Goal: Task Accomplishment & Management: Use online tool/utility

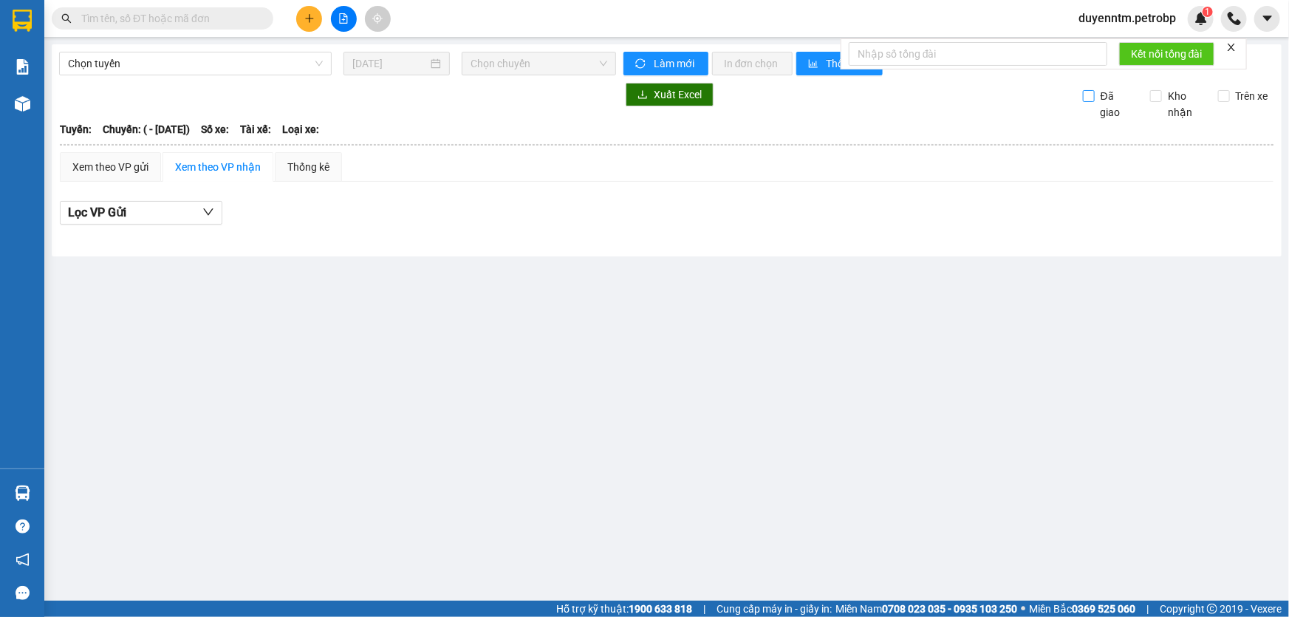
type input "[DATE]"
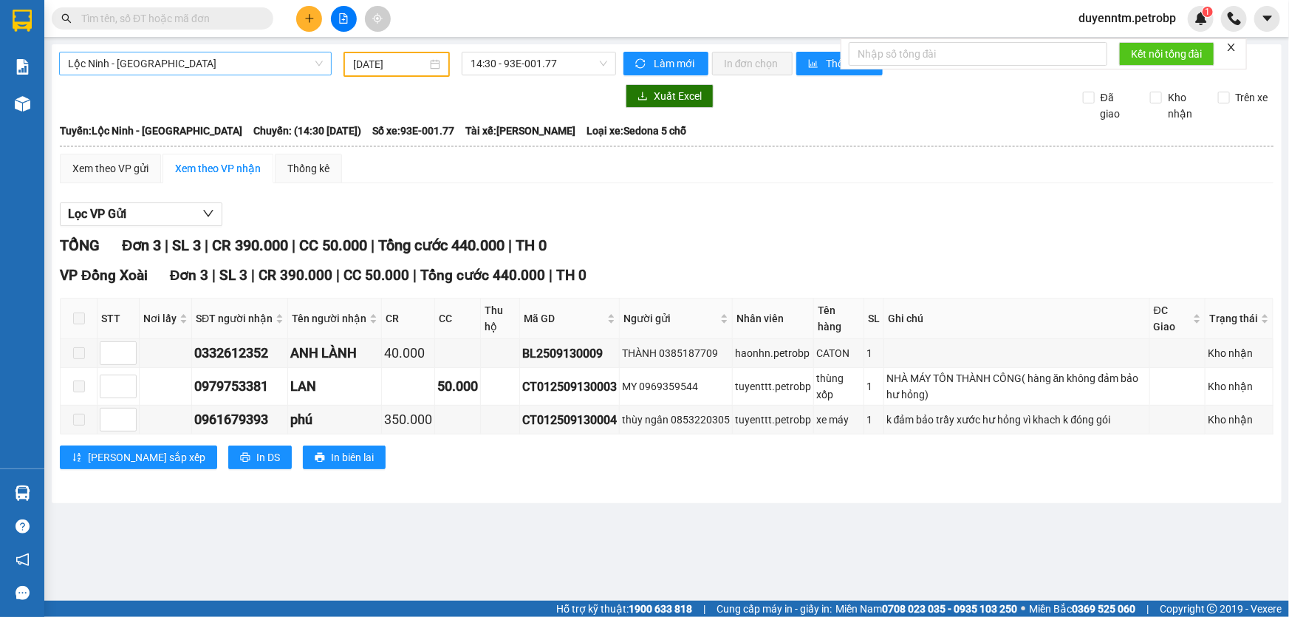
click at [313, 68] on span "Lộc Ninh - [GEOGRAPHIC_DATA]" at bounding box center [195, 63] width 255 height 22
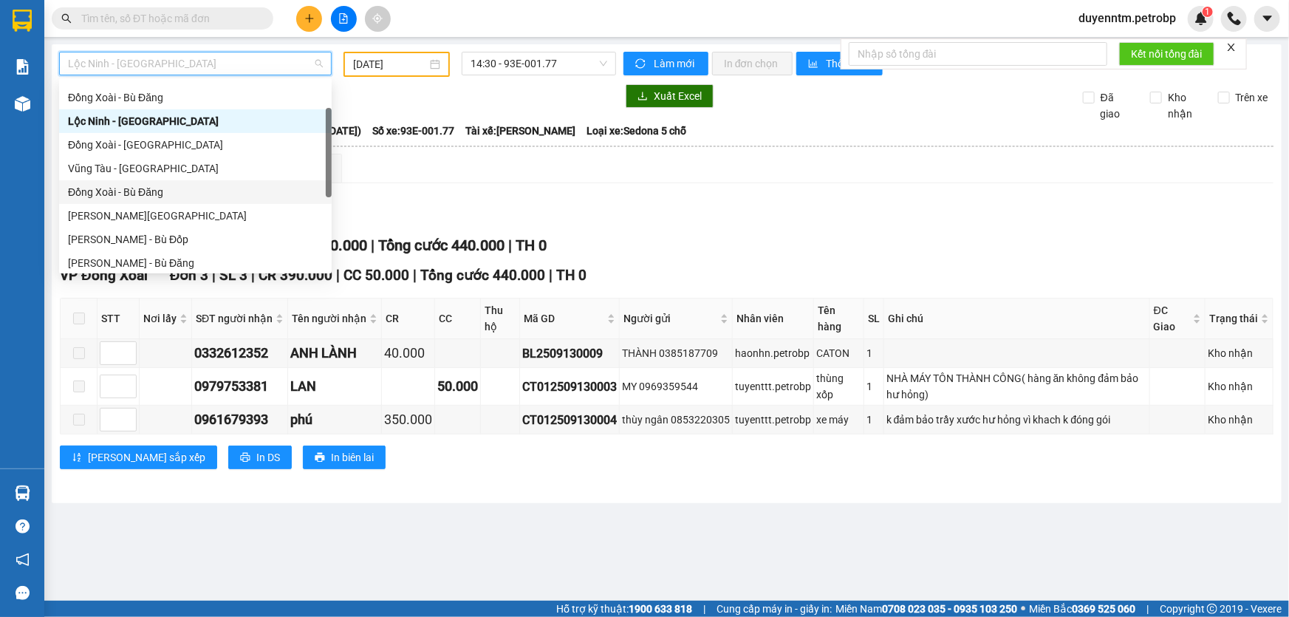
scroll to position [306, 0]
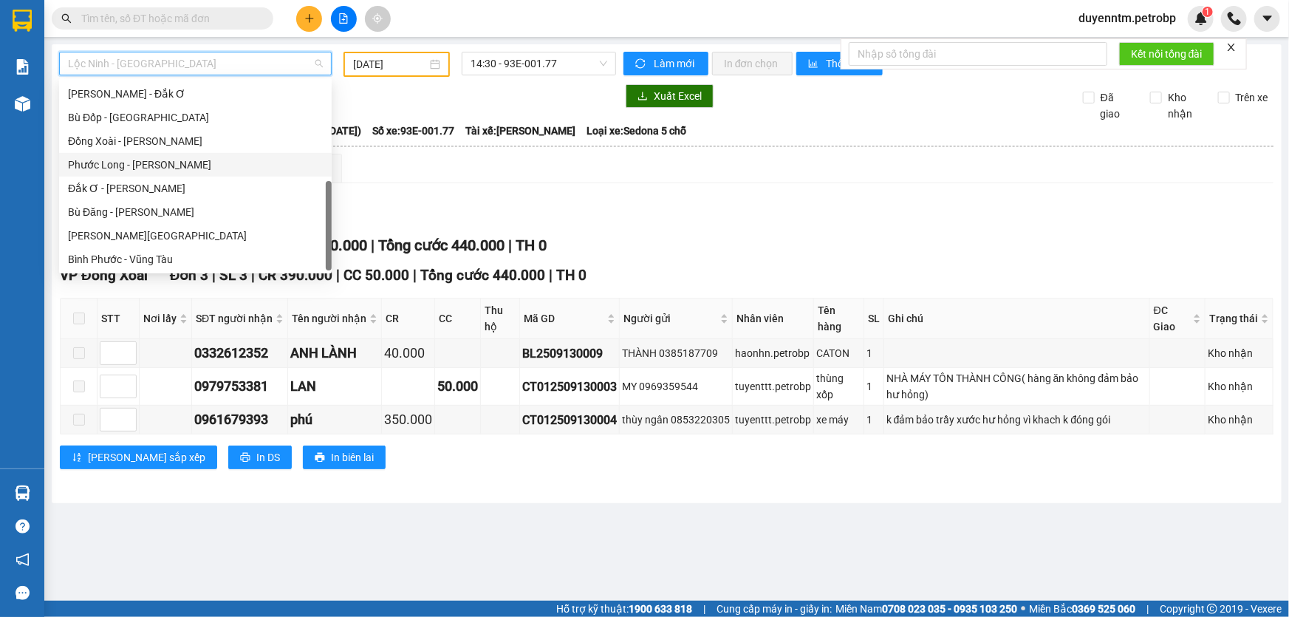
click at [196, 165] on div "Phước Long - [PERSON_NAME]" at bounding box center [195, 165] width 255 height 16
type input "[DATE]"
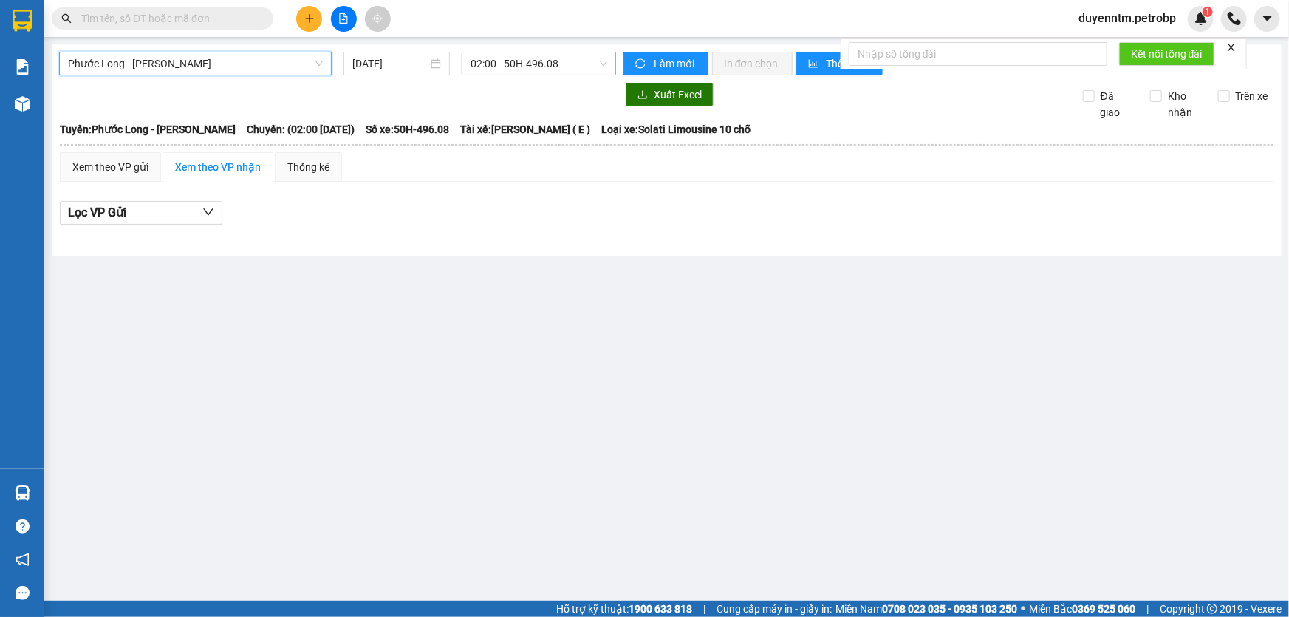
click at [591, 61] on span "02:00 - 50H-496.08" at bounding box center [538, 63] width 137 height 22
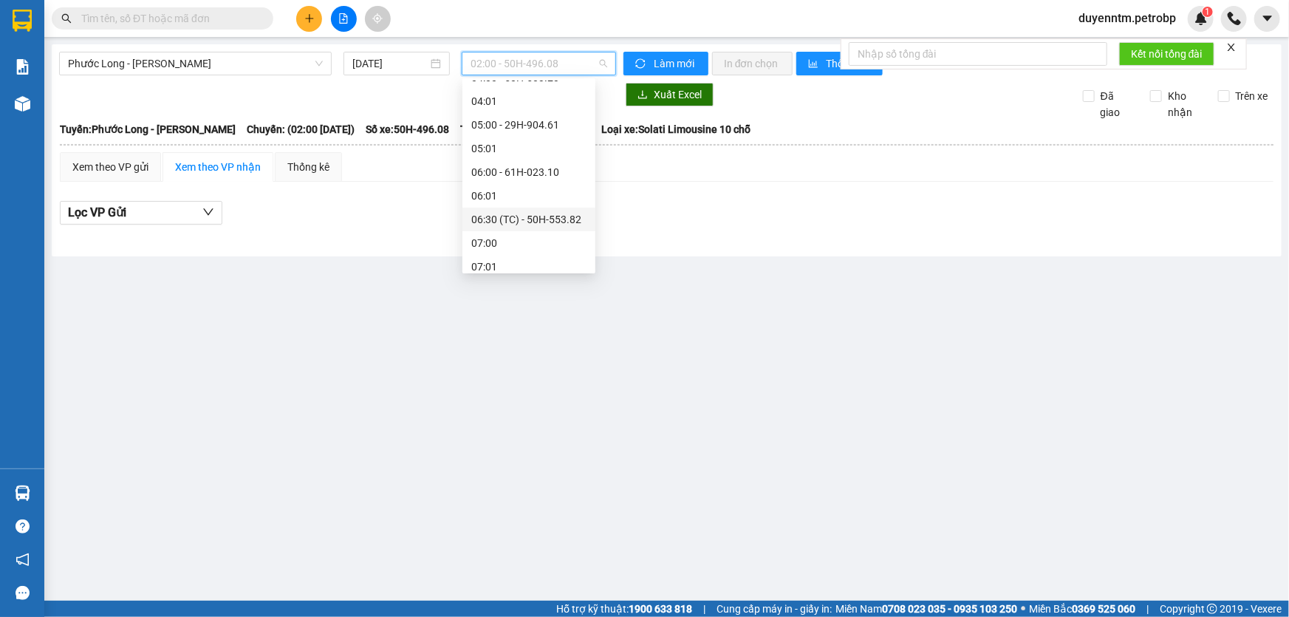
scroll to position [268, 0]
click at [511, 249] on div "09:05 - 50H-074.37" at bounding box center [528, 250] width 115 height 16
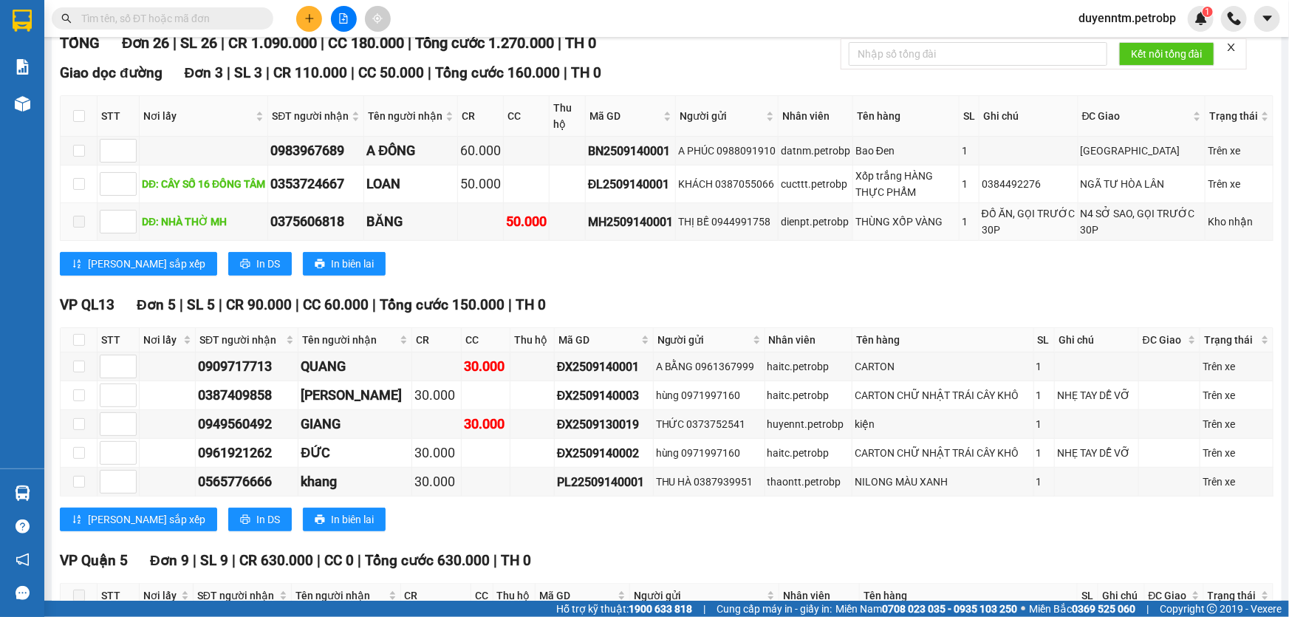
scroll to position [604, 0]
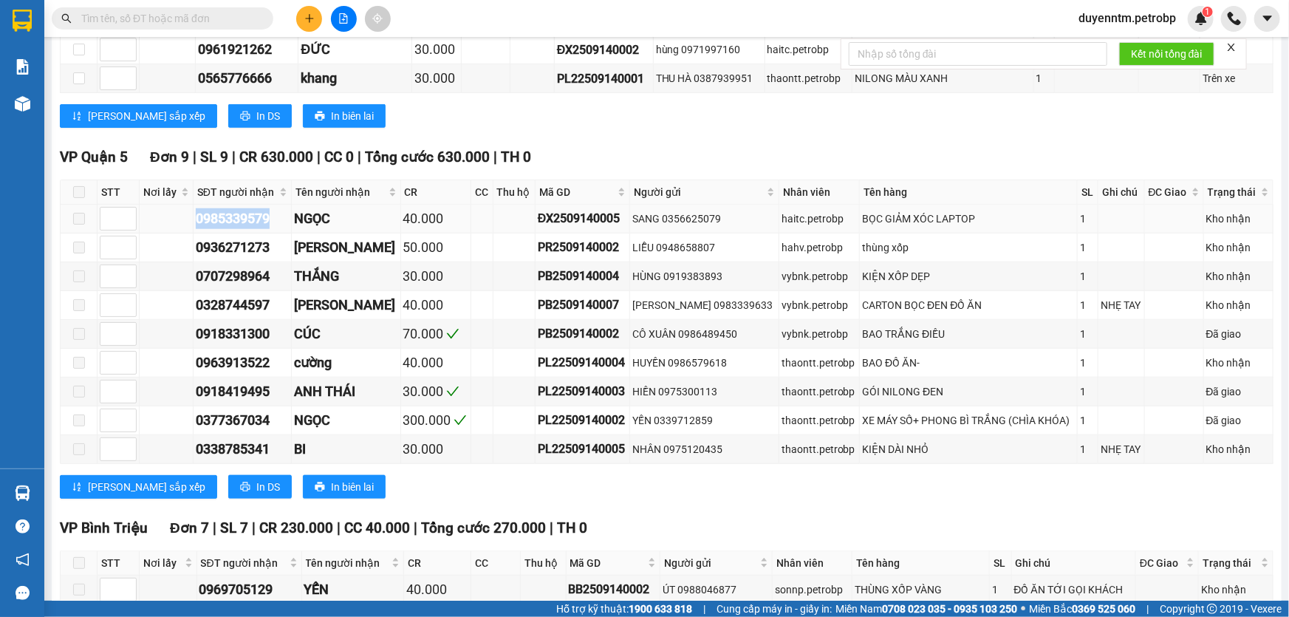
drag, startPoint x: 283, startPoint y: 222, endPoint x: 199, endPoint y: 227, distance: 83.6
click at [199, 227] on td "0985339579" at bounding box center [242, 219] width 98 height 29
copy div "0985339579"
click at [142, 21] on input "text" at bounding box center [168, 18] width 174 height 16
paste input "0985339579"
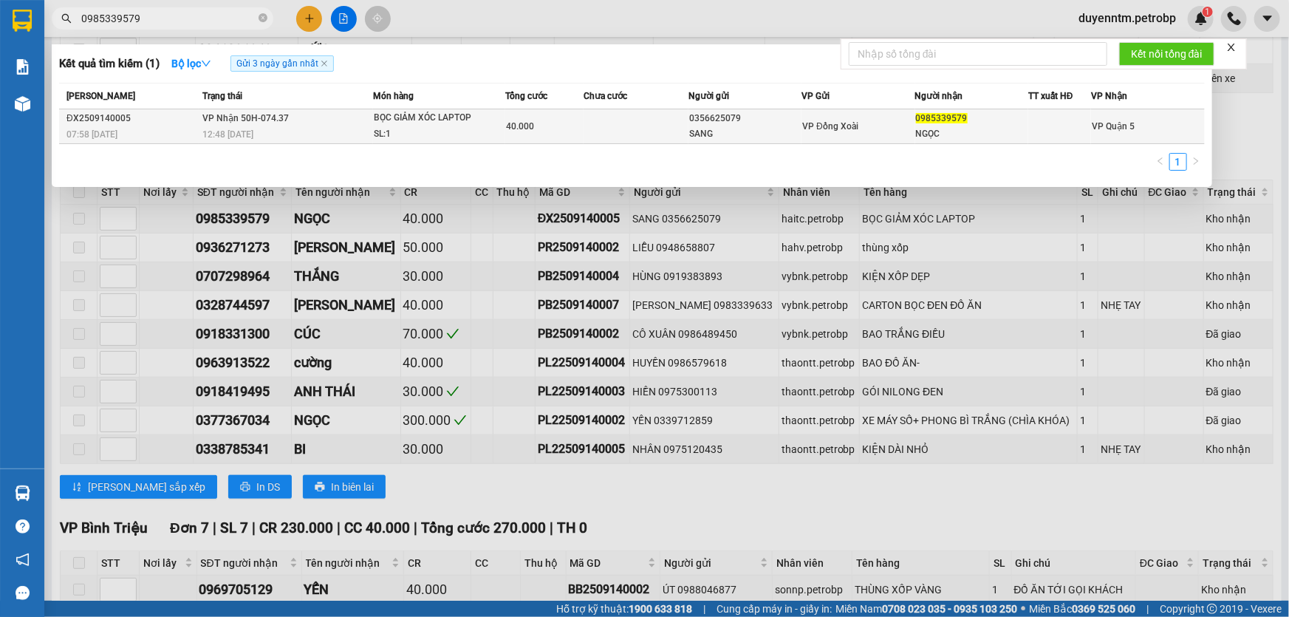
type input "0985339579"
click at [244, 131] on span "12:48 [DATE]" at bounding box center [227, 134] width 51 height 10
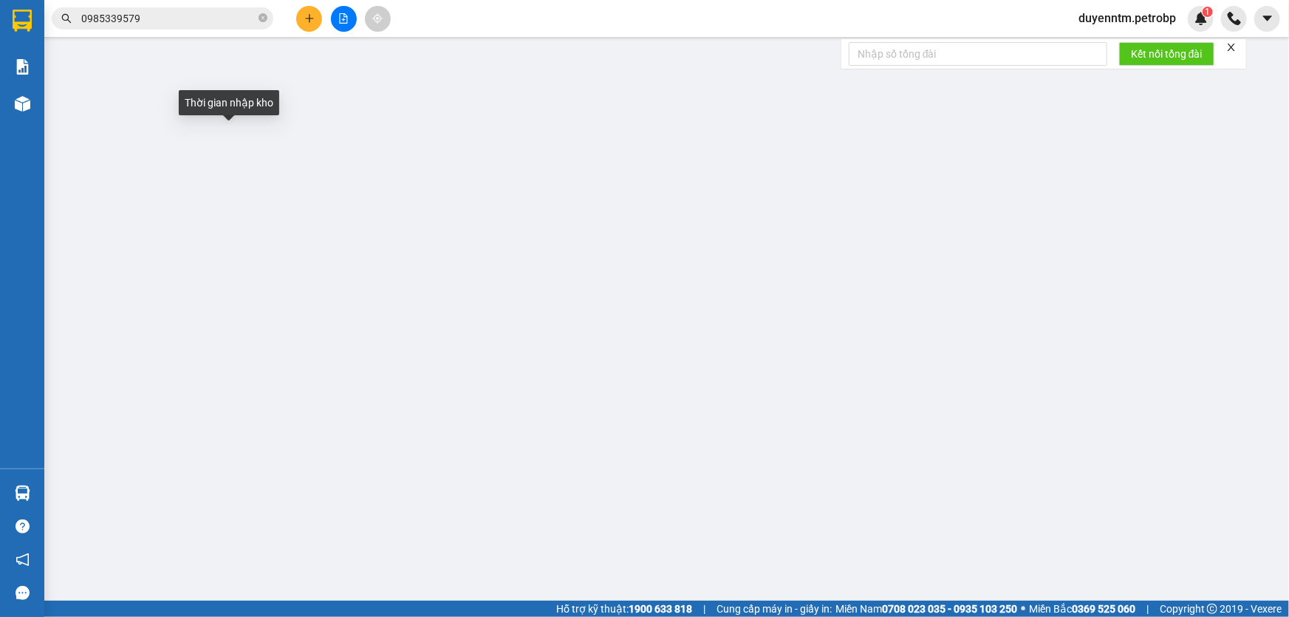
type input "0356625079"
type input "SANG"
type input "0985339579"
type input "NGỌC"
type input "40.000"
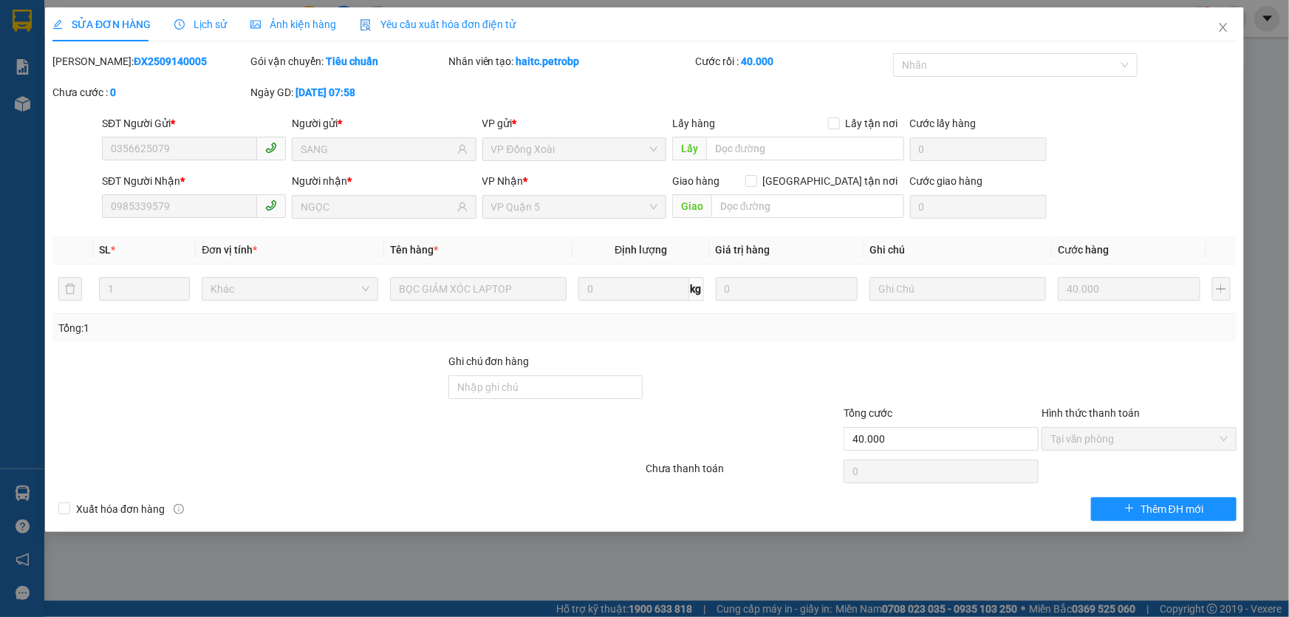
click at [206, 29] on span "Lịch sử" at bounding box center [200, 24] width 52 height 12
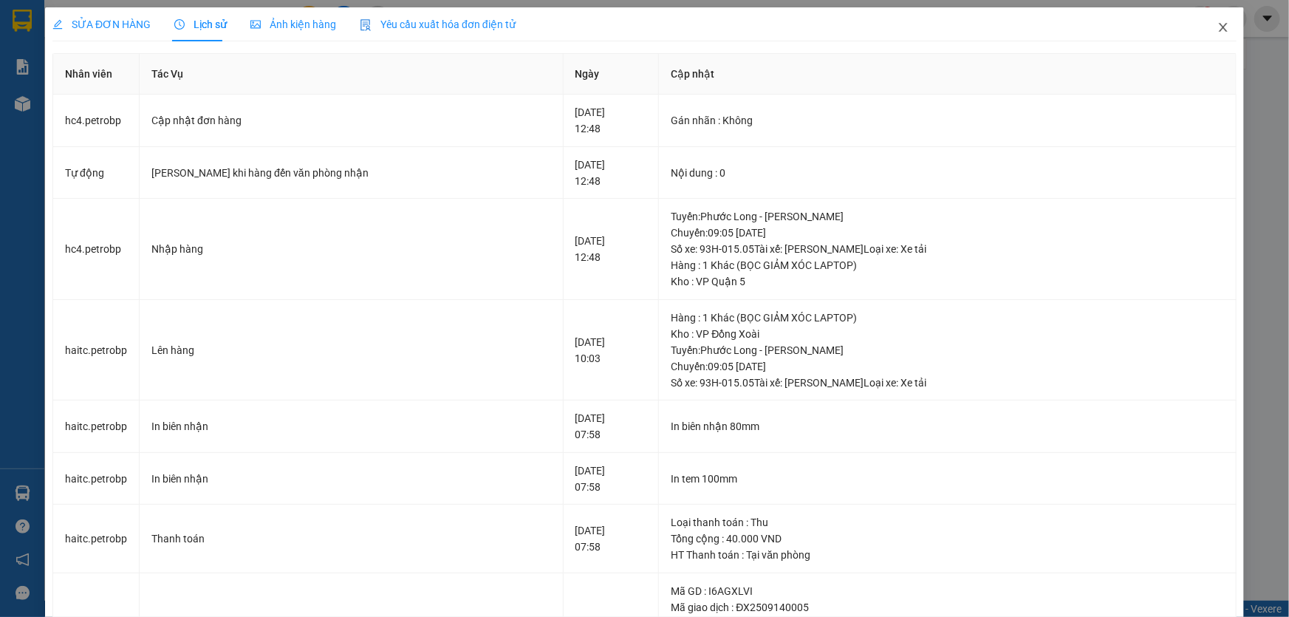
click at [1217, 27] on icon "close" at bounding box center [1223, 27] width 12 height 12
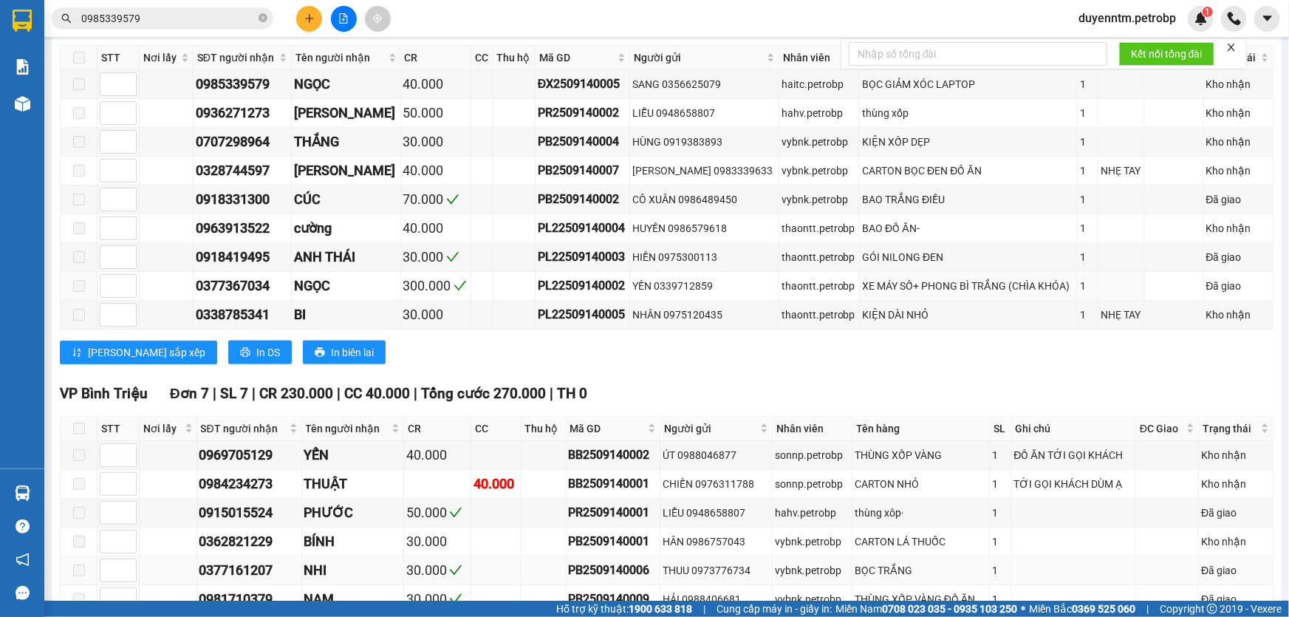
scroll to position [1019, 0]
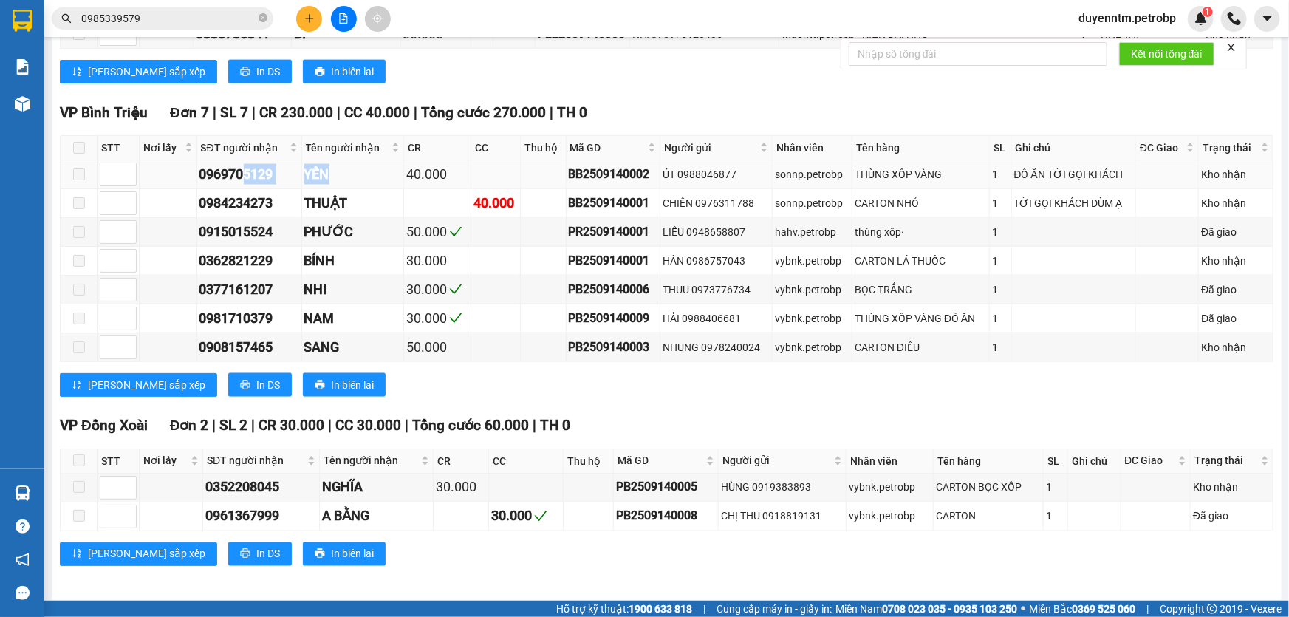
drag, startPoint x: 266, startPoint y: 174, endPoint x: 241, endPoint y: 174, distance: 24.4
click at [241, 174] on tr "0969705129 YẾN 40.000 BB2509140002 ÚT 0988046877 sonnp.petrobp THÙNG XỐP VÀNG 1…" at bounding box center [667, 174] width 1212 height 29
click at [286, 175] on div "0969705129" at bounding box center [249, 174] width 100 height 21
drag, startPoint x: 219, startPoint y: 171, endPoint x: 198, endPoint y: 175, distance: 21.7
click at [199, 175] on div "0969705129" at bounding box center [249, 174] width 100 height 21
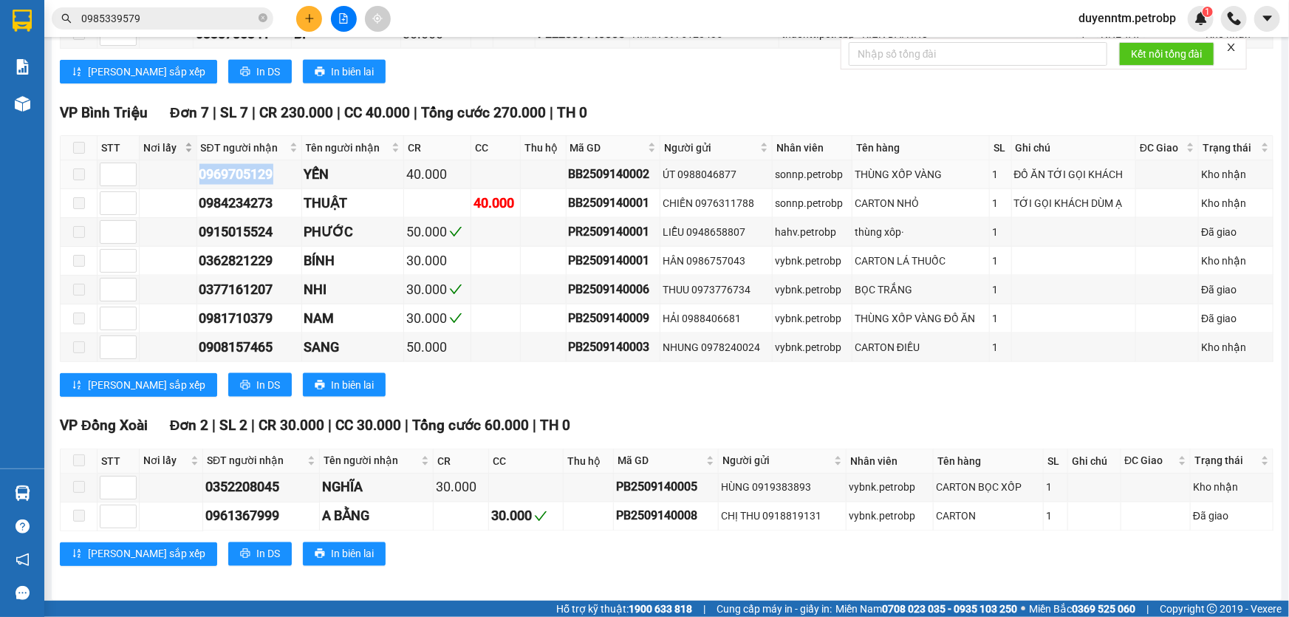
copy div "0969705129"
click at [166, 18] on input "0985339579" at bounding box center [168, 18] width 174 height 16
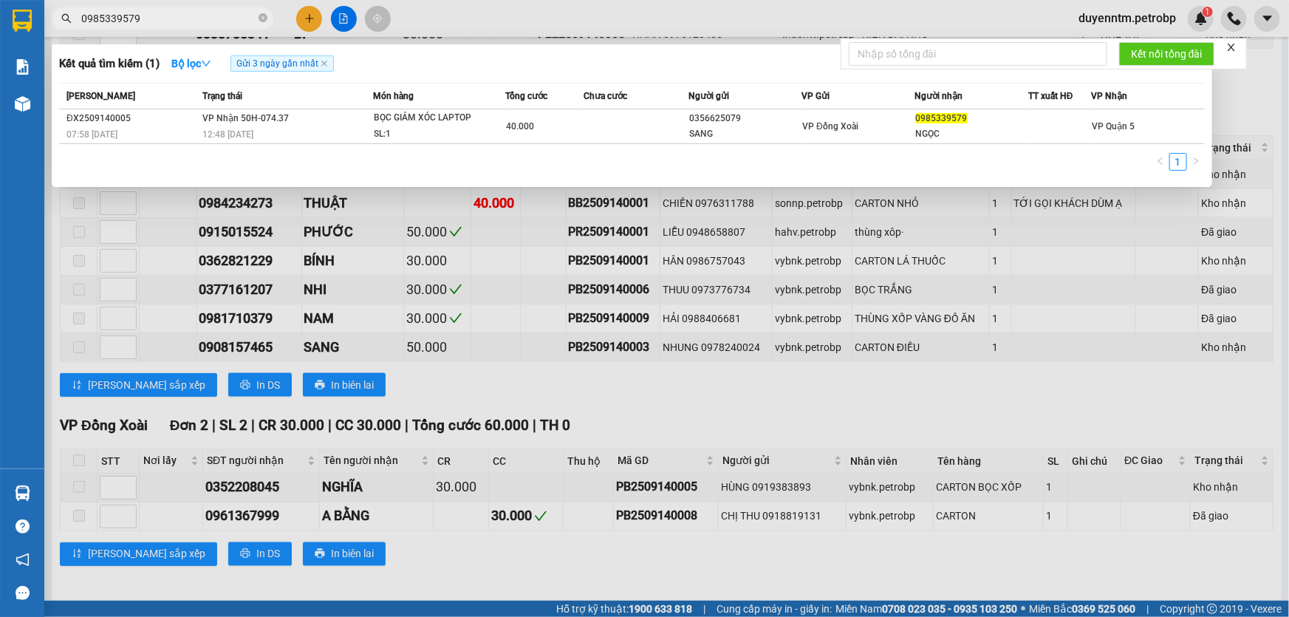
click at [166, 18] on input "0985339579" at bounding box center [168, 18] width 174 height 16
paste input "6970512"
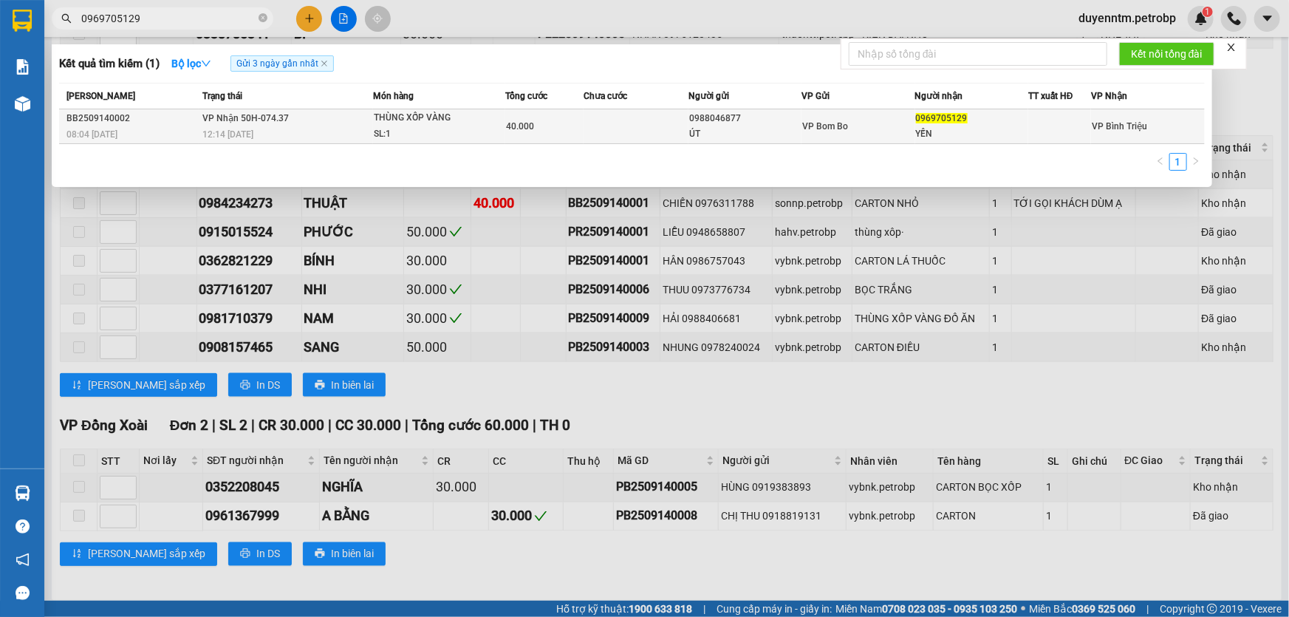
type input "0969705129"
click at [265, 134] on div "12:14 [DATE]" at bounding box center [287, 134] width 170 height 16
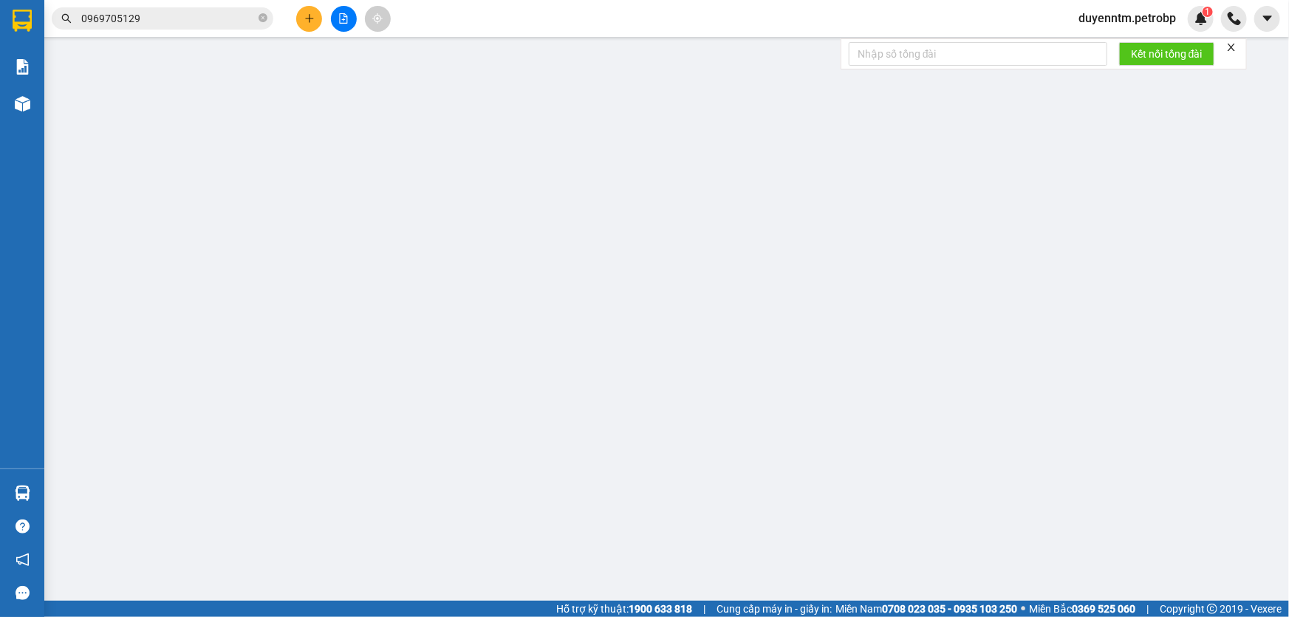
type input "0988046877"
type input "ÚT"
type input "0969705129"
type input "YẾN"
type input "40.000"
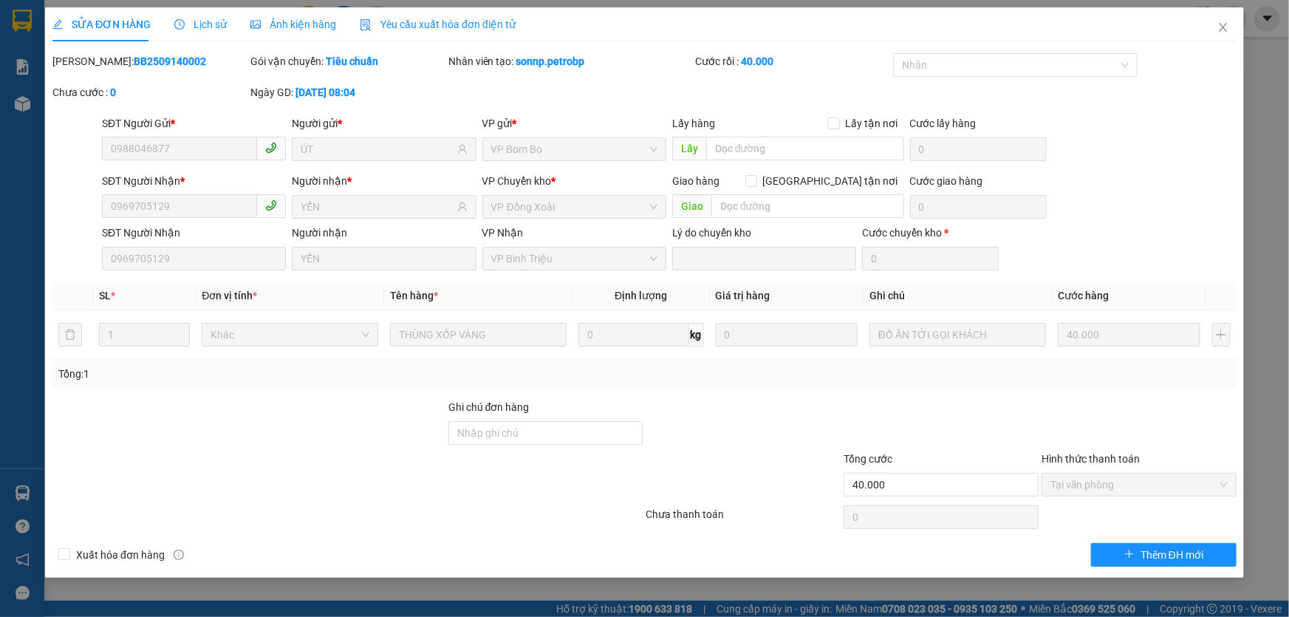
click at [210, 30] on span "Lịch sử" at bounding box center [200, 24] width 52 height 12
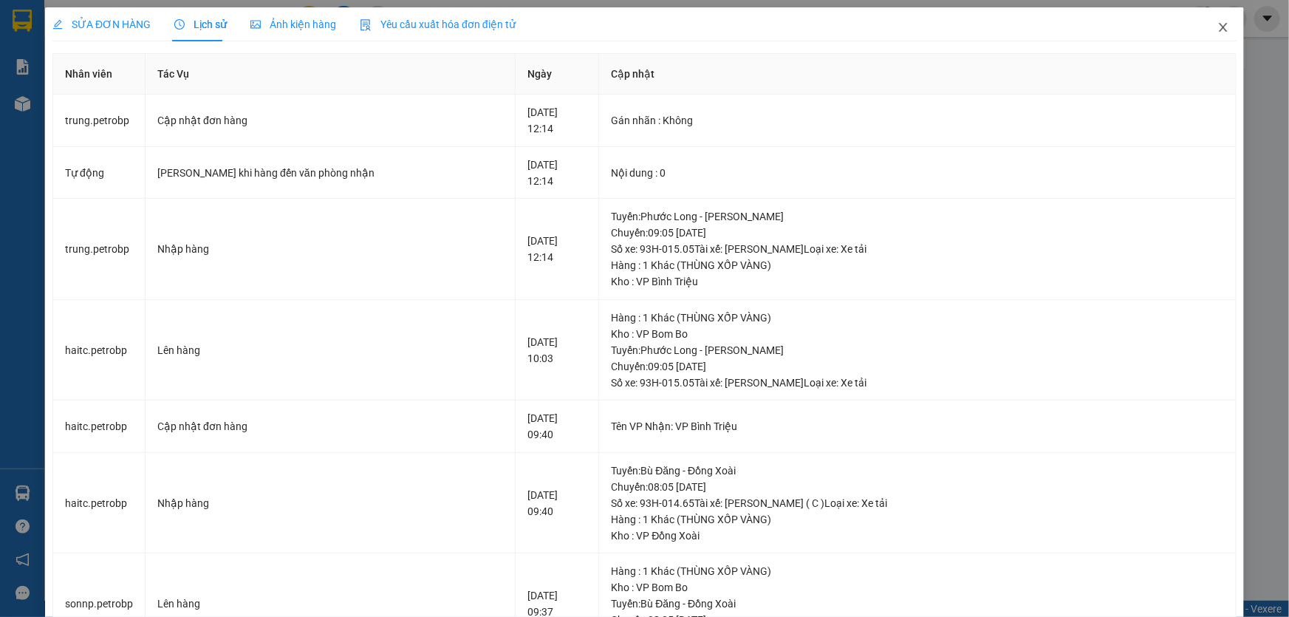
click at [1211, 35] on span "Close" at bounding box center [1222, 27] width 41 height 41
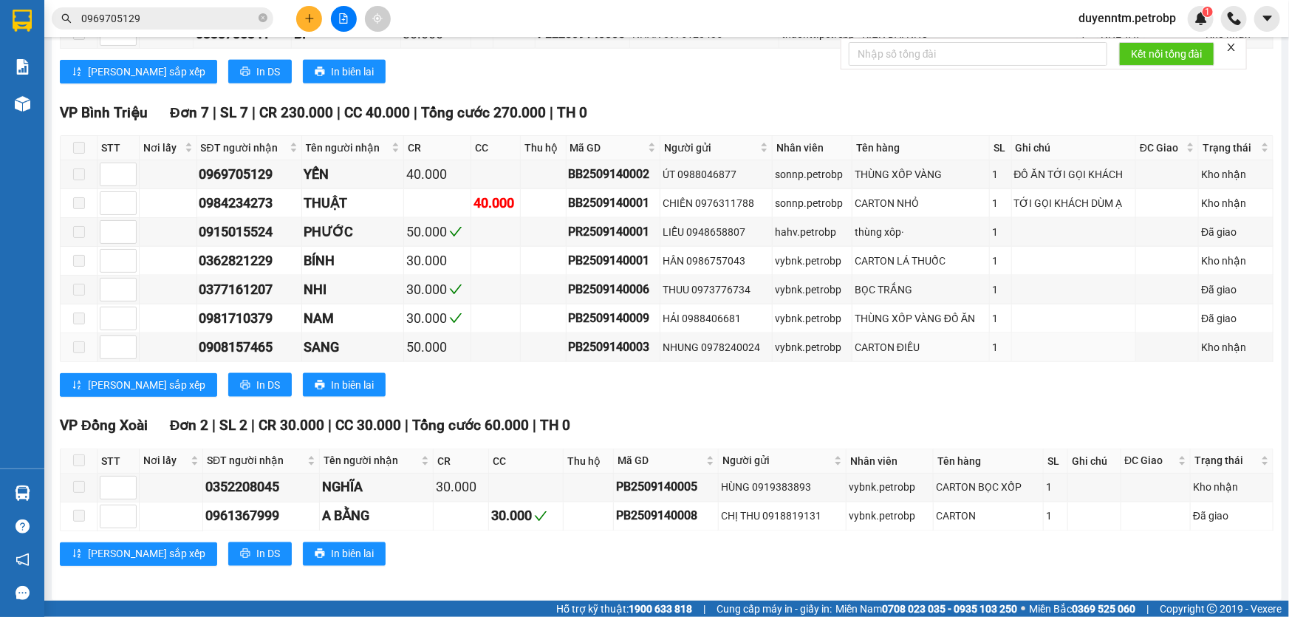
scroll to position [952, 0]
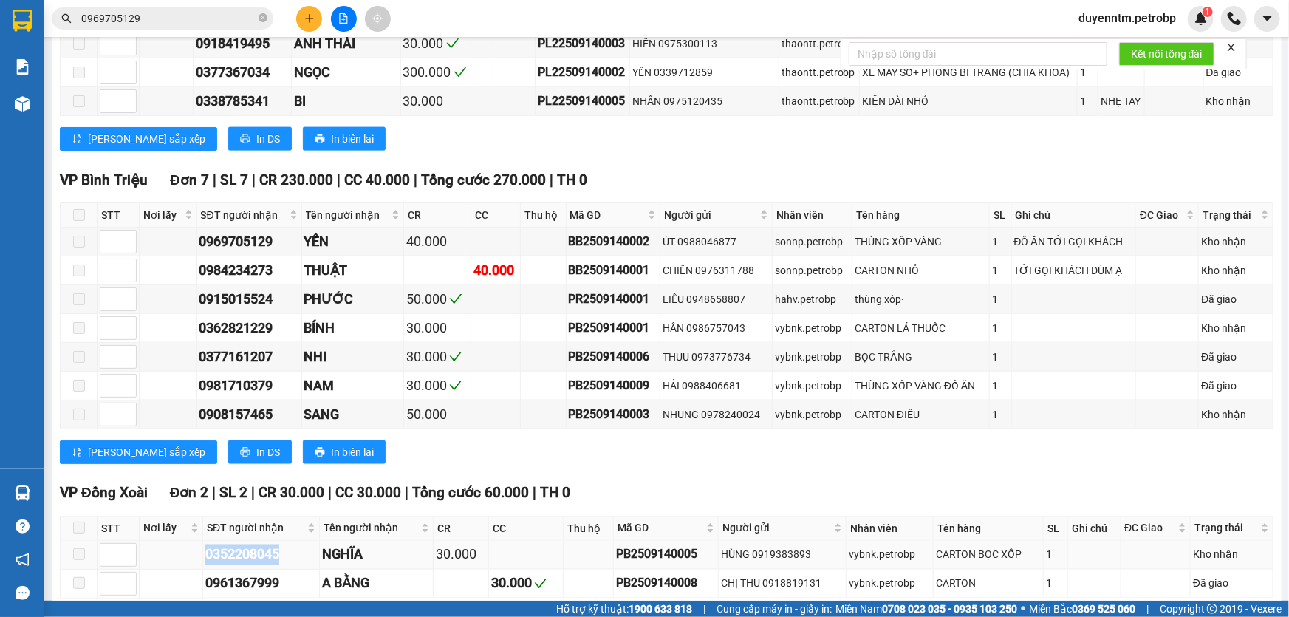
drag, startPoint x: 282, startPoint y: 538, endPoint x: 196, endPoint y: 542, distance: 85.8
click at [196, 542] on tr "0352208045 NGHĨA 30.000 PB2509140005 HÙNG 0919383893 vybnk.petrobp CARTON BỌC X…" at bounding box center [667, 555] width 1212 height 29
copy div "0352208045"
click at [162, 18] on input "0969705129" at bounding box center [168, 18] width 174 height 16
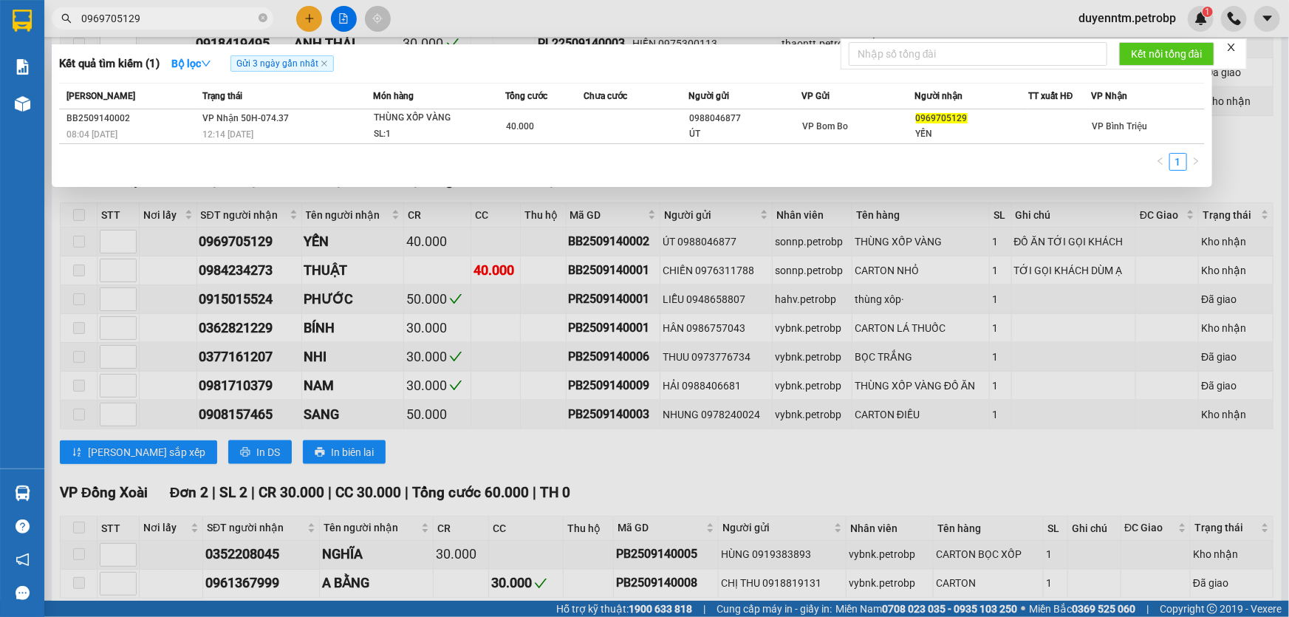
click at [162, 18] on input "0969705129" at bounding box center [168, 18] width 174 height 16
paste input "352208045"
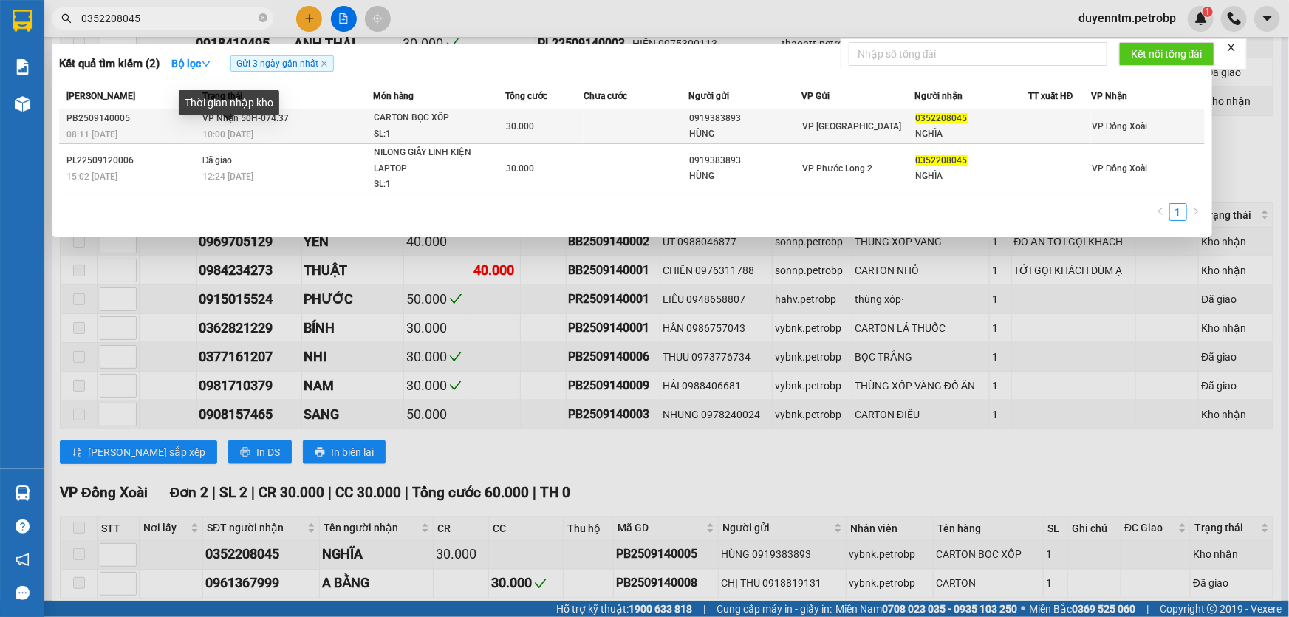
type input "0352208045"
click at [216, 131] on span "10:00 [DATE]" at bounding box center [227, 134] width 51 height 10
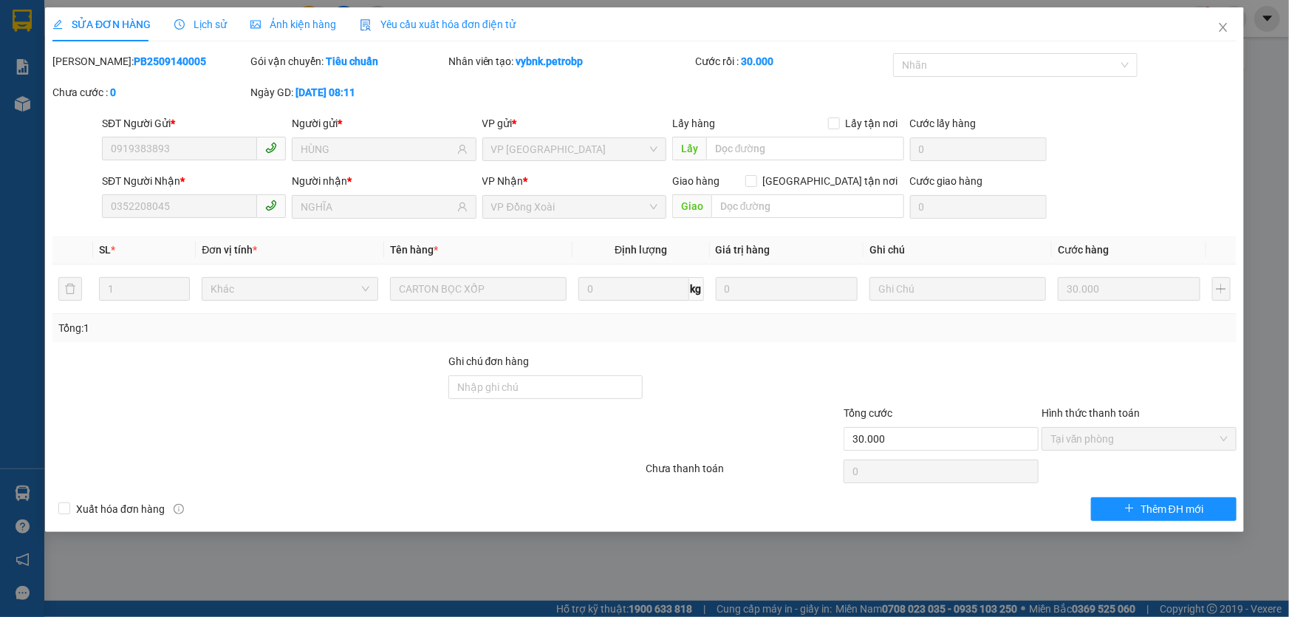
click at [209, 27] on span "Lịch sử" at bounding box center [200, 24] width 52 height 12
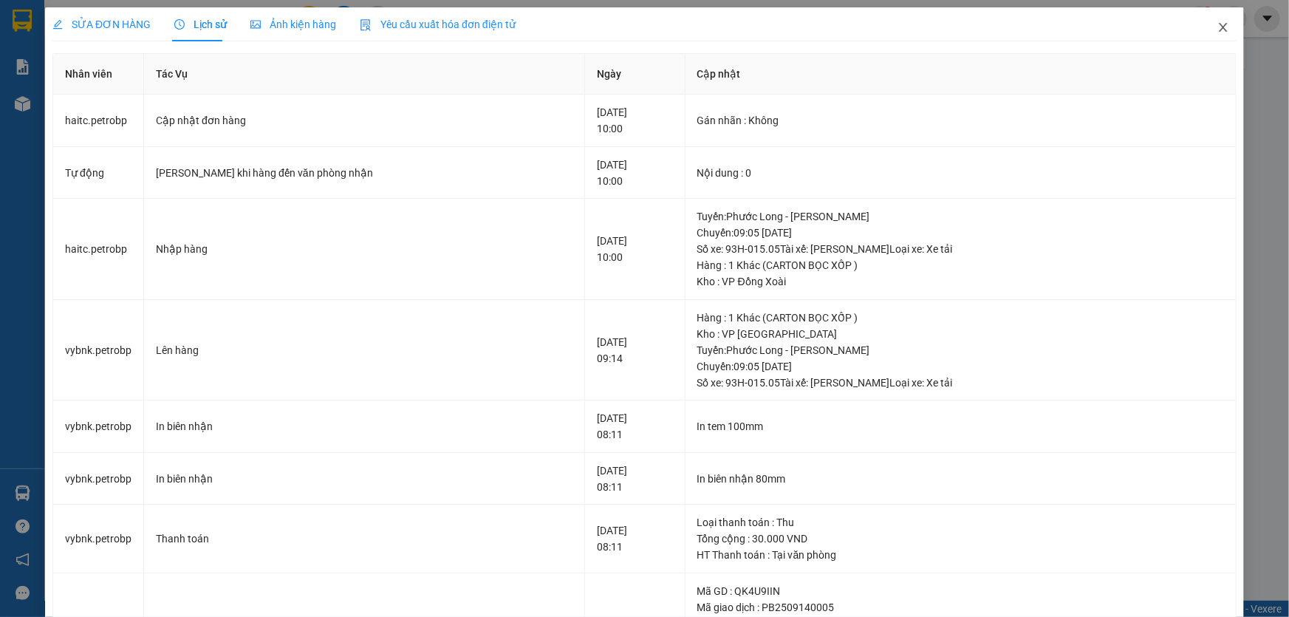
click at [1218, 30] on icon "close" at bounding box center [1222, 27] width 8 height 9
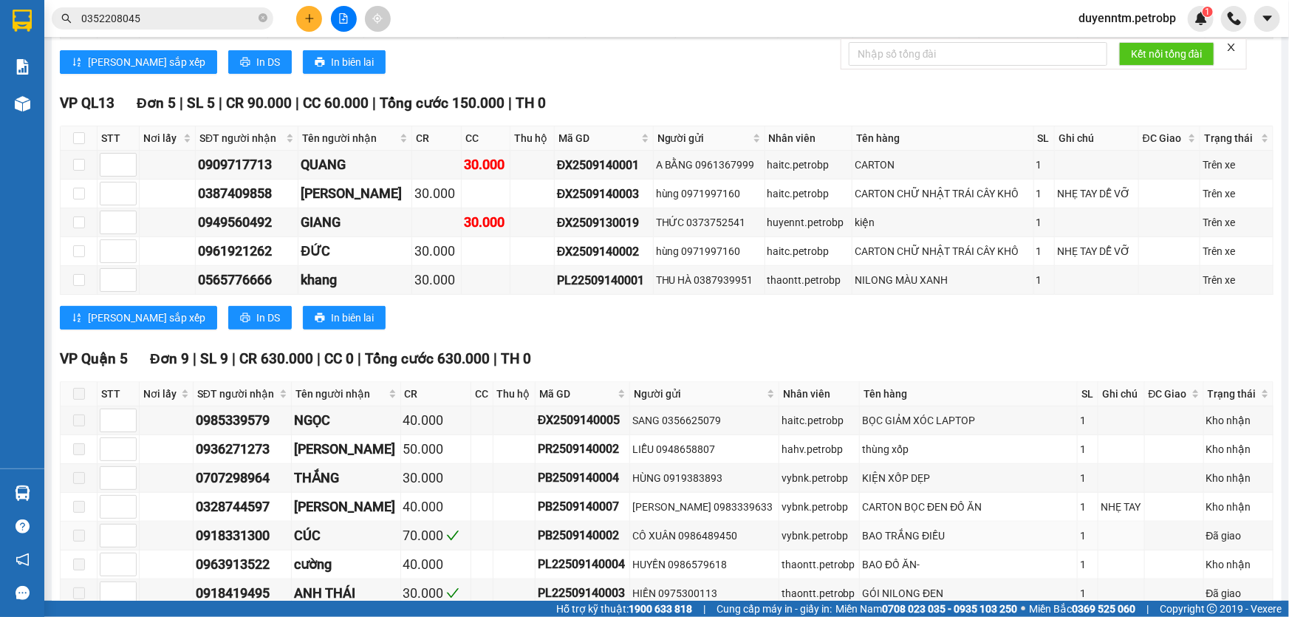
scroll to position [335, 0]
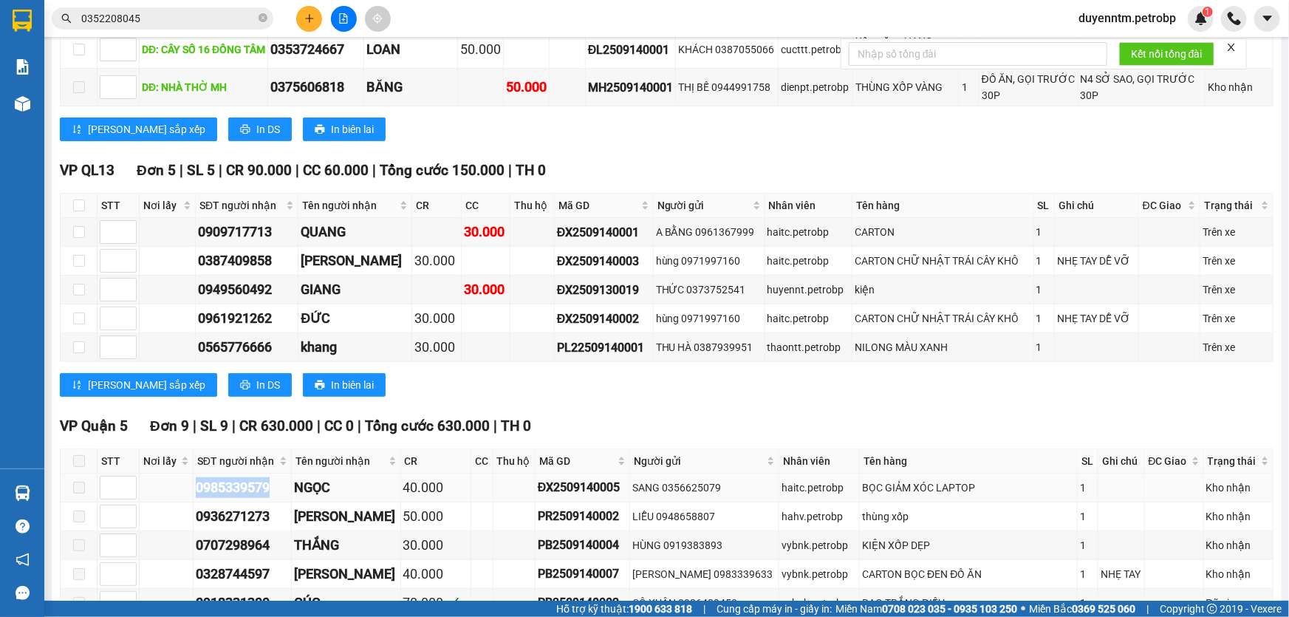
drag, startPoint x: 275, startPoint y: 480, endPoint x: 186, endPoint y: 479, distance: 89.3
click at [186, 479] on tr "0985339579 NGỌC 40.000 ĐX2509140005 SANG 0356625079 haitc.petrobp BỌC GIẢM XÓC …" at bounding box center [667, 487] width 1212 height 29
click at [250, 250] on div "0387409858" at bounding box center [246, 260] width 97 height 21
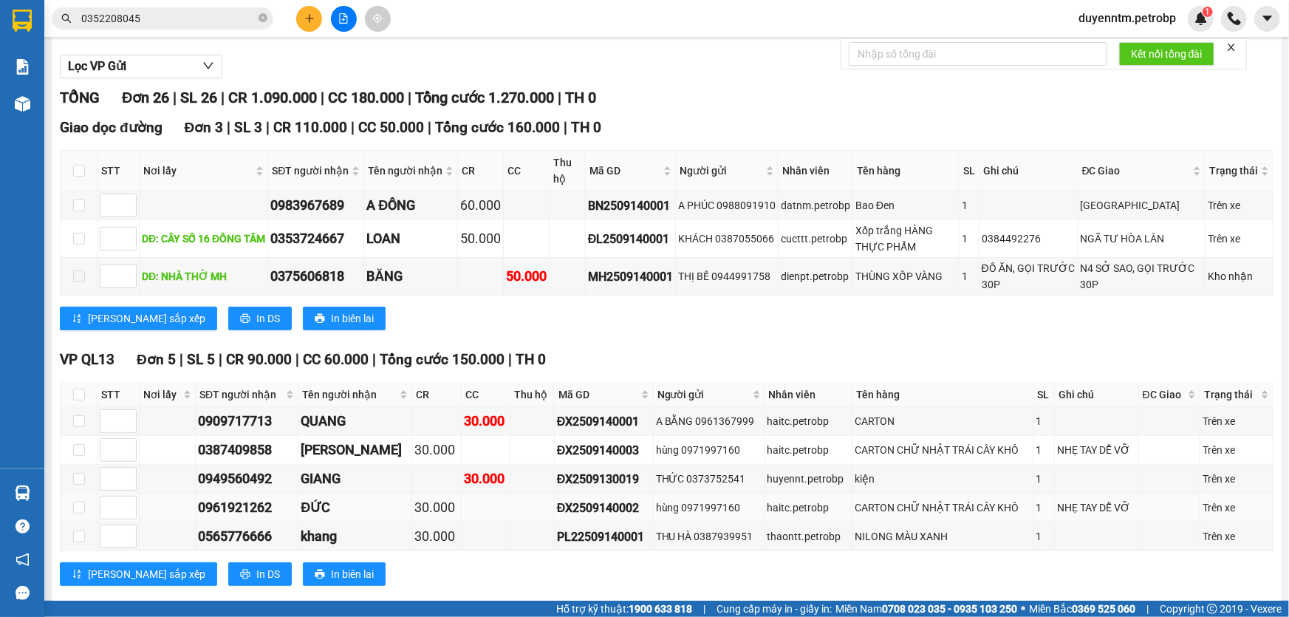
scroll to position [0, 0]
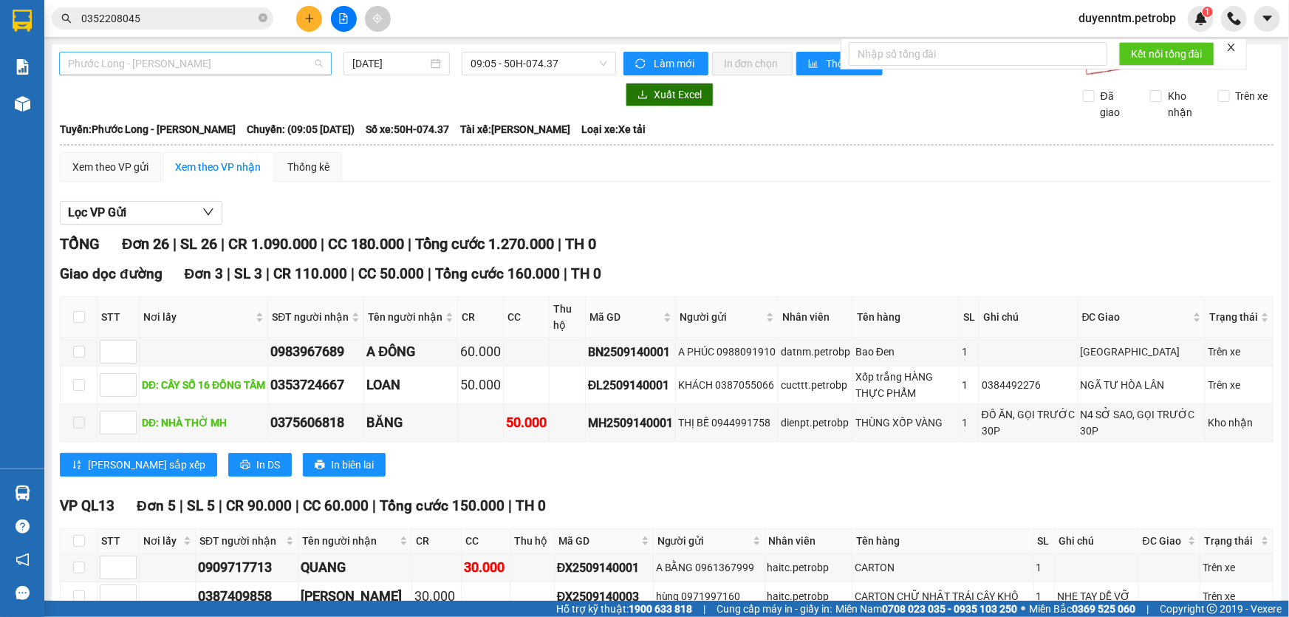
click at [320, 71] on span "Phước Long - [PERSON_NAME]" at bounding box center [195, 63] width 255 height 22
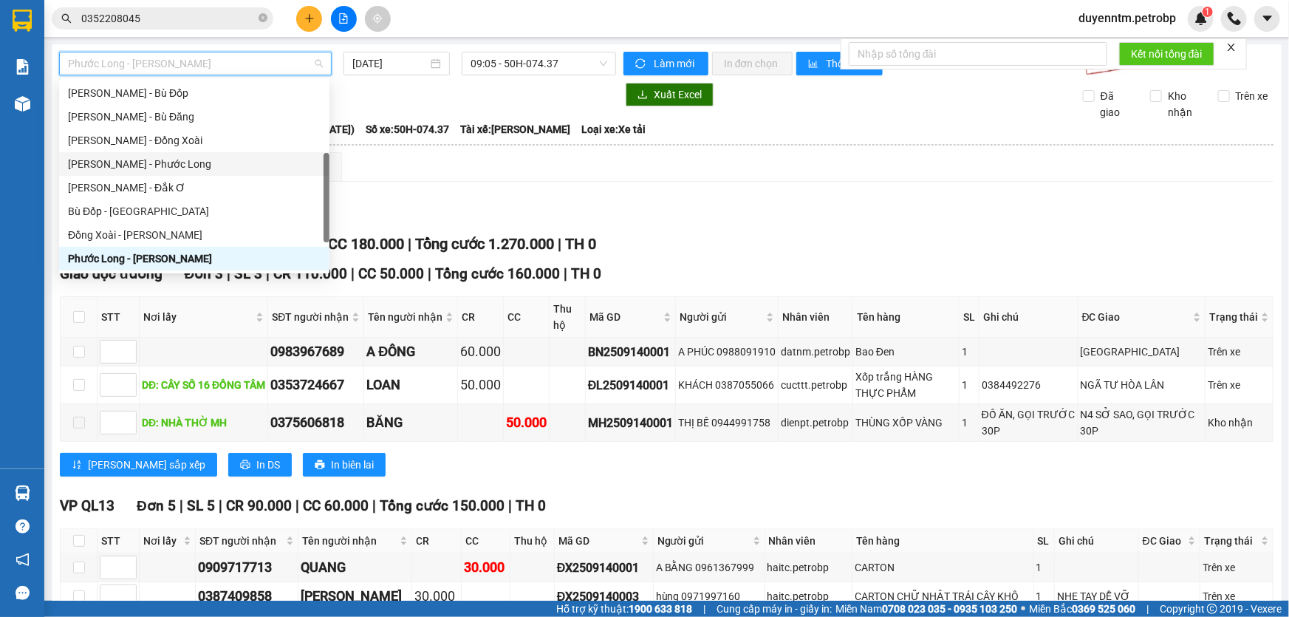
click at [210, 159] on div "[PERSON_NAME] - Phước Long" at bounding box center [194, 164] width 253 height 16
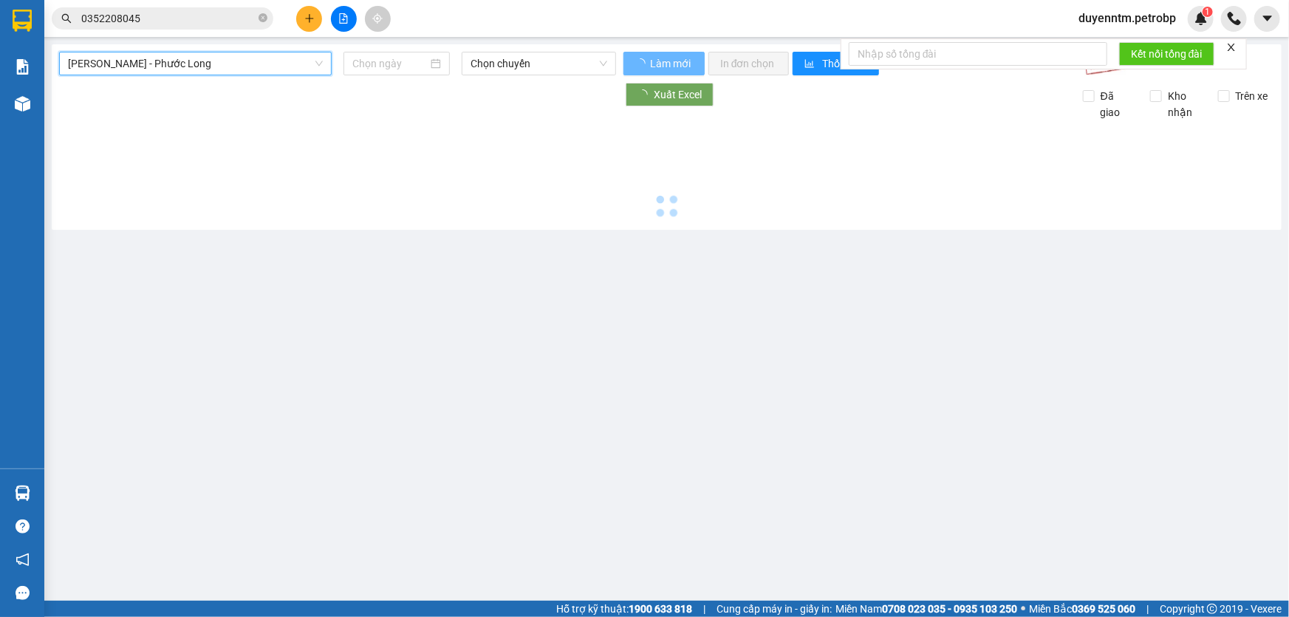
type input "[DATE]"
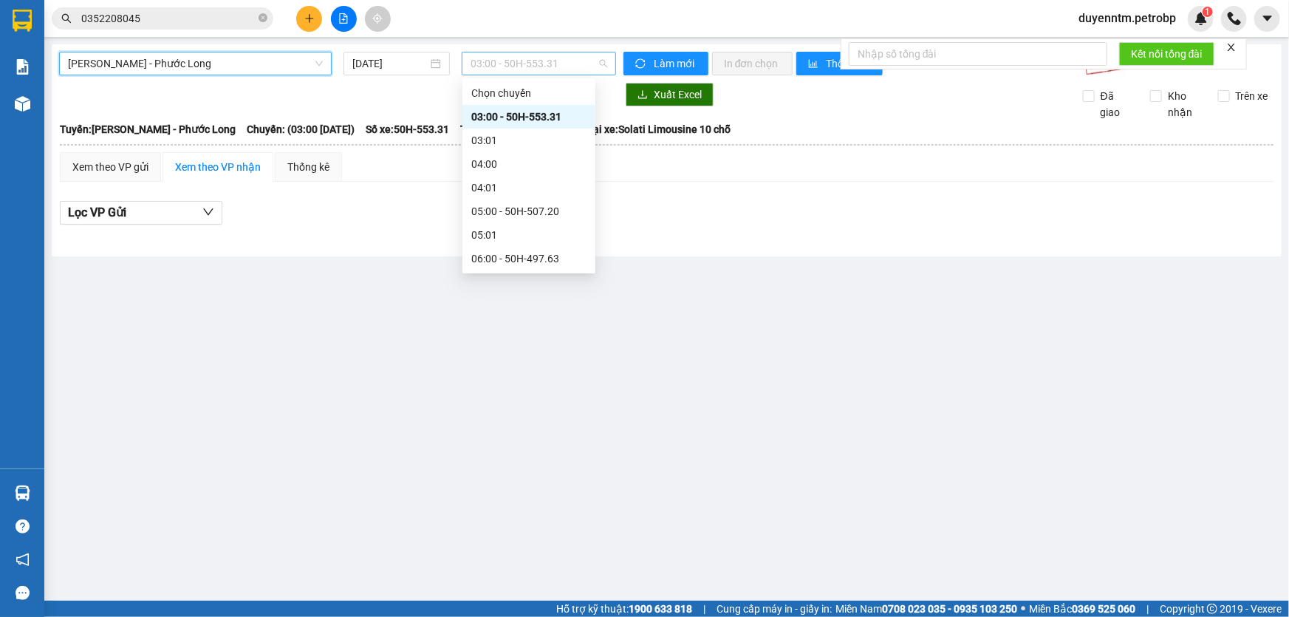
click at [605, 60] on span "03:00 - 50H-553.31" at bounding box center [538, 63] width 137 height 22
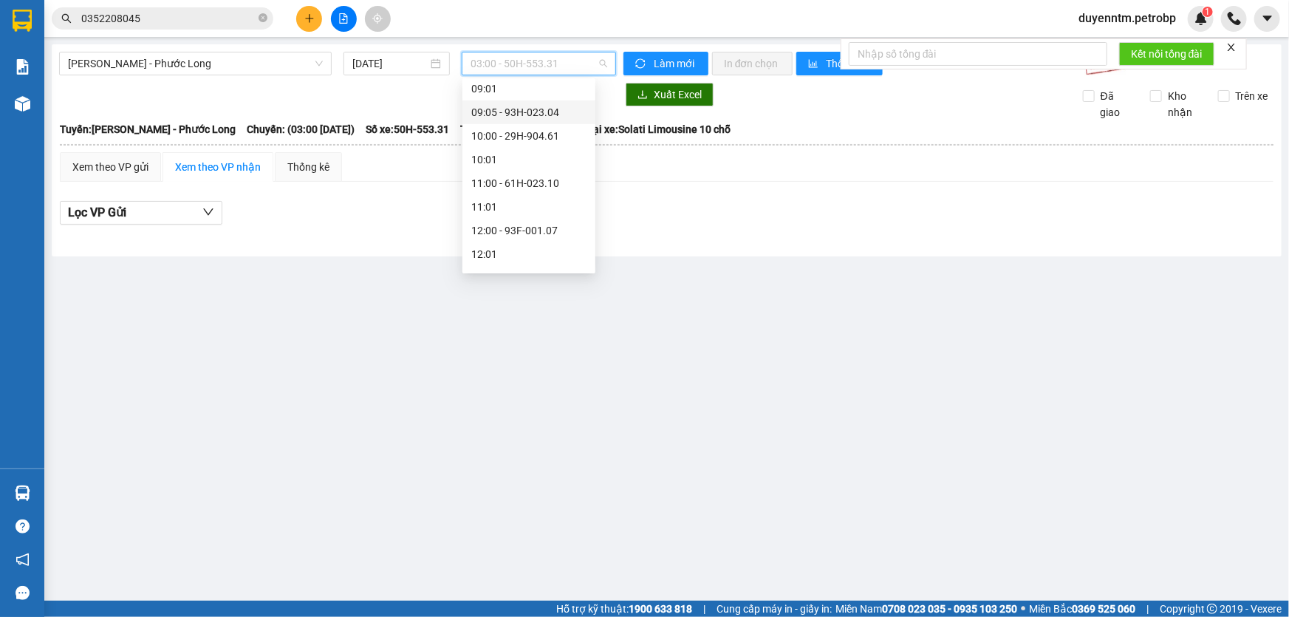
click at [564, 108] on div "09:05 - 93H-023.04" at bounding box center [528, 112] width 115 height 16
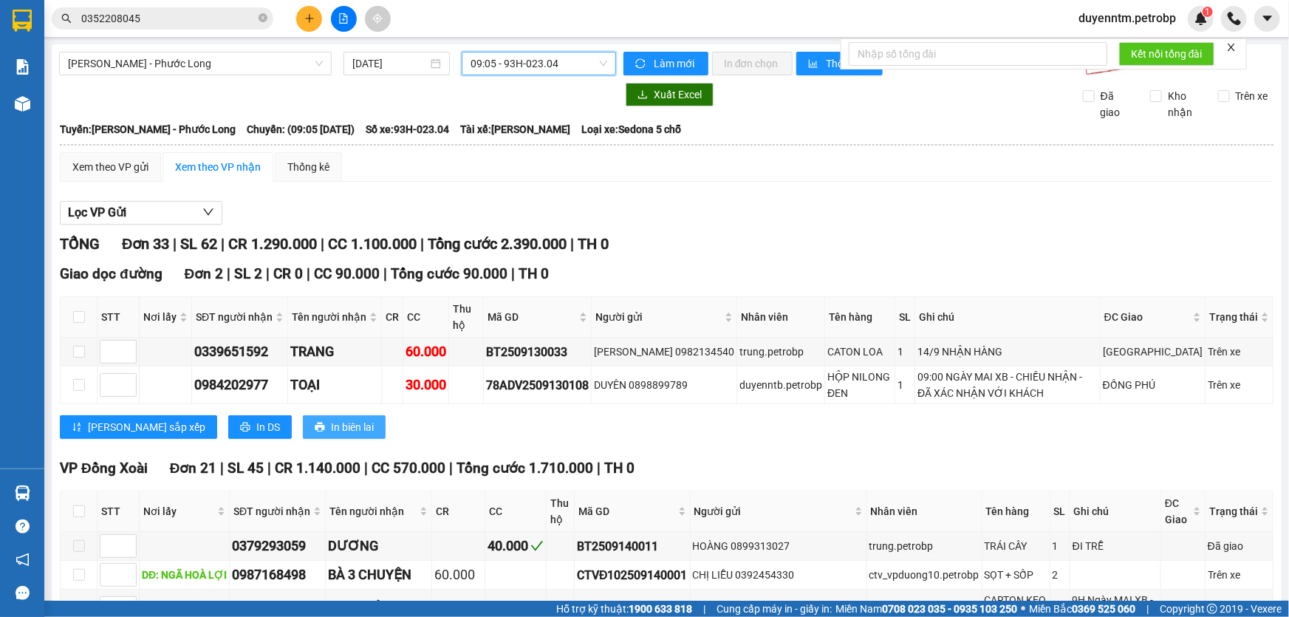
scroll to position [134, 0]
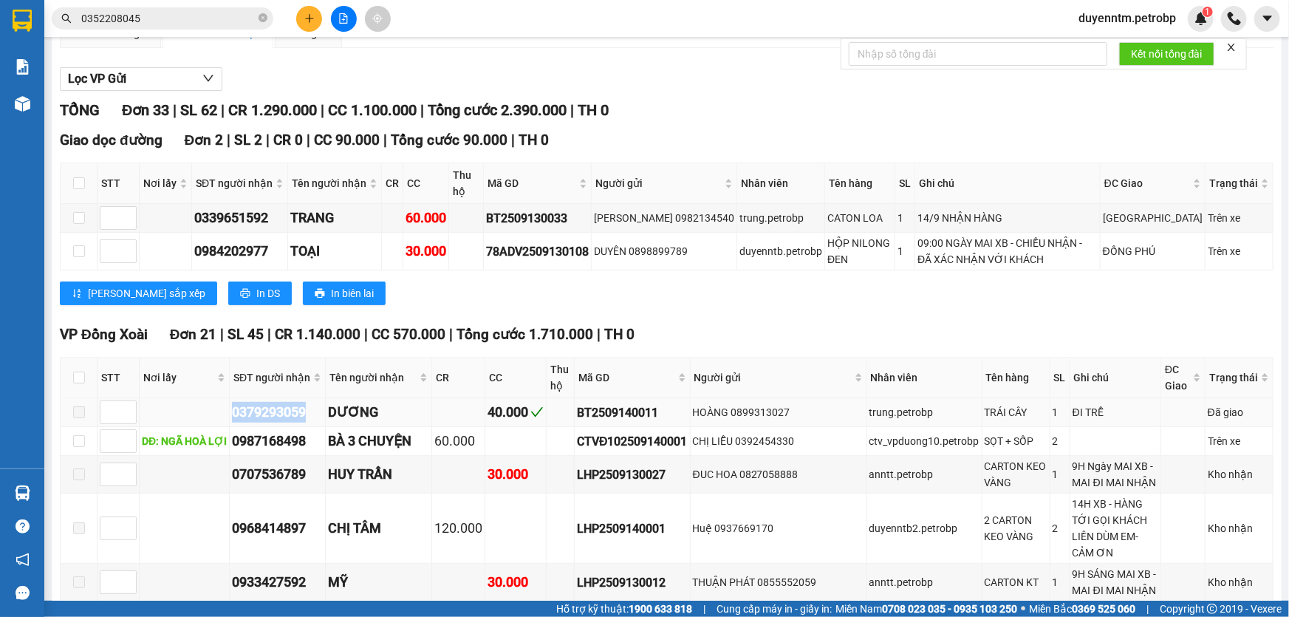
drag, startPoint x: 316, startPoint y: 420, endPoint x: 222, endPoint y: 425, distance: 93.9
click at [222, 425] on tr "0379293059 DƯƠNG 40.000 BT2509140011 HOÀNG 0899313027 trung.petrobp TRÁI CÂY 1 …" at bounding box center [667, 412] width 1212 height 29
copy div "0379293059"
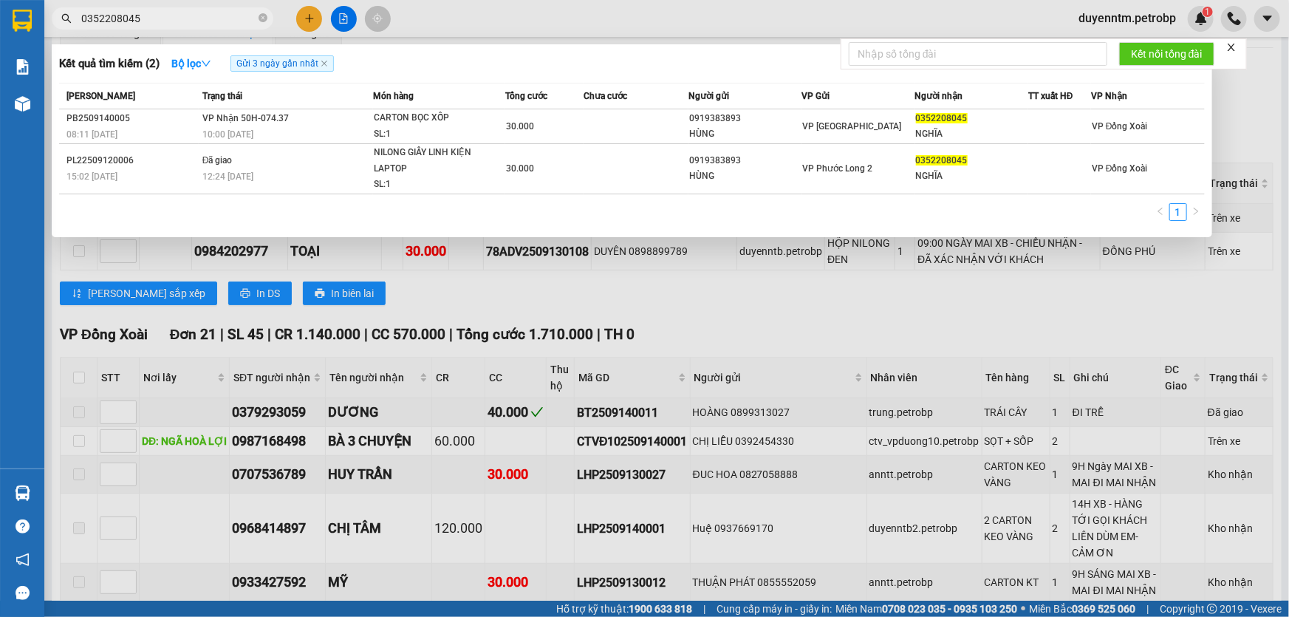
click at [184, 21] on input "0352208045" at bounding box center [168, 18] width 174 height 16
paste input "79293059"
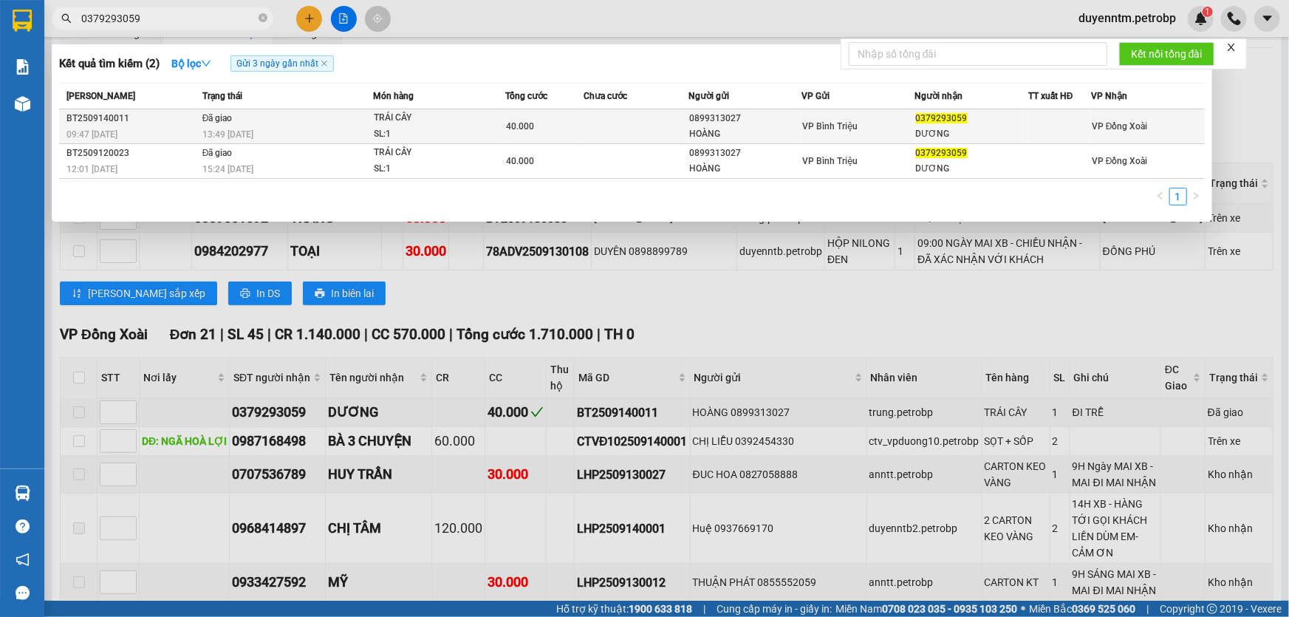
type input "0379293059"
click at [311, 127] on div "13:49 [DATE]" at bounding box center [287, 134] width 170 height 16
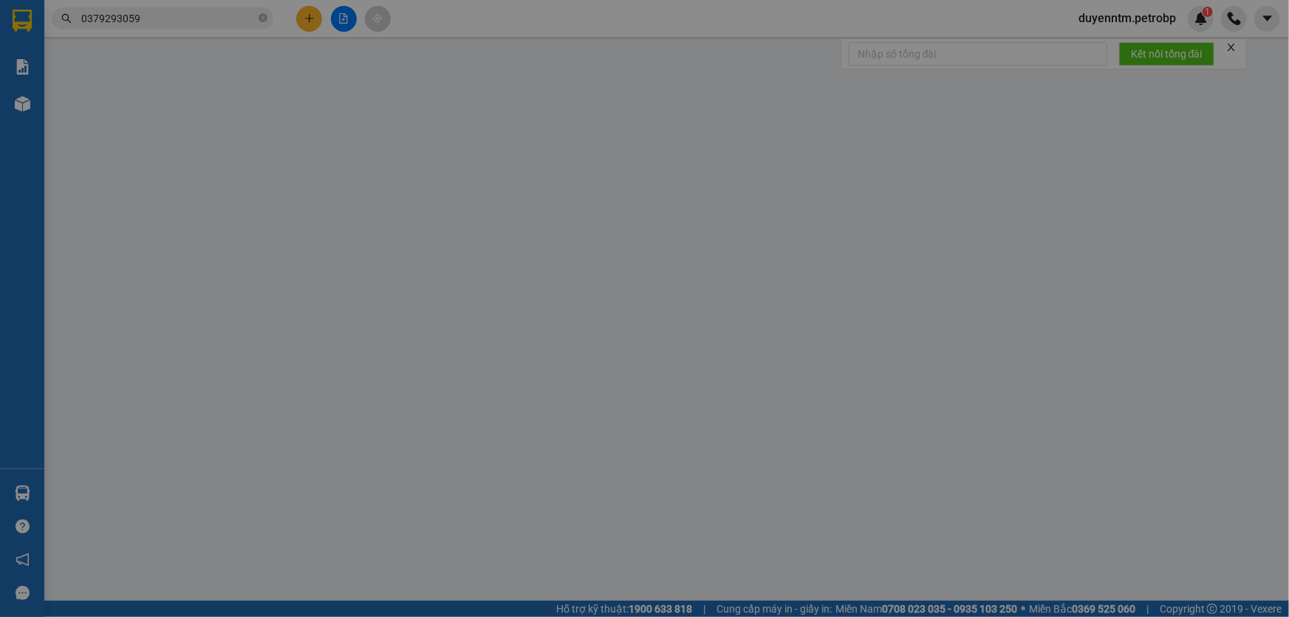
type input "0899313027"
type input "HOÀNG"
type input "0379293059"
type input "DƯƠNG"
type input "40.000"
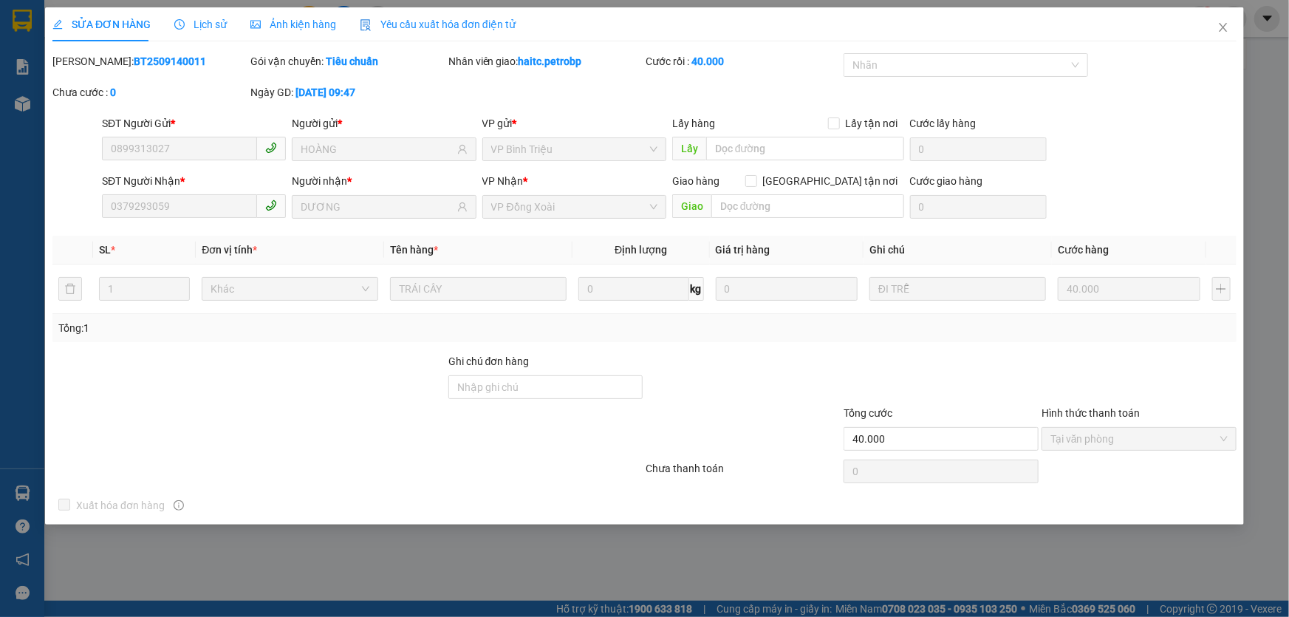
click at [198, 18] on div "Lịch sử" at bounding box center [200, 24] width 52 height 34
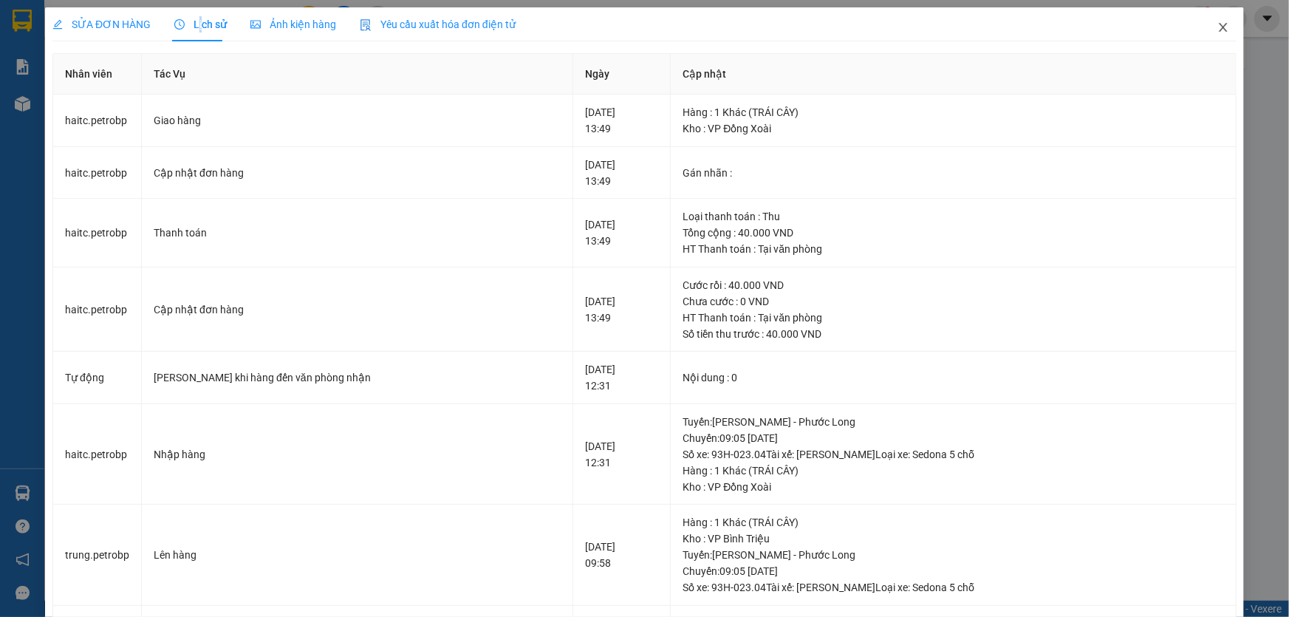
click at [1218, 30] on icon "close" at bounding box center [1222, 27] width 8 height 9
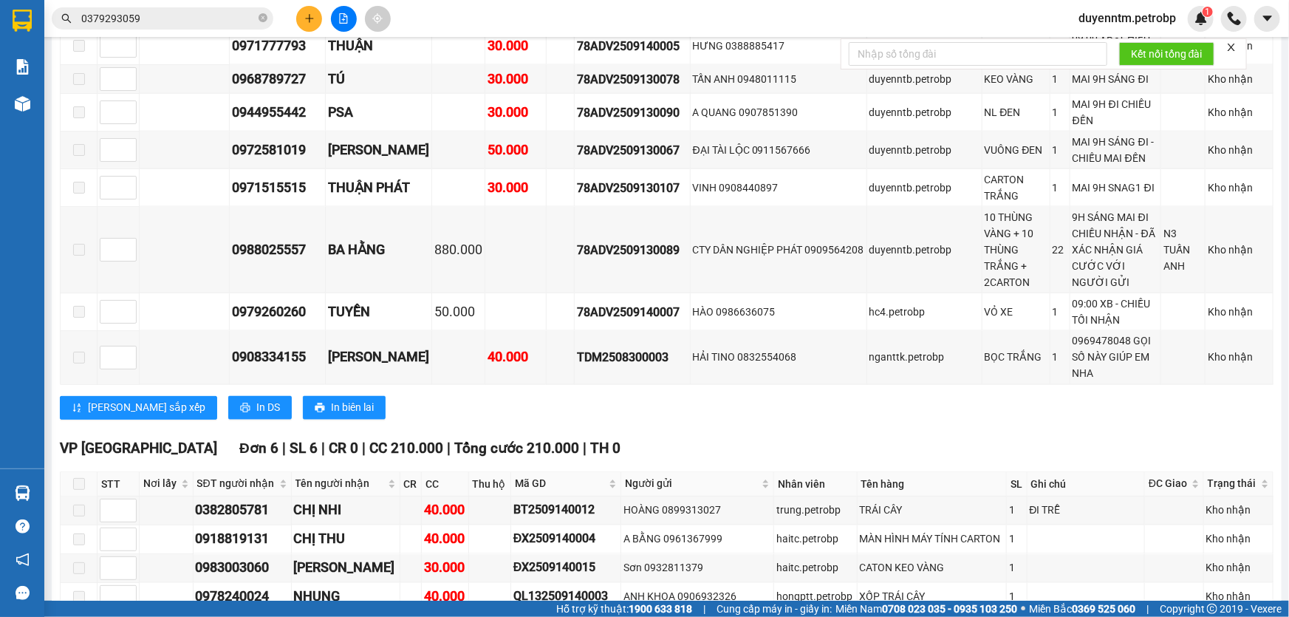
scroll to position [1410, 0]
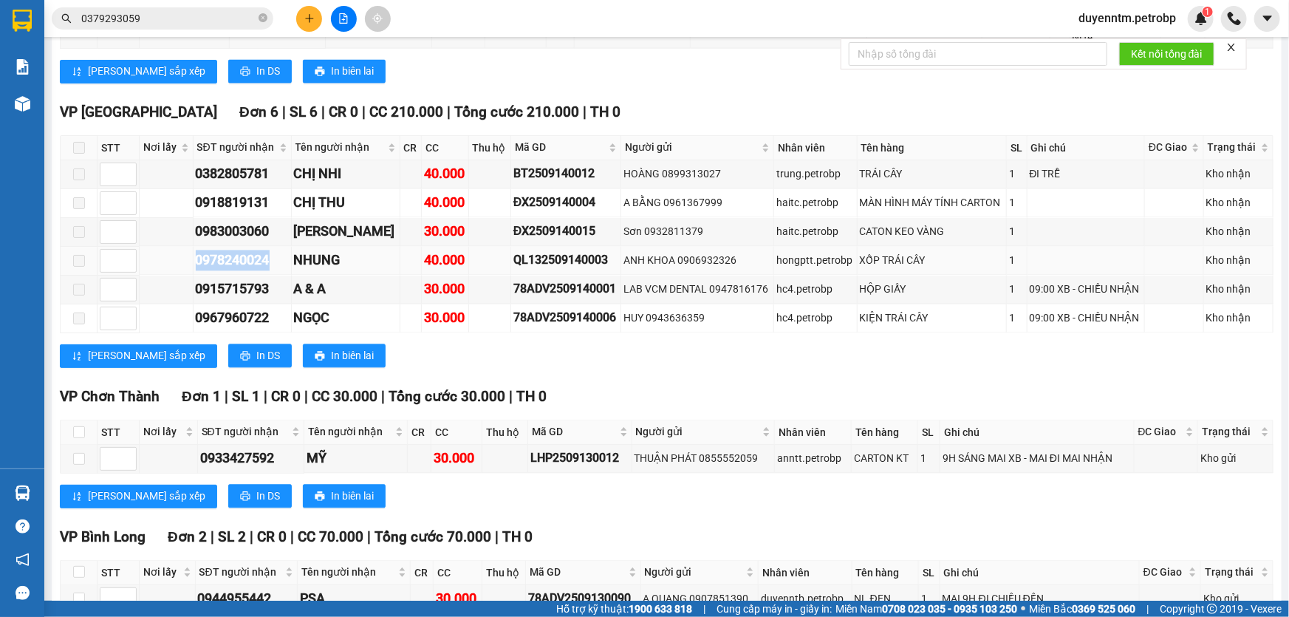
drag, startPoint x: 274, startPoint y: 197, endPoint x: 187, endPoint y: 195, distance: 87.2
click at [187, 247] on tr "0978240024 NHUNG 40.000 QL132509140003 ANH KHOA 0906932326 hongptt.petrobp XỐP …" at bounding box center [667, 261] width 1212 height 29
copy div "0978240024"
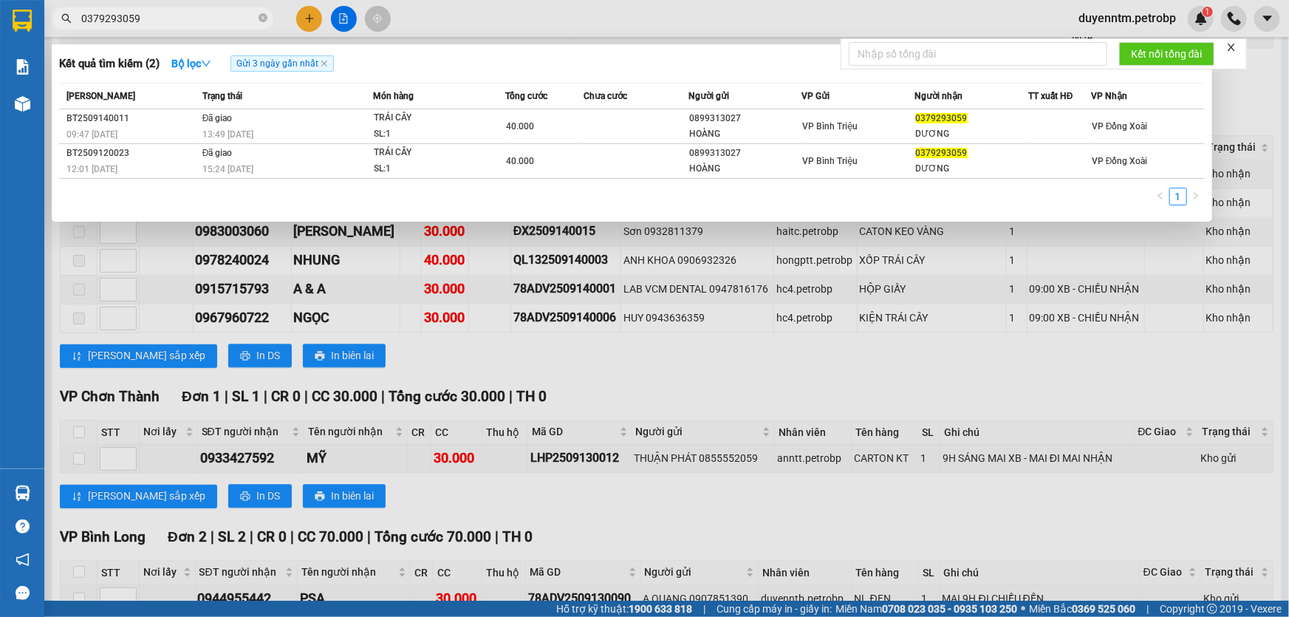
click at [155, 14] on input "0379293059" at bounding box center [168, 18] width 174 height 16
paste input "978240024"
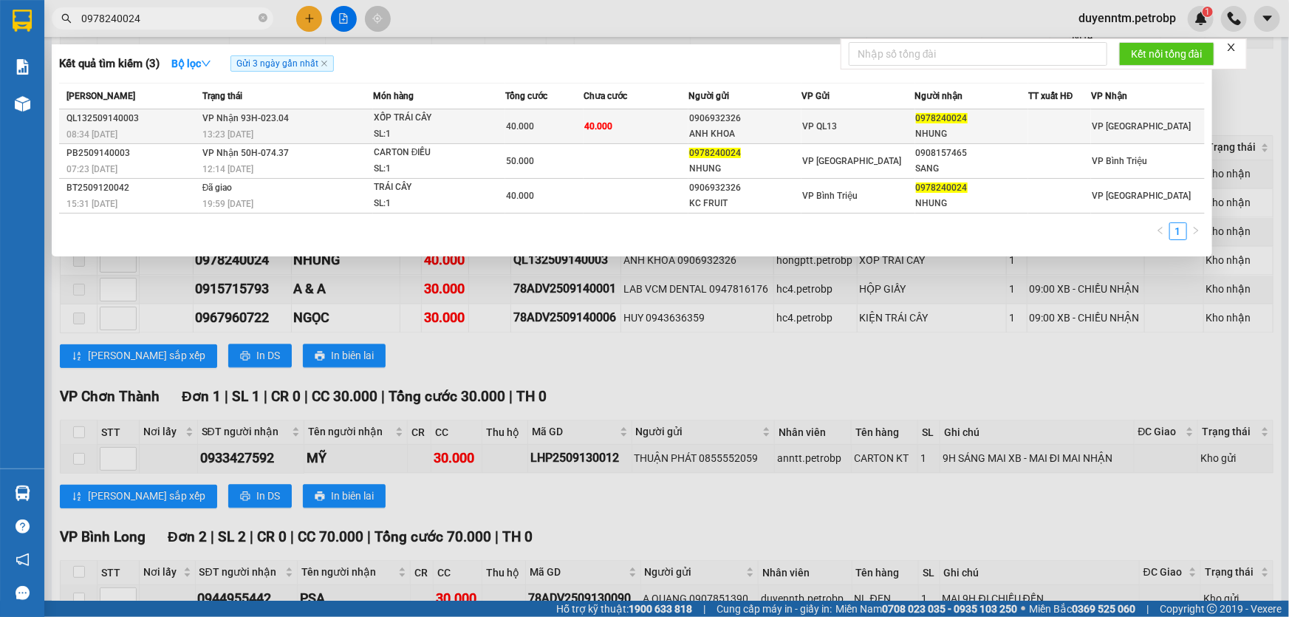
type input "0978240024"
click at [238, 132] on span "13:23 [DATE]" at bounding box center [227, 134] width 51 height 10
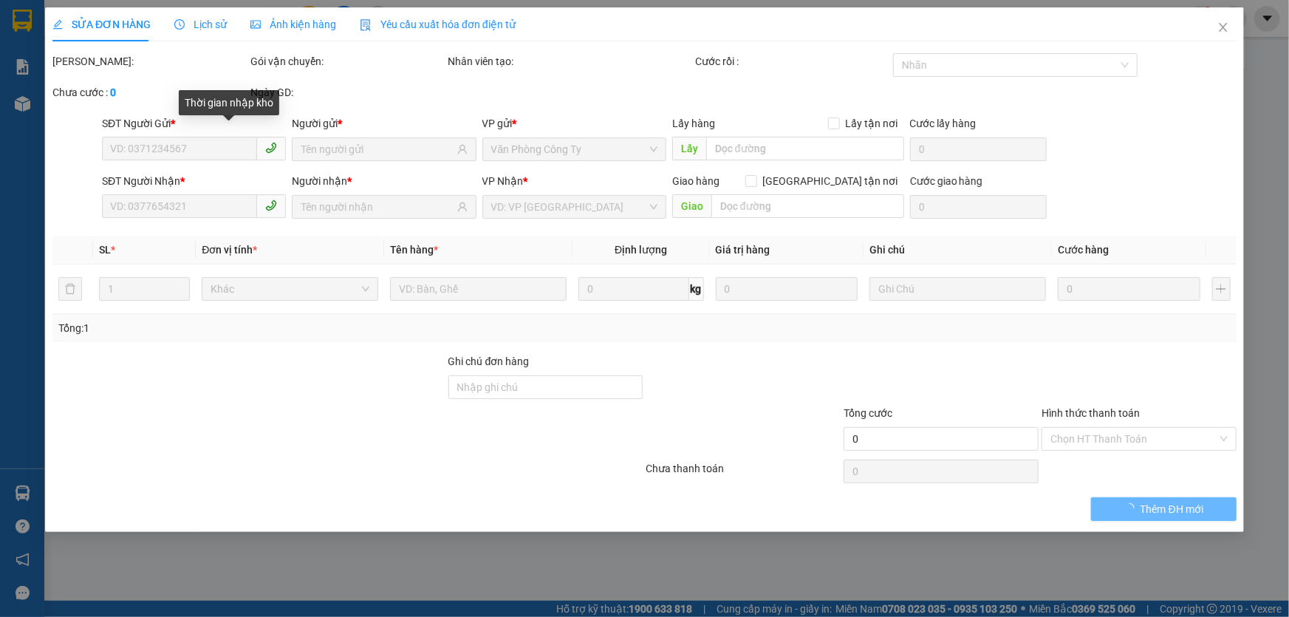
type input "0906932326"
type input "ANH KHOA"
type input "0978240024"
type input "NHUNG"
type input "40.000"
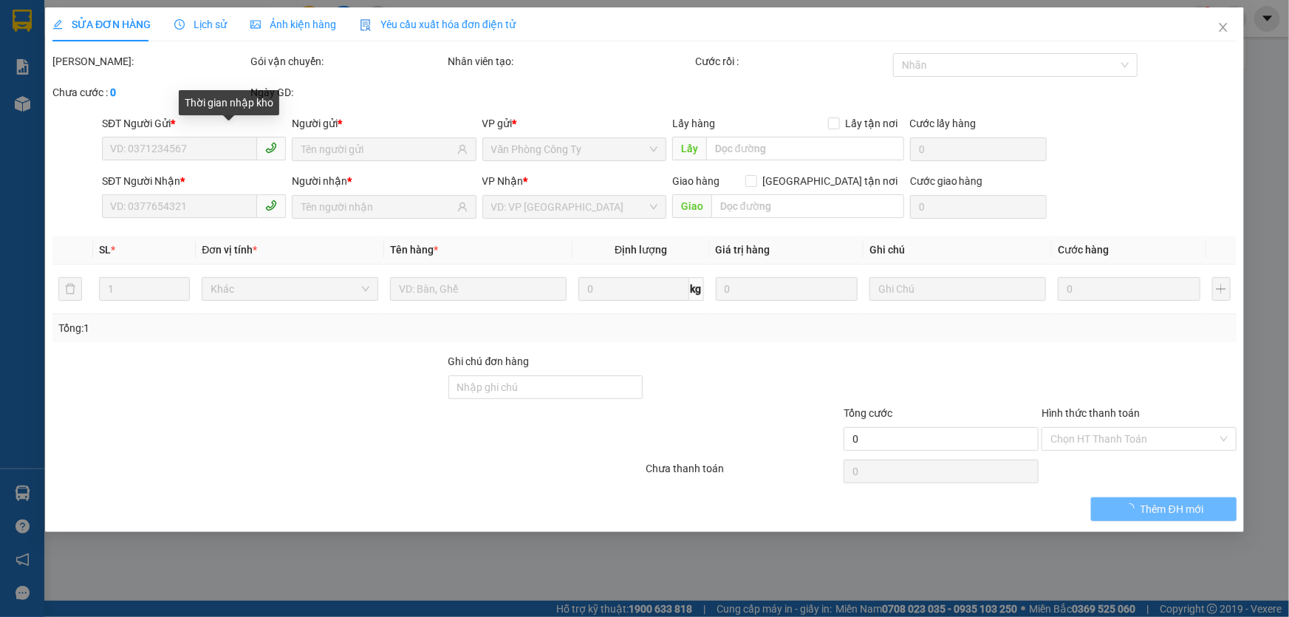
type input "40.000"
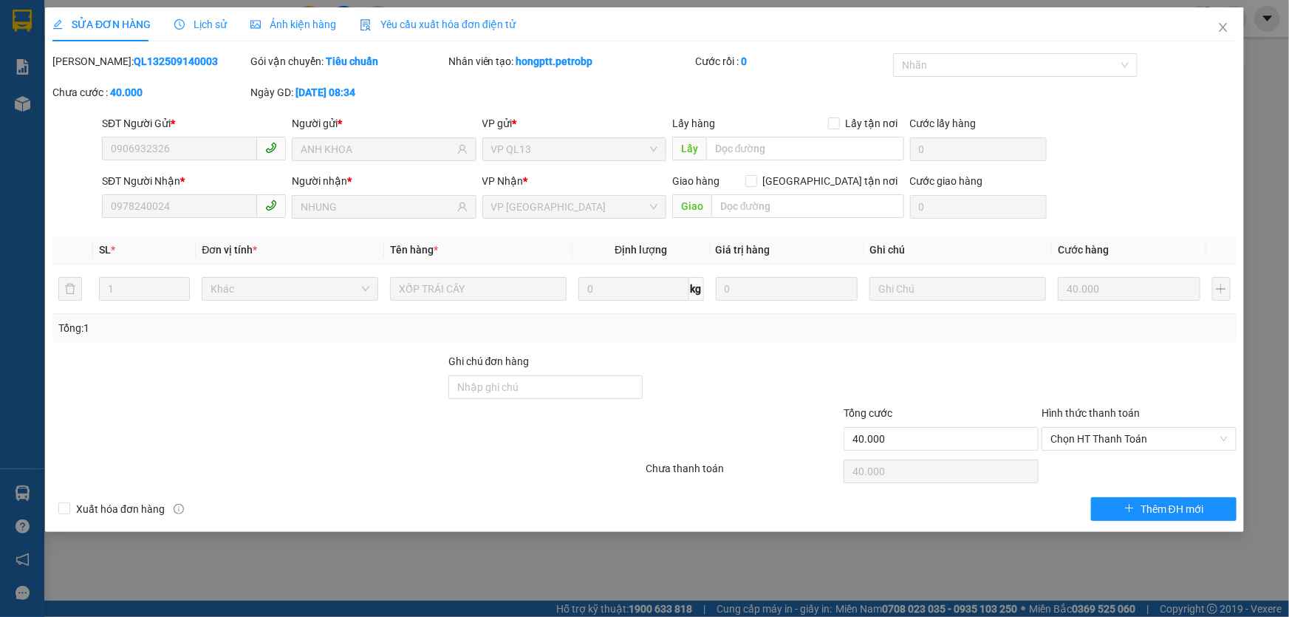
click at [211, 21] on span "Lịch sử" at bounding box center [200, 24] width 52 height 12
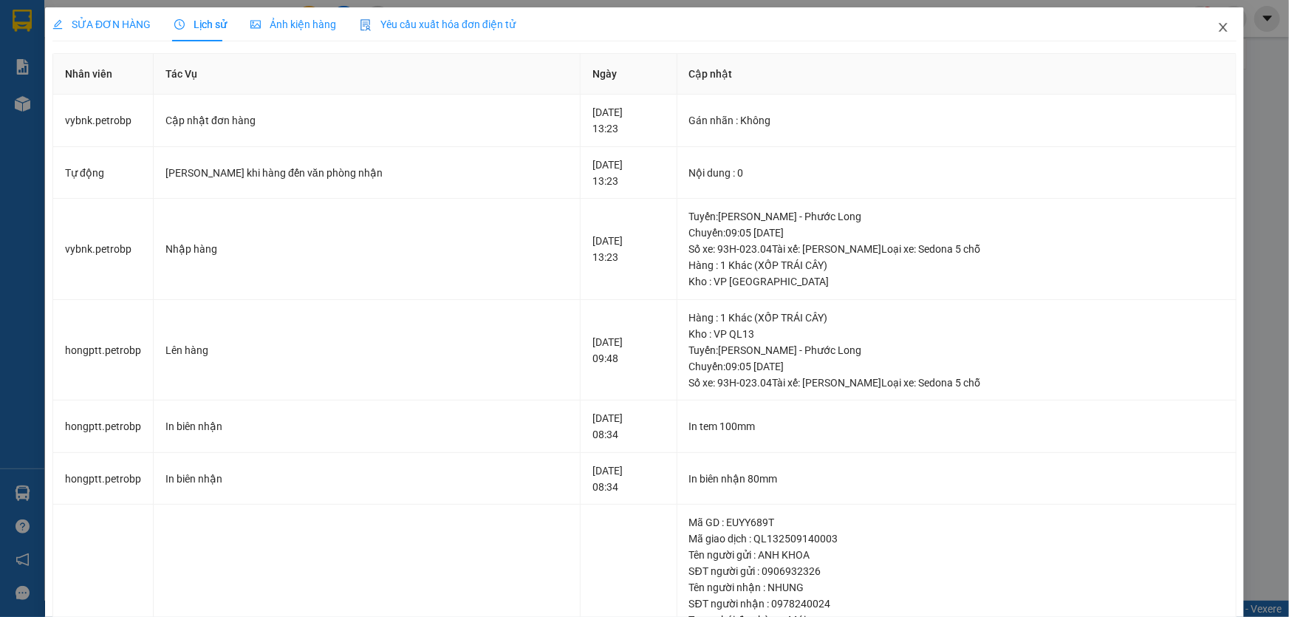
click at [1217, 24] on icon "close" at bounding box center [1223, 27] width 12 height 12
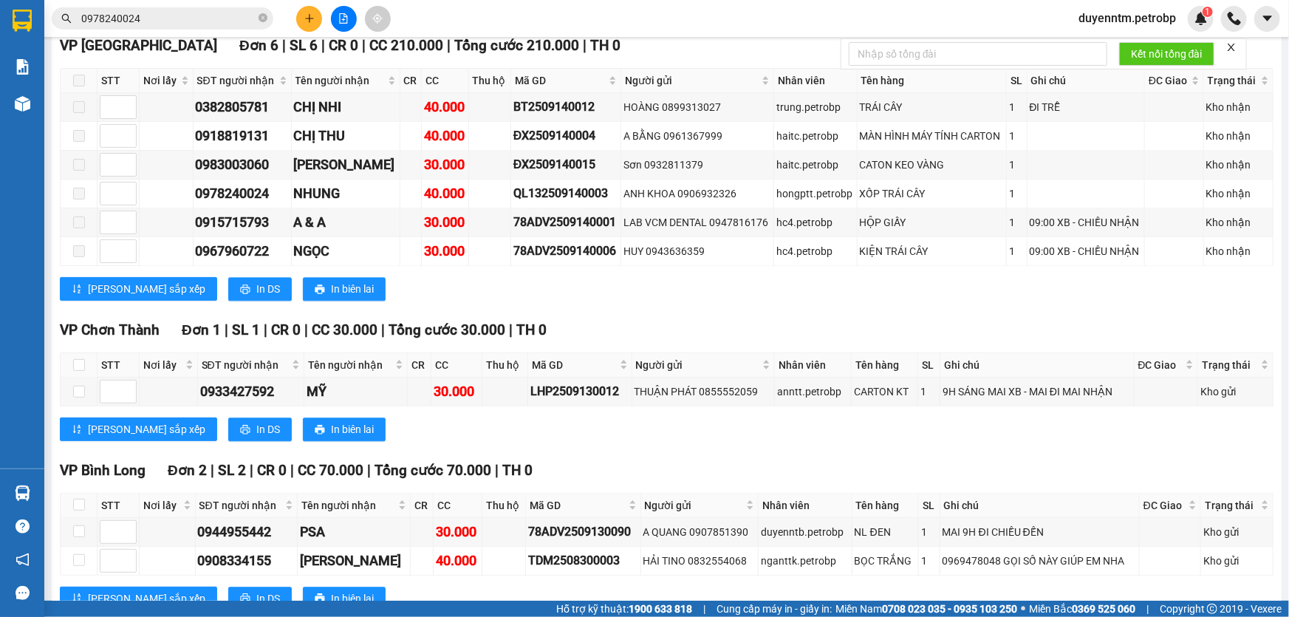
scroll to position [1745, 0]
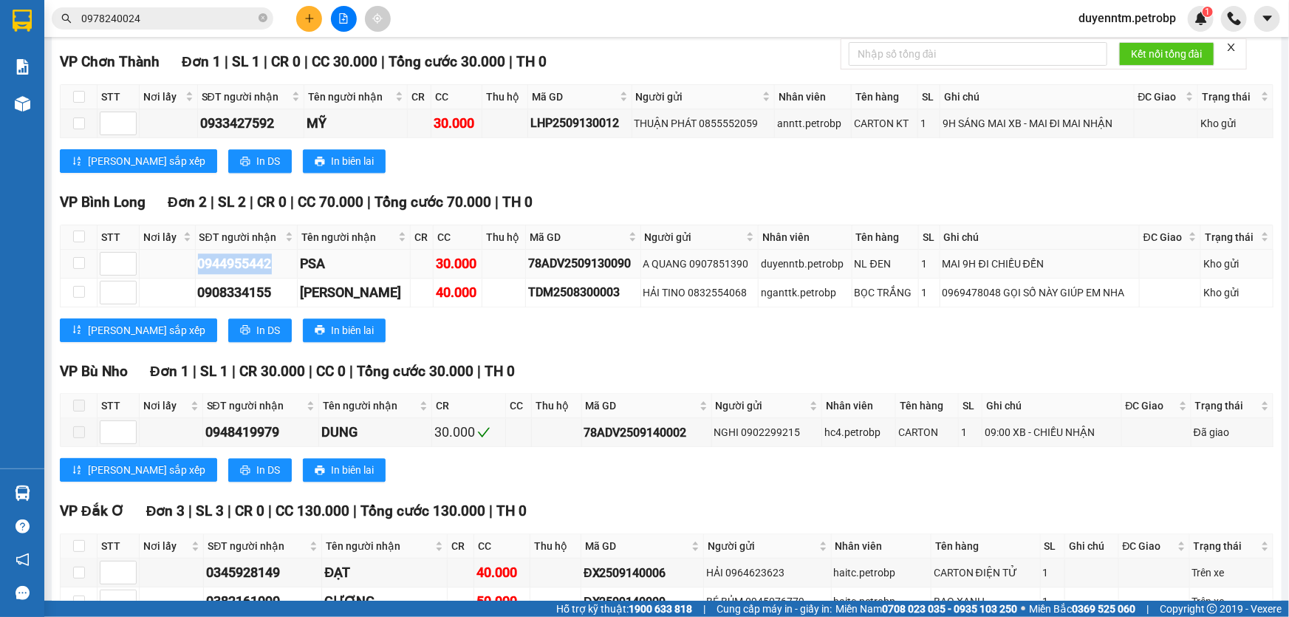
drag, startPoint x: 281, startPoint y: 202, endPoint x: 188, endPoint y: 199, distance: 93.1
click at [188, 250] on tr "0944955442 PSA 30.000 78ADV2509130090 A QUANG 0907851390 duyenntb.petrobp NL ĐE…" at bounding box center [667, 264] width 1212 height 29
copy div "0944955442"
click at [262, 422] on div "0948419979" at bounding box center [260, 432] width 111 height 21
drag, startPoint x: 298, startPoint y: 368, endPoint x: 202, endPoint y: 371, distance: 95.3
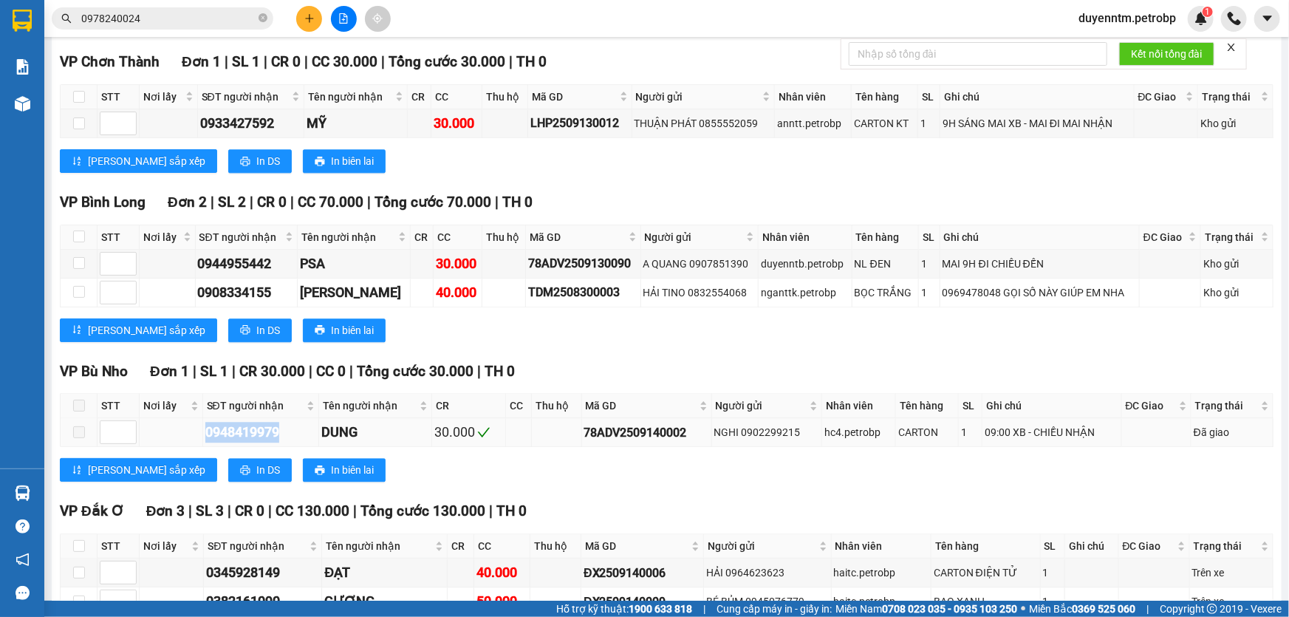
click at [203, 418] on td "0948419979" at bounding box center [261, 432] width 116 height 29
copy div "0948419979"
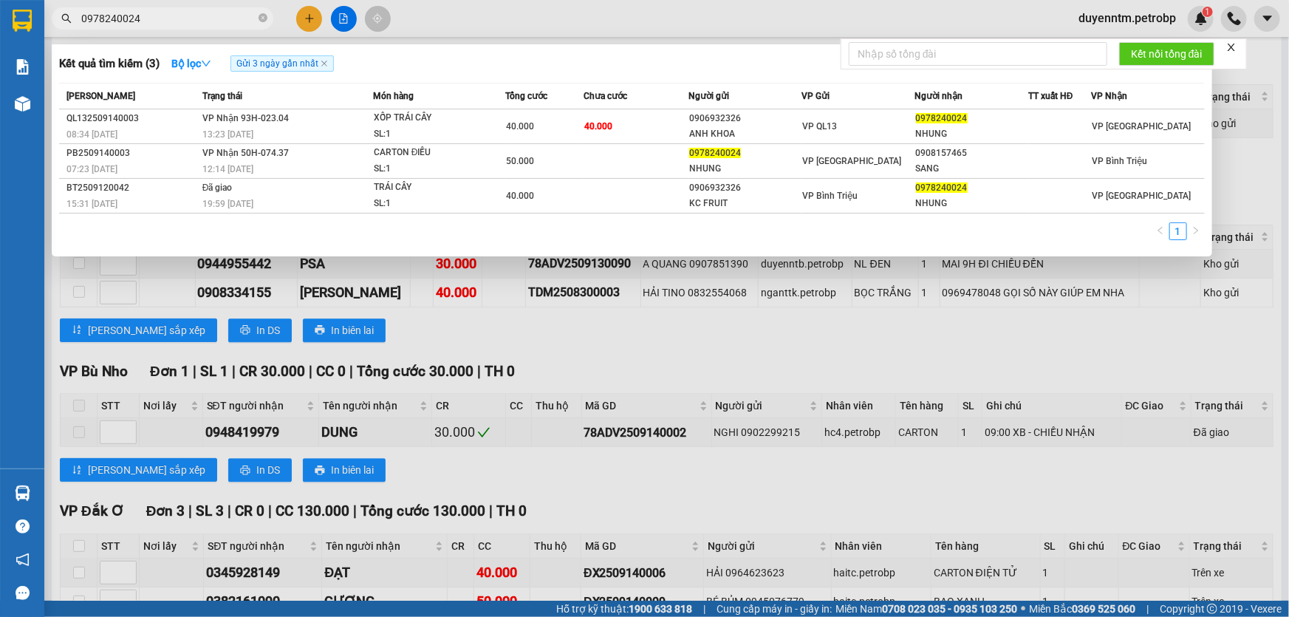
click at [174, 13] on input "0978240024" at bounding box center [168, 18] width 174 height 16
paste input "48419979"
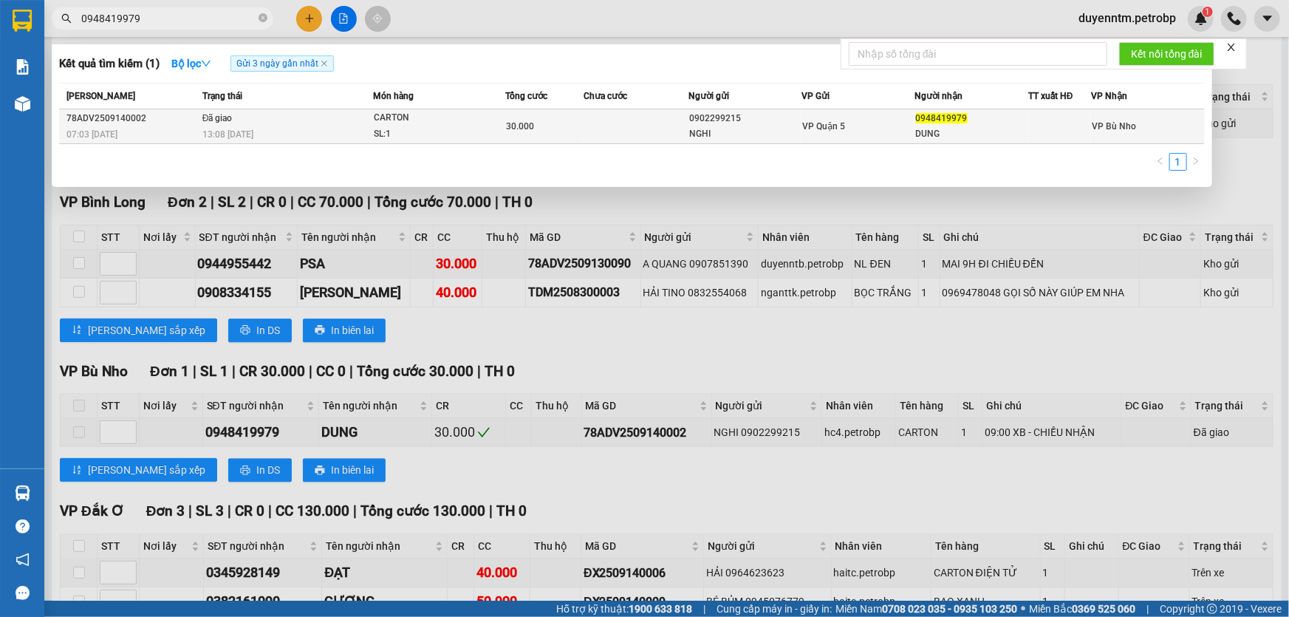
type input "0948419979"
click at [229, 132] on span "13:08 [DATE]" at bounding box center [227, 134] width 51 height 10
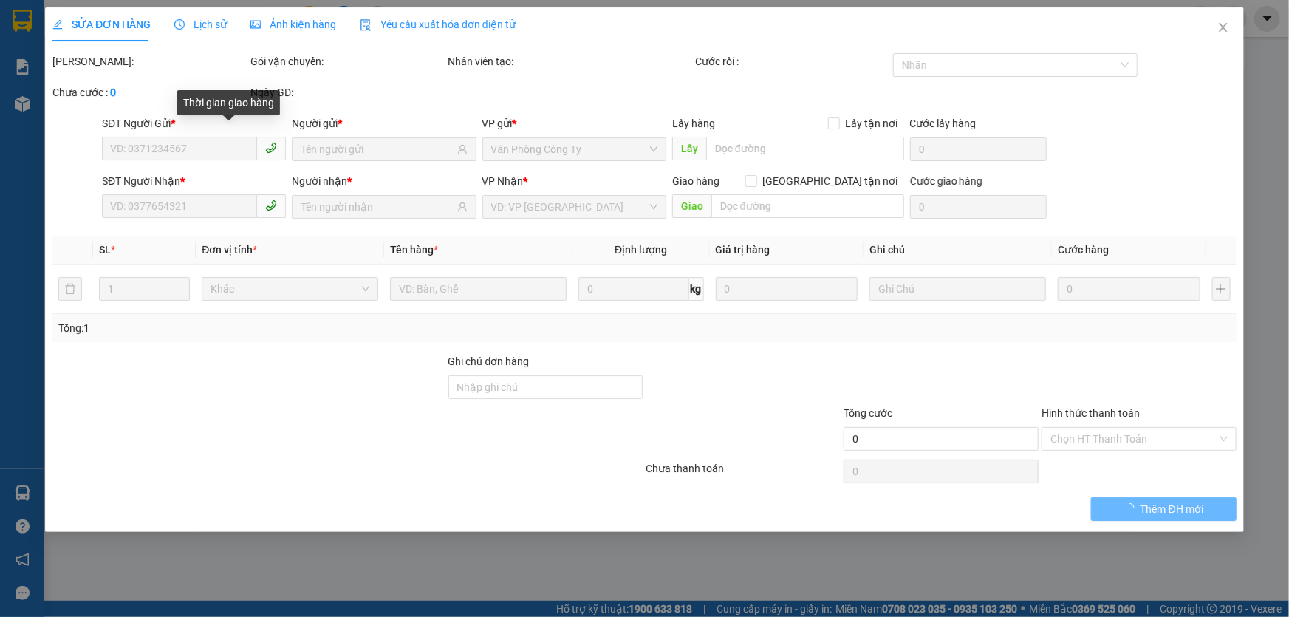
type input "0902299215"
type input "NGHI"
type input "0948419979"
type input "DUNG"
type input "30.000"
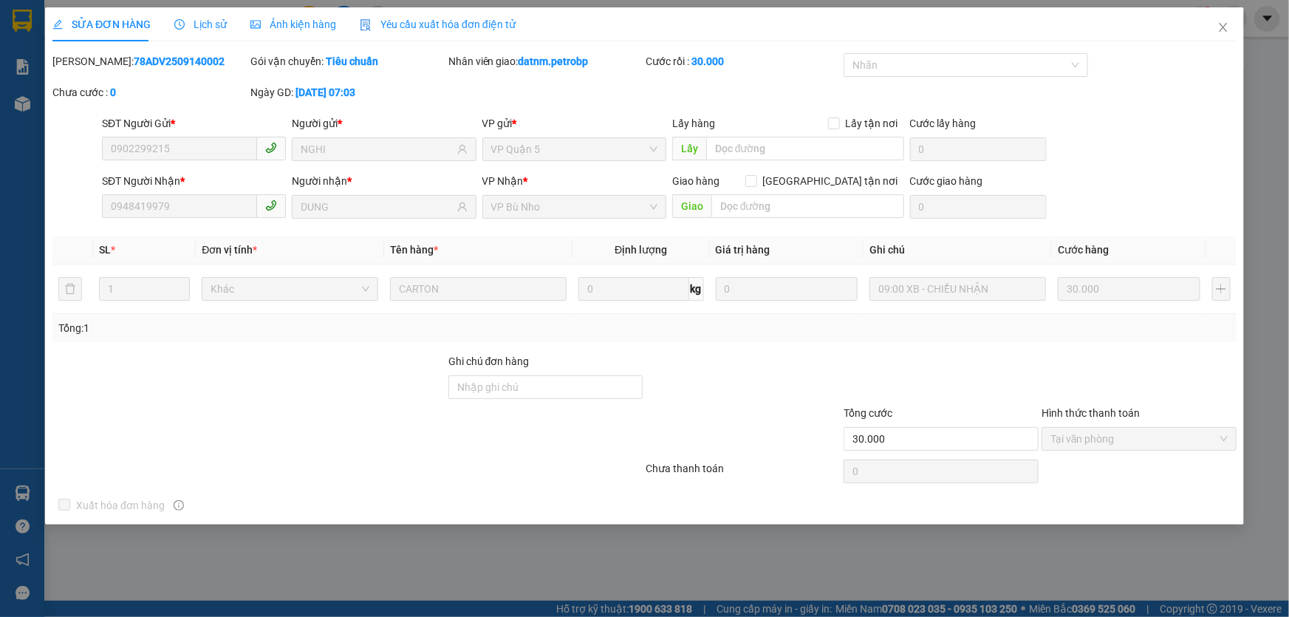
click at [207, 15] on div "Lịch sử" at bounding box center [200, 24] width 52 height 34
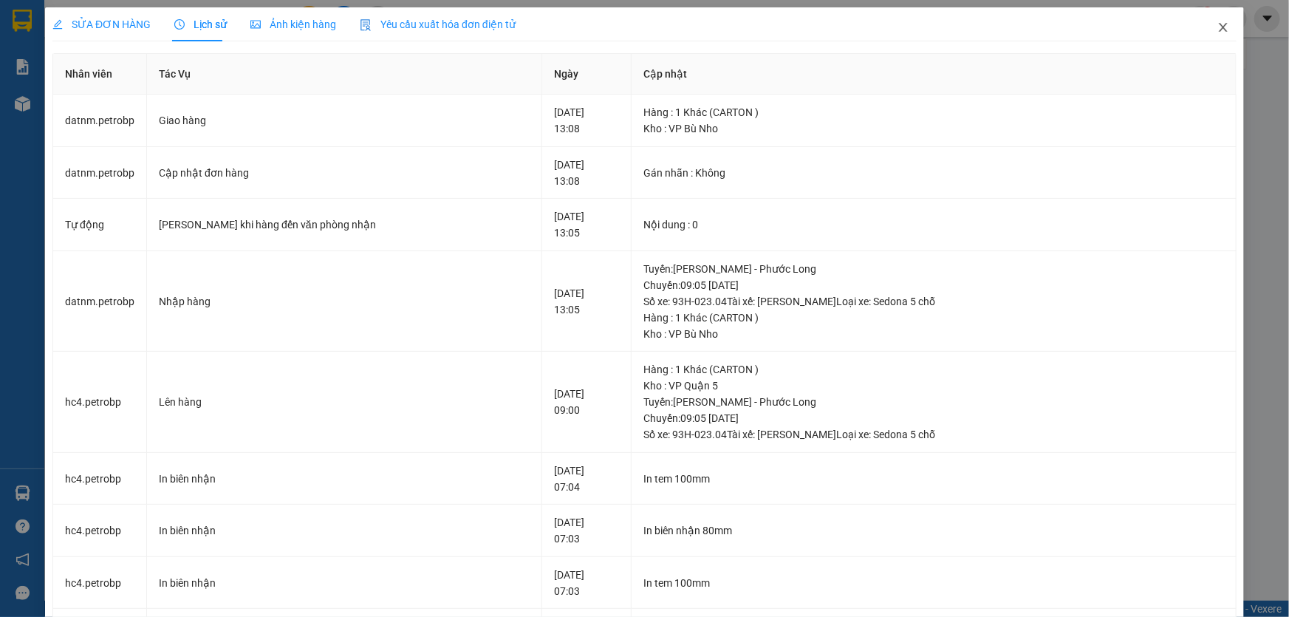
click at [1206, 24] on span "Close" at bounding box center [1222, 27] width 41 height 41
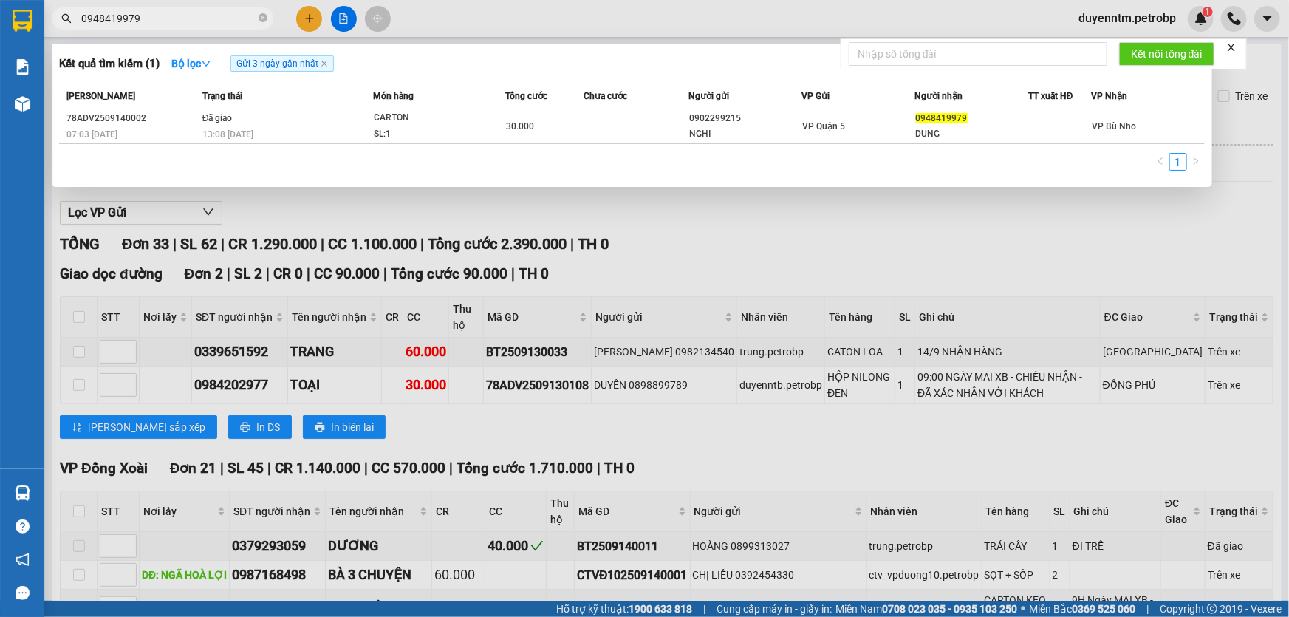
click at [191, 21] on input "0948419979" at bounding box center [168, 18] width 174 height 16
click at [724, 225] on div at bounding box center [644, 308] width 1289 height 617
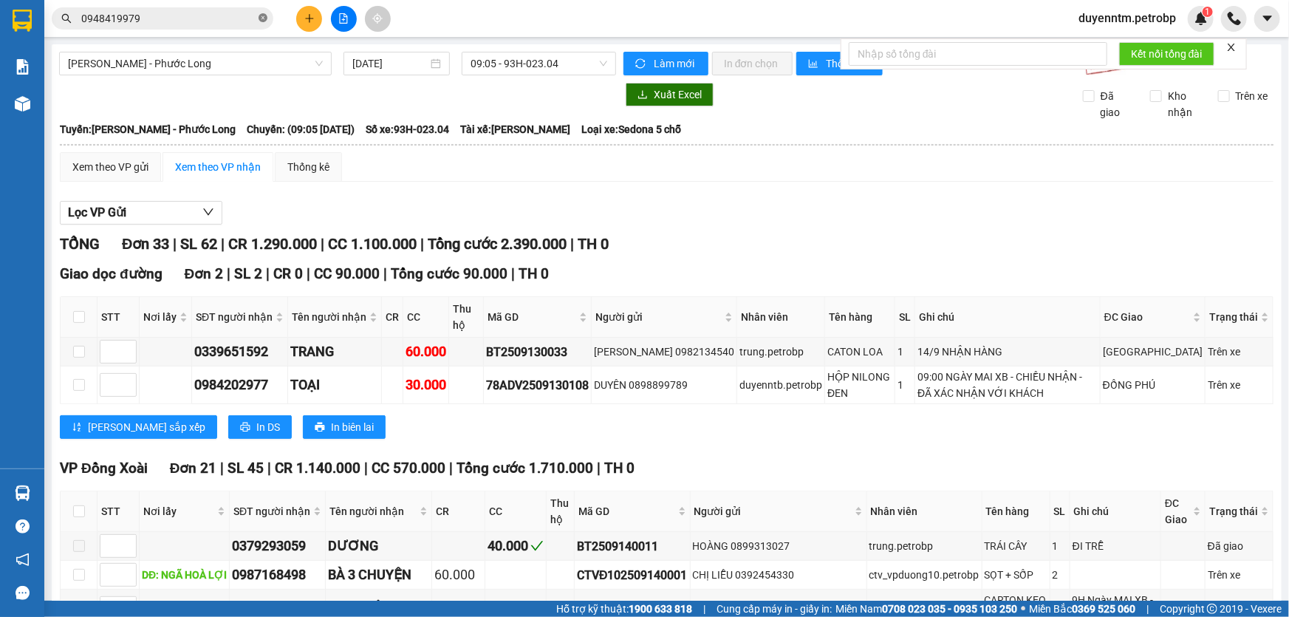
click at [263, 21] on icon "close-circle" at bounding box center [262, 17] width 9 height 9
click at [199, 21] on input "text" at bounding box center [168, 18] width 174 height 16
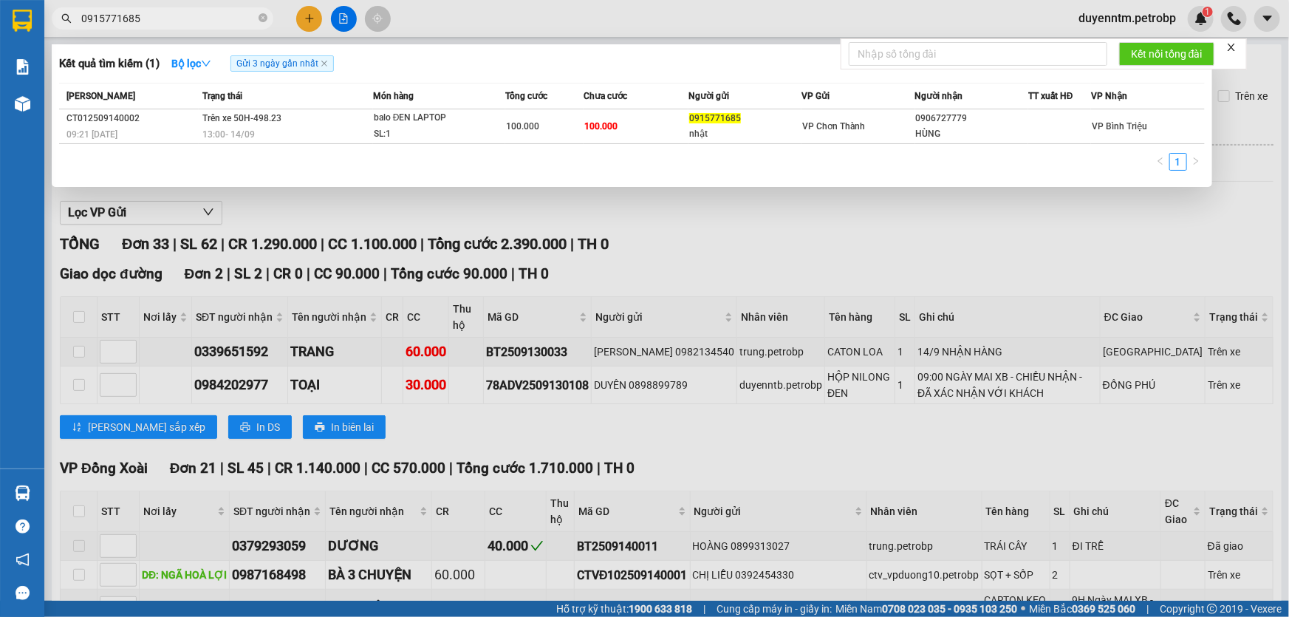
type input "0915771685"
click at [310, 199] on div at bounding box center [644, 308] width 1289 height 617
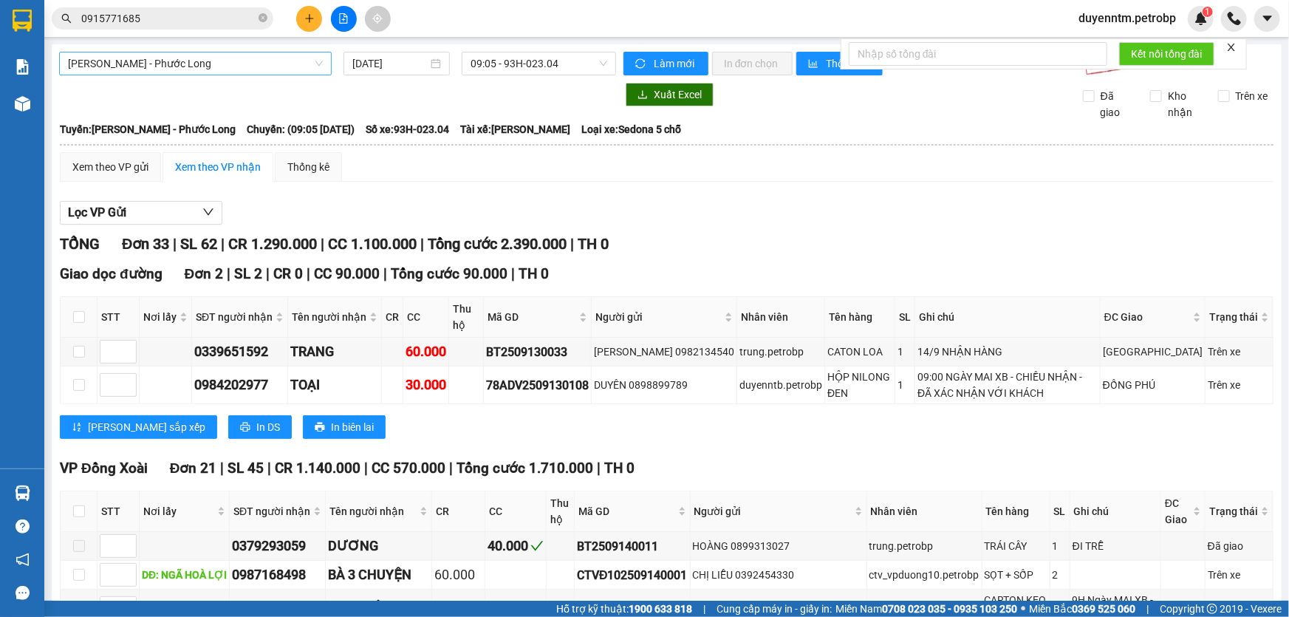
click at [317, 66] on span "[PERSON_NAME] - Phước Long" at bounding box center [195, 63] width 255 height 22
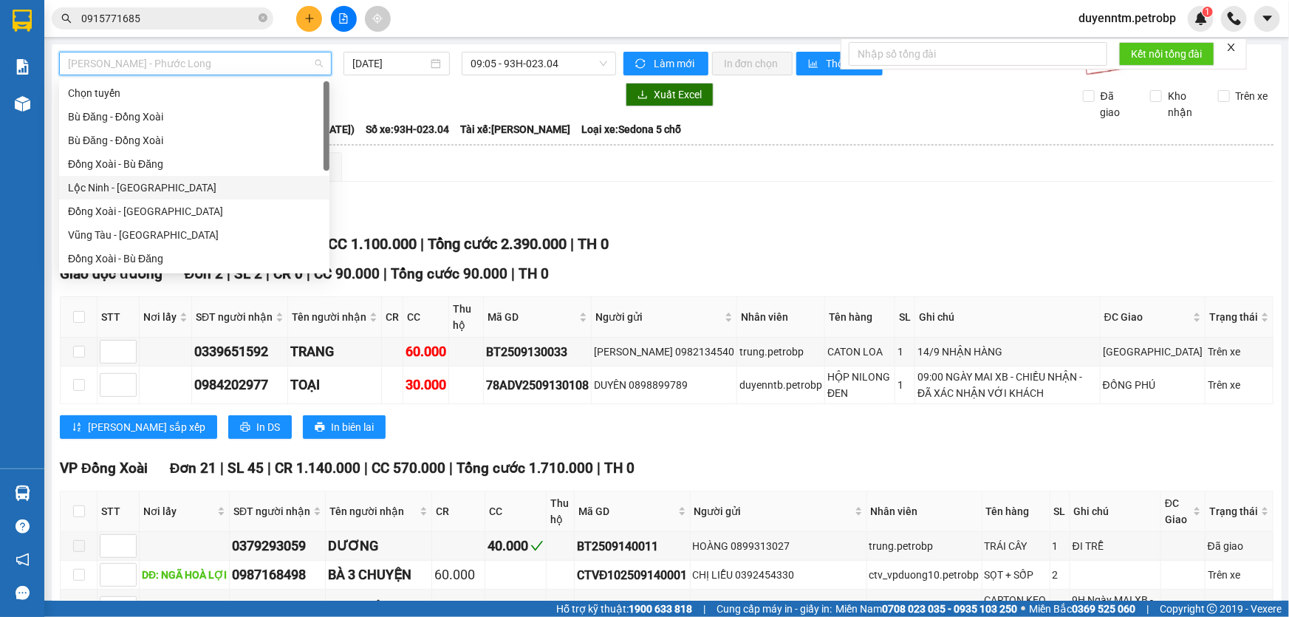
click at [158, 183] on div "Lộc Ninh - [GEOGRAPHIC_DATA]" at bounding box center [194, 187] width 253 height 16
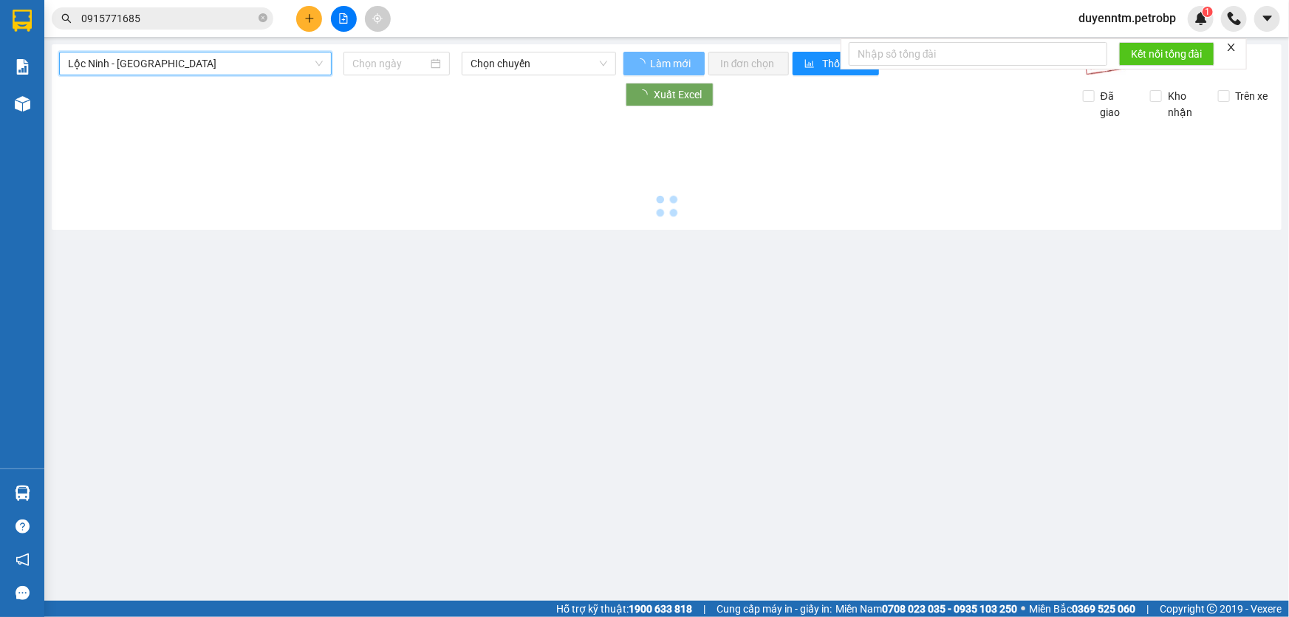
type input "[DATE]"
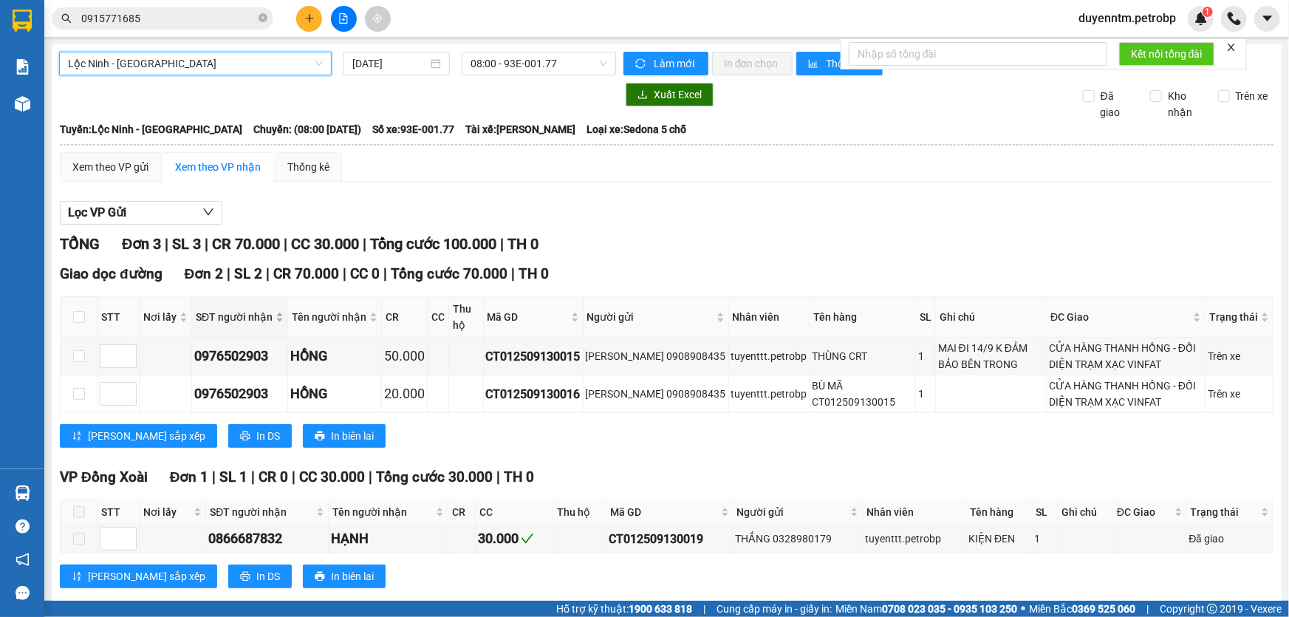
scroll to position [27, 0]
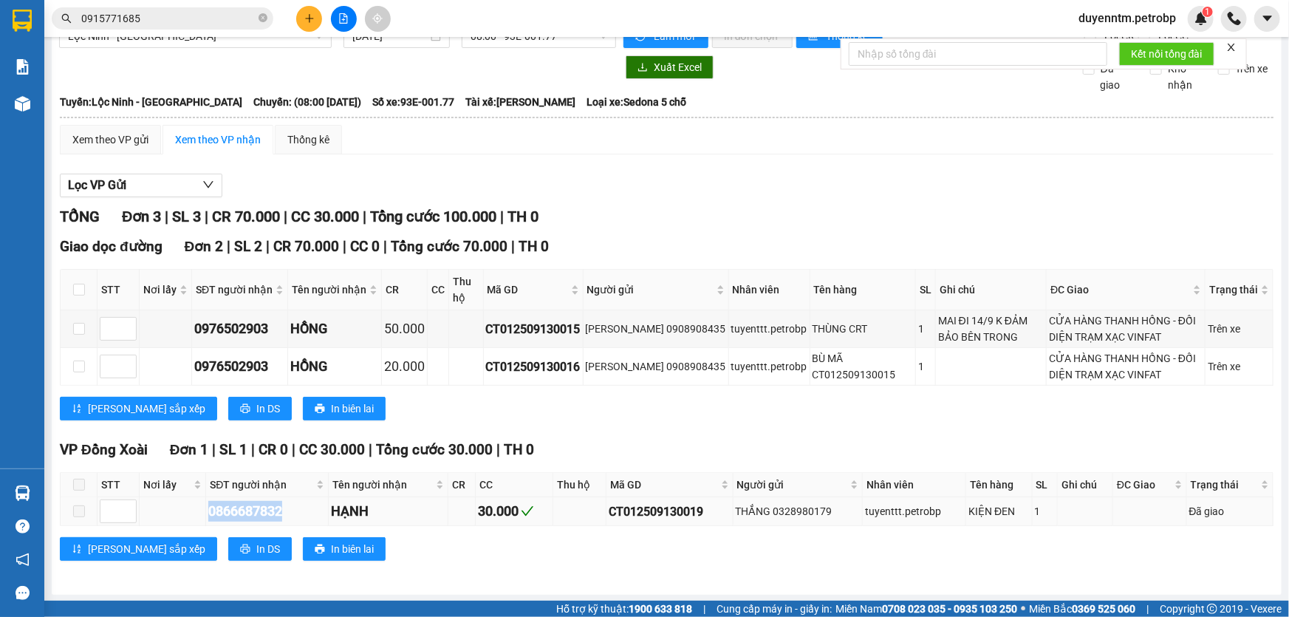
drag, startPoint x: 288, startPoint y: 506, endPoint x: 176, endPoint y: 506, distance: 111.5
click at [176, 506] on tr "0866687832 HẠNH 30.000 CT012509130019 THẮNG 0328980179 tuyenttt.petrobp KIỆN ĐE…" at bounding box center [667, 511] width 1212 height 29
copy div "0866687832"
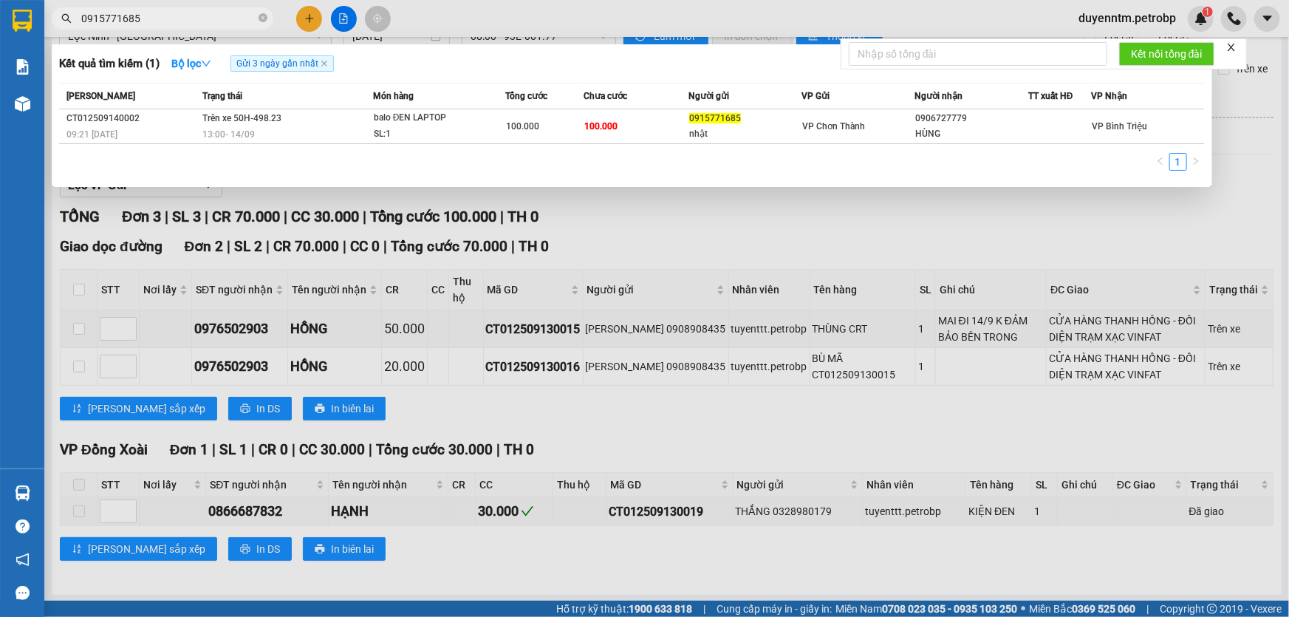
click at [162, 14] on input "0915771685" at bounding box center [168, 18] width 174 height 16
paste input "866687832"
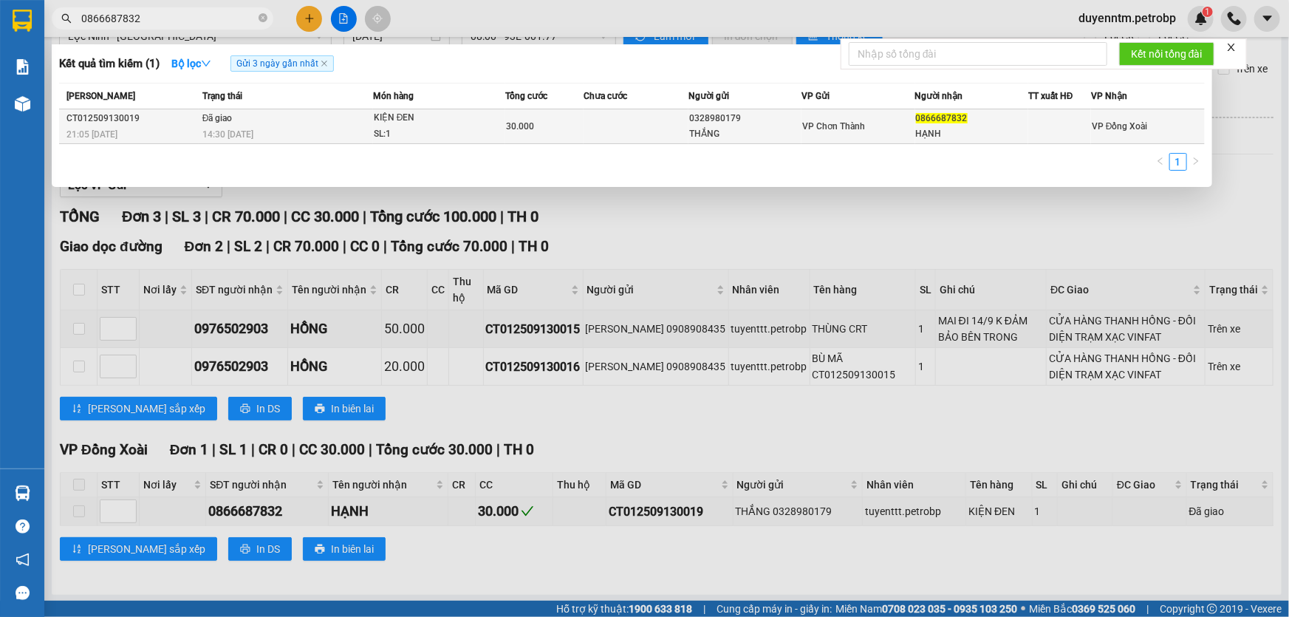
click at [212, 141] on div "14:30 [DATE]" at bounding box center [287, 134] width 170 height 16
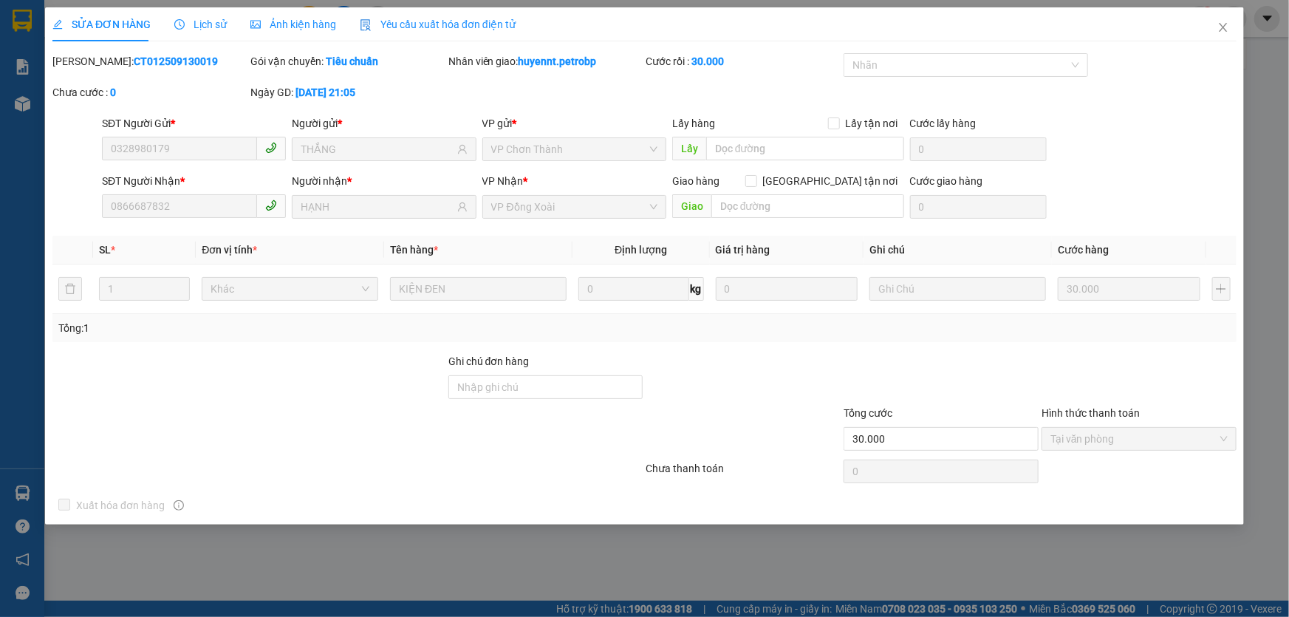
click at [211, 23] on span "Lịch sử" at bounding box center [200, 24] width 52 height 12
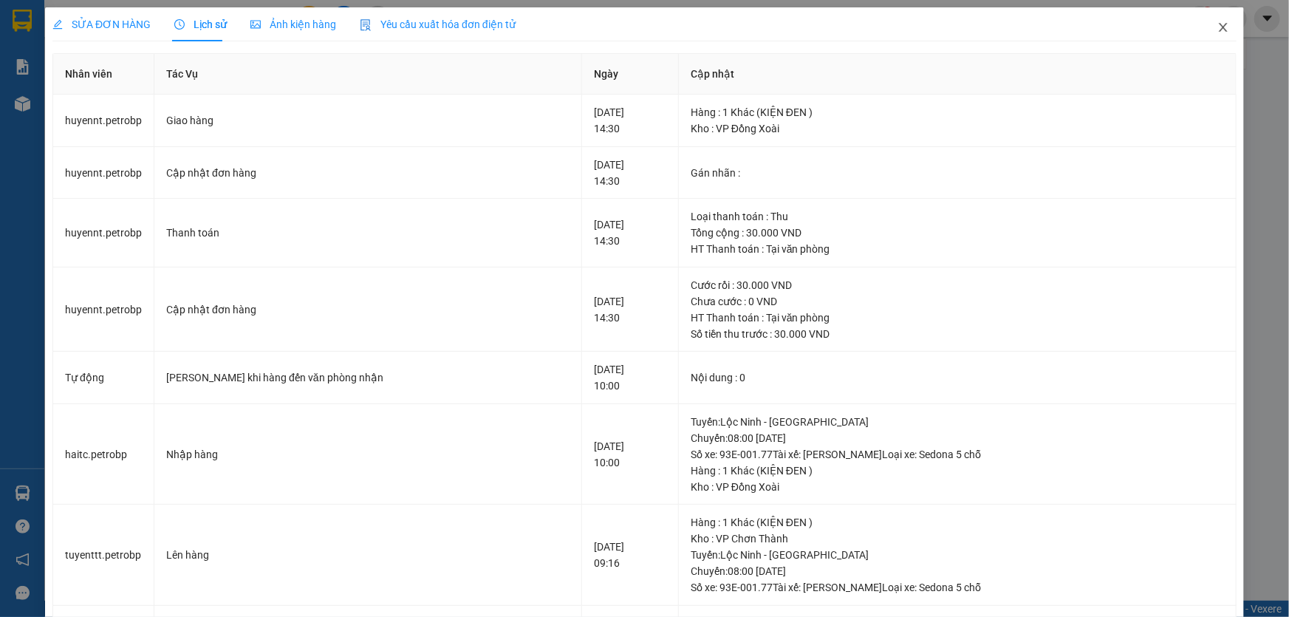
click at [1217, 28] on icon "close" at bounding box center [1223, 27] width 12 height 12
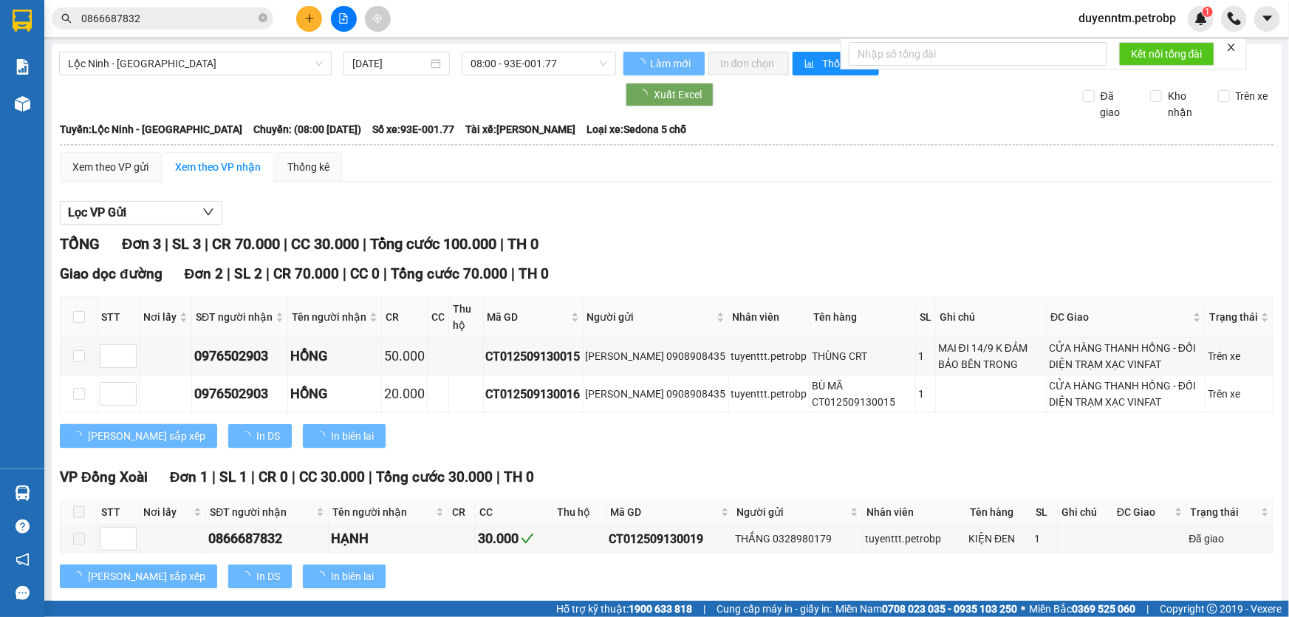
click at [185, 20] on input "0866687832" at bounding box center [168, 18] width 174 height 16
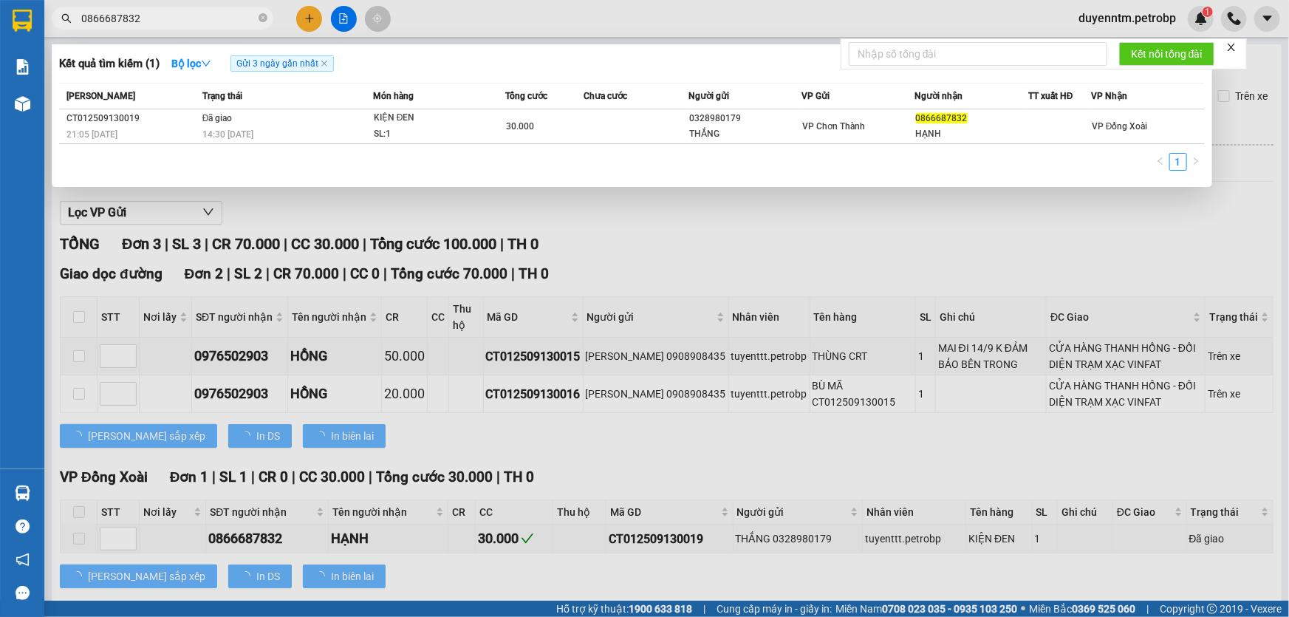
click at [185, 20] on input "0866687832" at bounding box center [168, 18] width 174 height 16
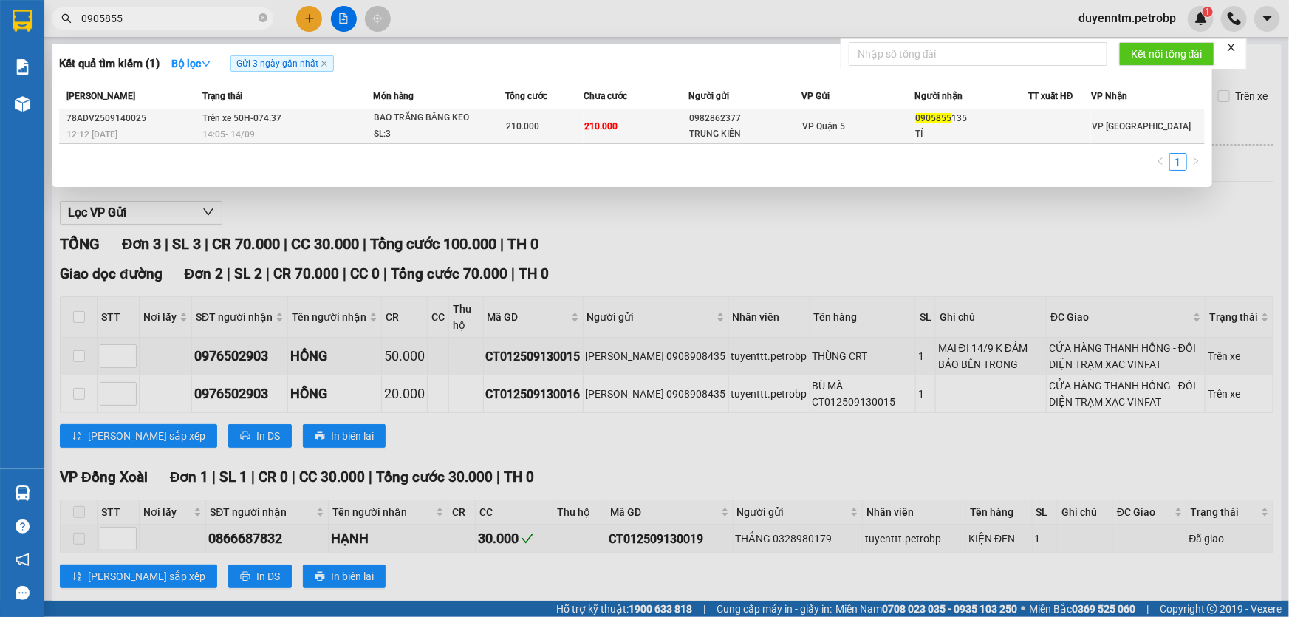
type input "0905855"
click at [505, 139] on td "210.000" at bounding box center [544, 126] width 78 height 35
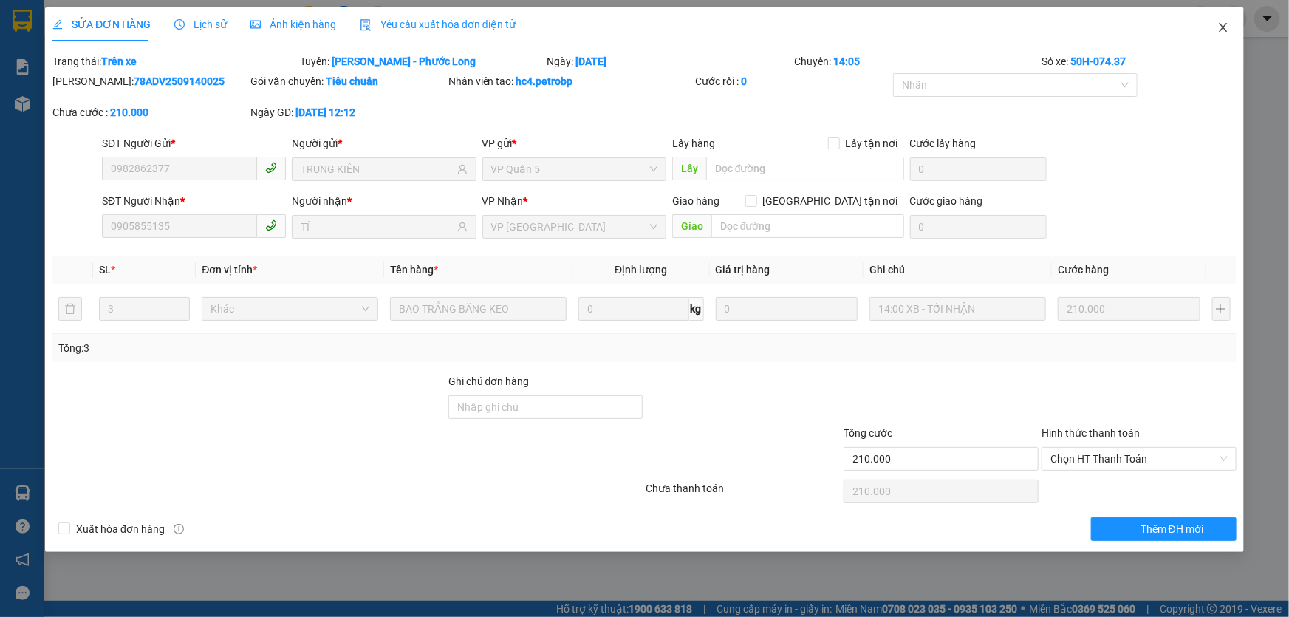
click at [1218, 27] on icon "close" at bounding box center [1223, 27] width 12 height 12
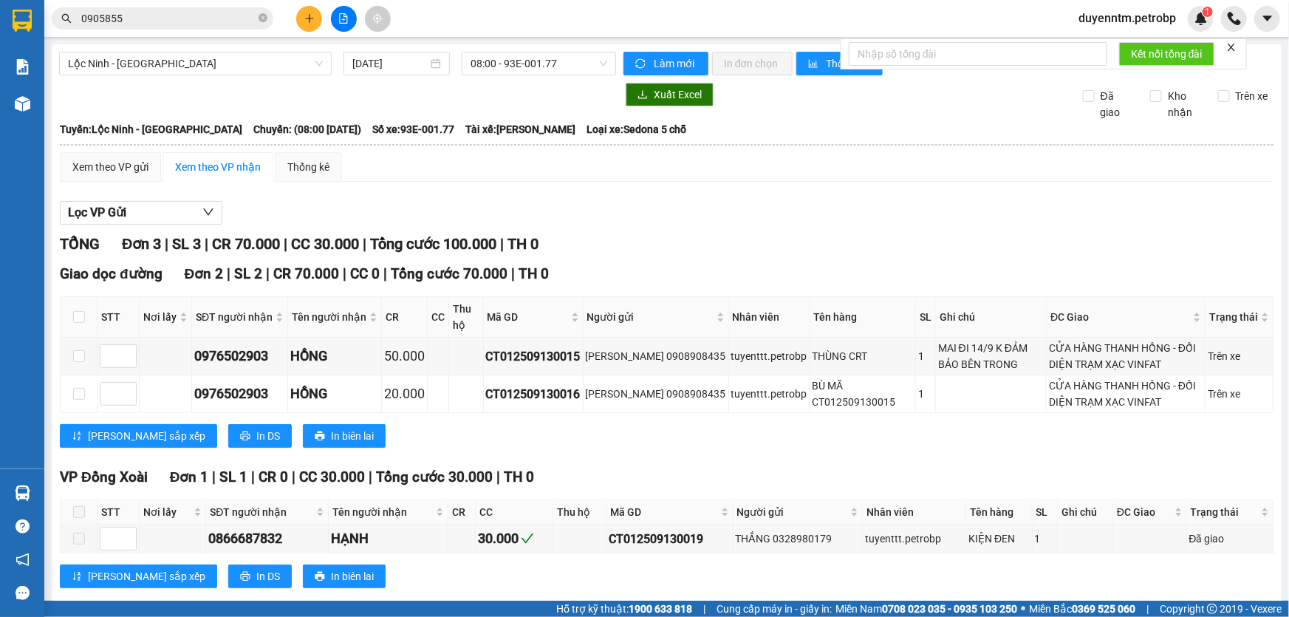
click at [209, 13] on input "0905855" at bounding box center [168, 18] width 174 height 16
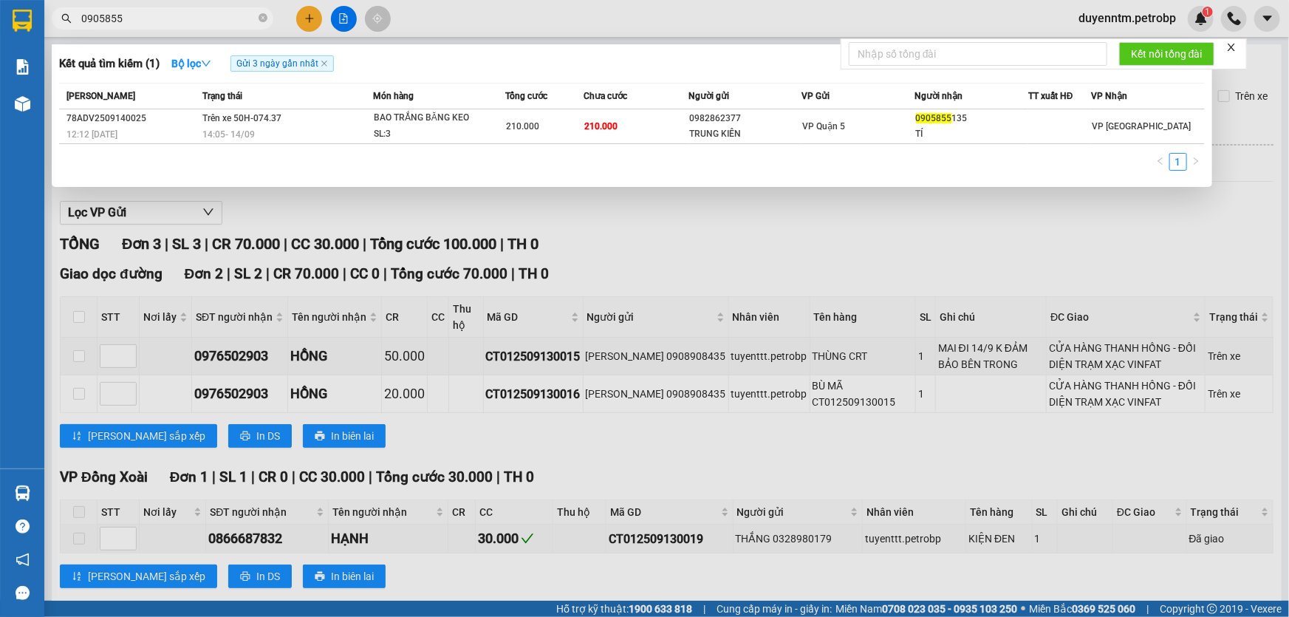
click at [333, 206] on div at bounding box center [644, 308] width 1289 height 617
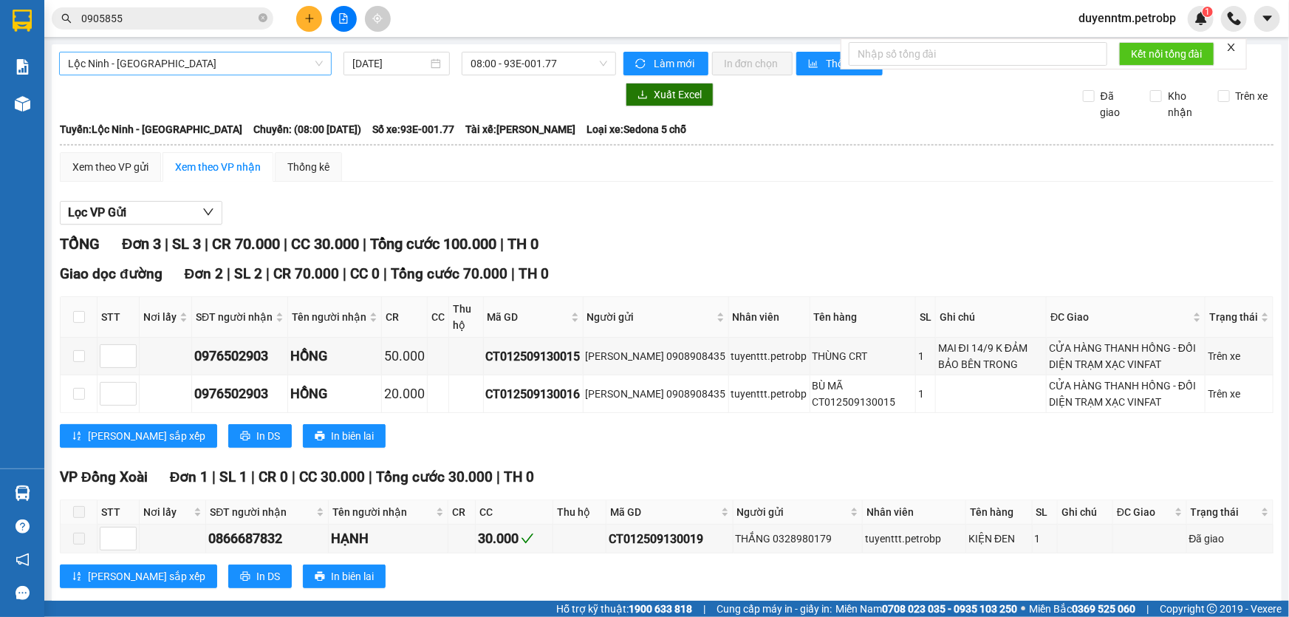
click at [323, 69] on div "Lộc Ninh - [GEOGRAPHIC_DATA]" at bounding box center [195, 64] width 272 height 24
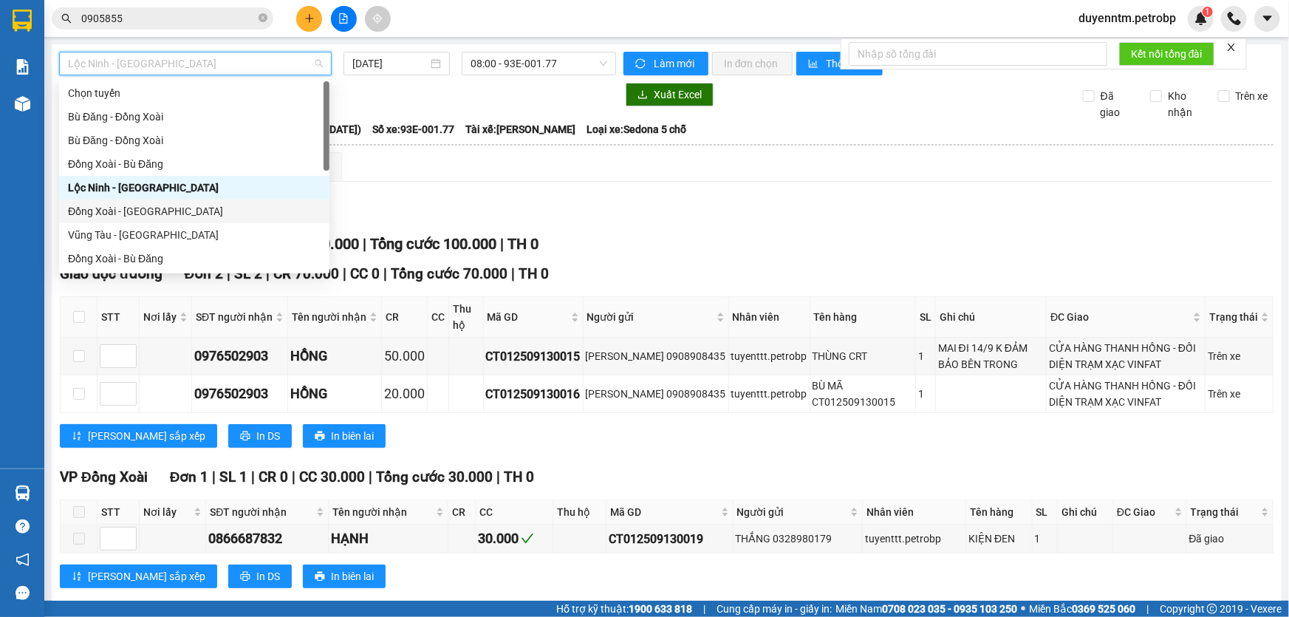
click at [188, 210] on div "Đồng Xoài - [GEOGRAPHIC_DATA]" at bounding box center [194, 211] width 253 height 16
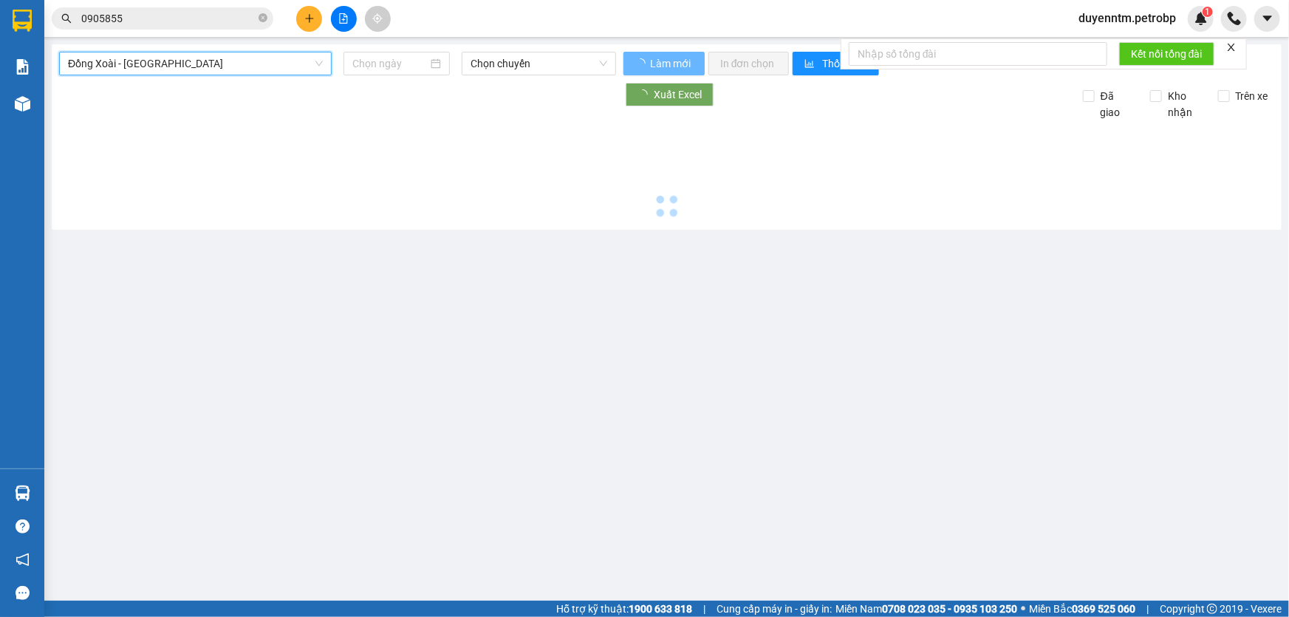
type input "[DATE]"
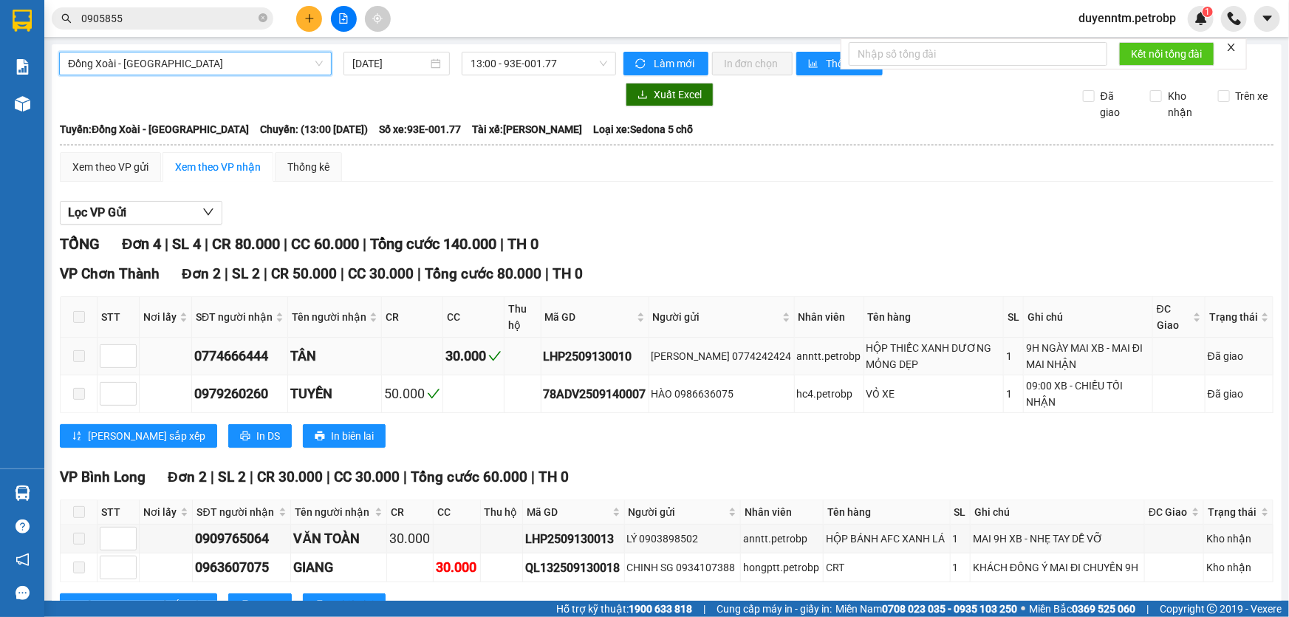
scroll to position [47, 0]
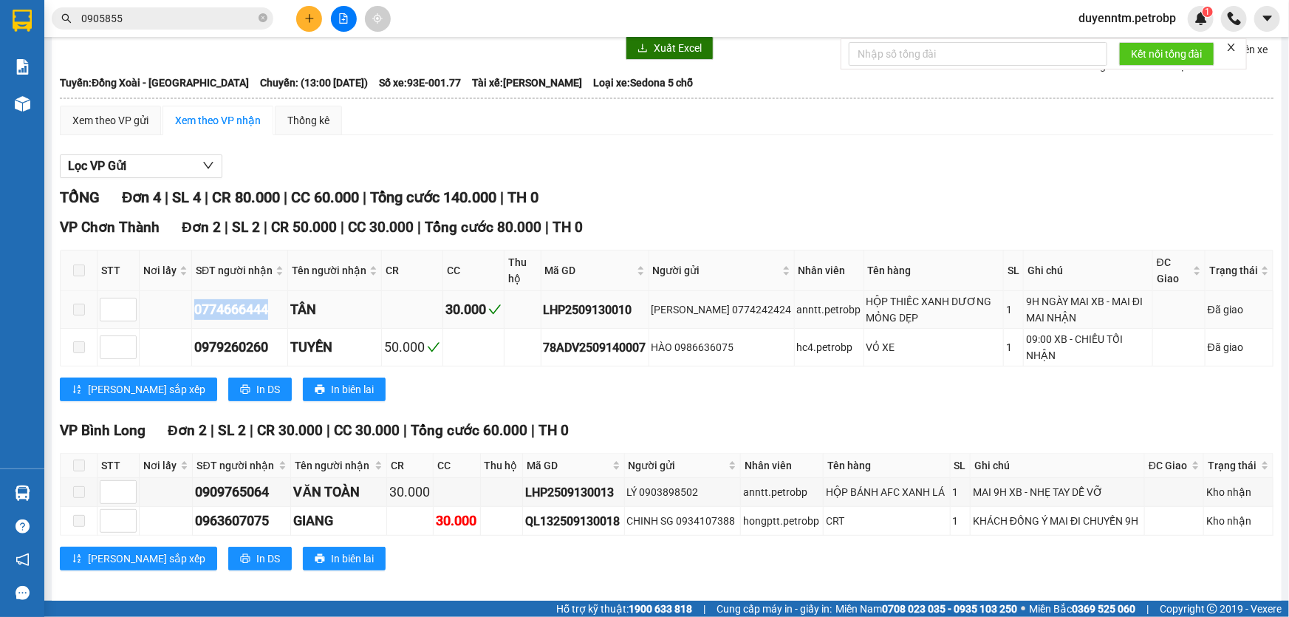
drag, startPoint x: 275, startPoint y: 310, endPoint x: 165, endPoint y: 310, distance: 109.3
click at [165, 310] on tr "0774666444 TÂN 30.000 LHP2509130010 [PERSON_NAME] 0774242424 anntt.petrobp HỘP …" at bounding box center [667, 310] width 1212 height 38
copy div "0774666444"
click at [169, 15] on input "0905855" at bounding box center [168, 18] width 174 height 16
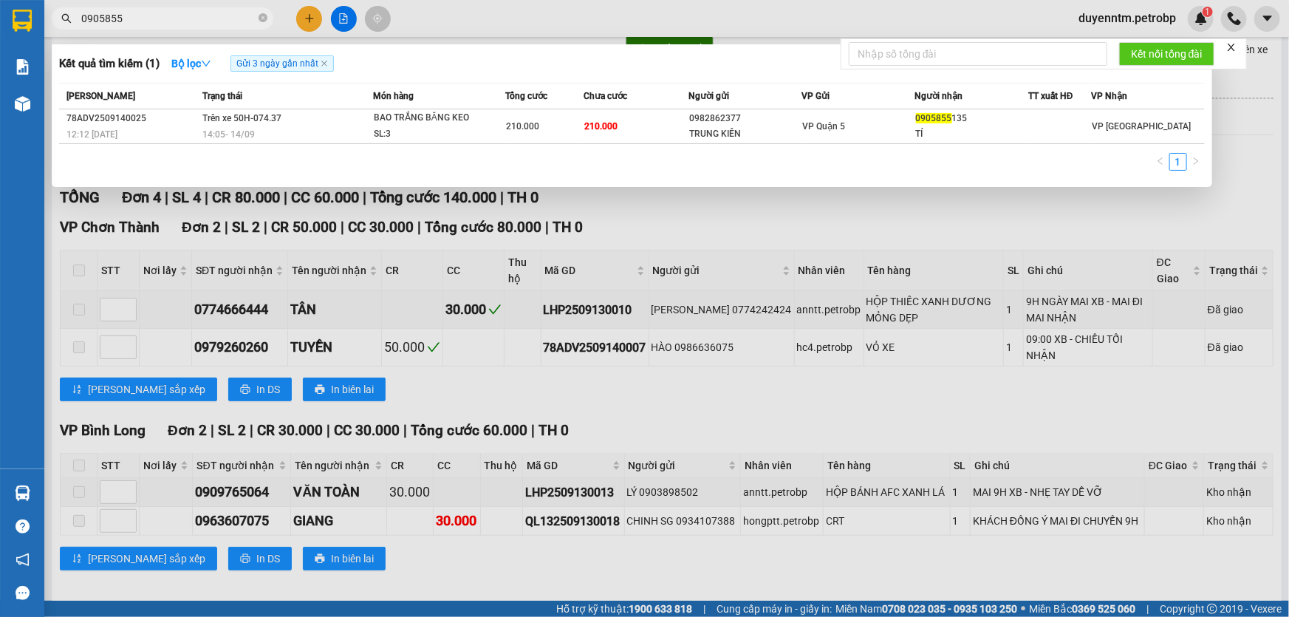
click at [169, 15] on input "0905855" at bounding box center [168, 18] width 174 height 16
paste input "774666444"
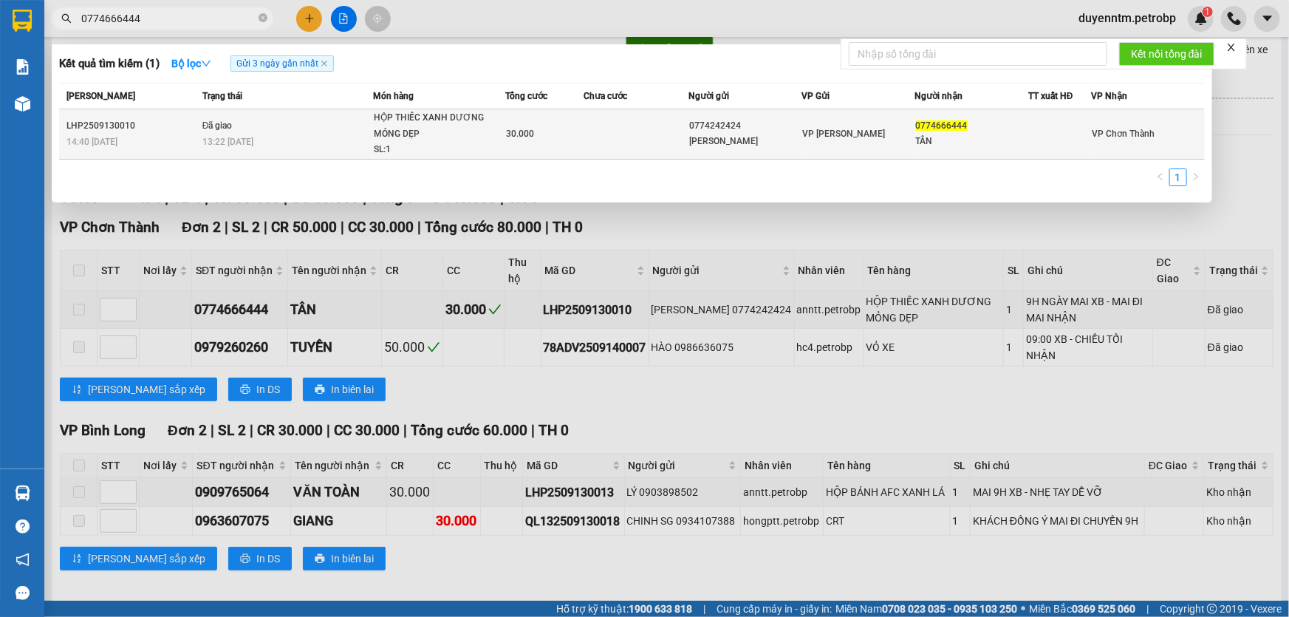
click at [250, 140] on span "13:22 [DATE]" at bounding box center [227, 142] width 51 height 10
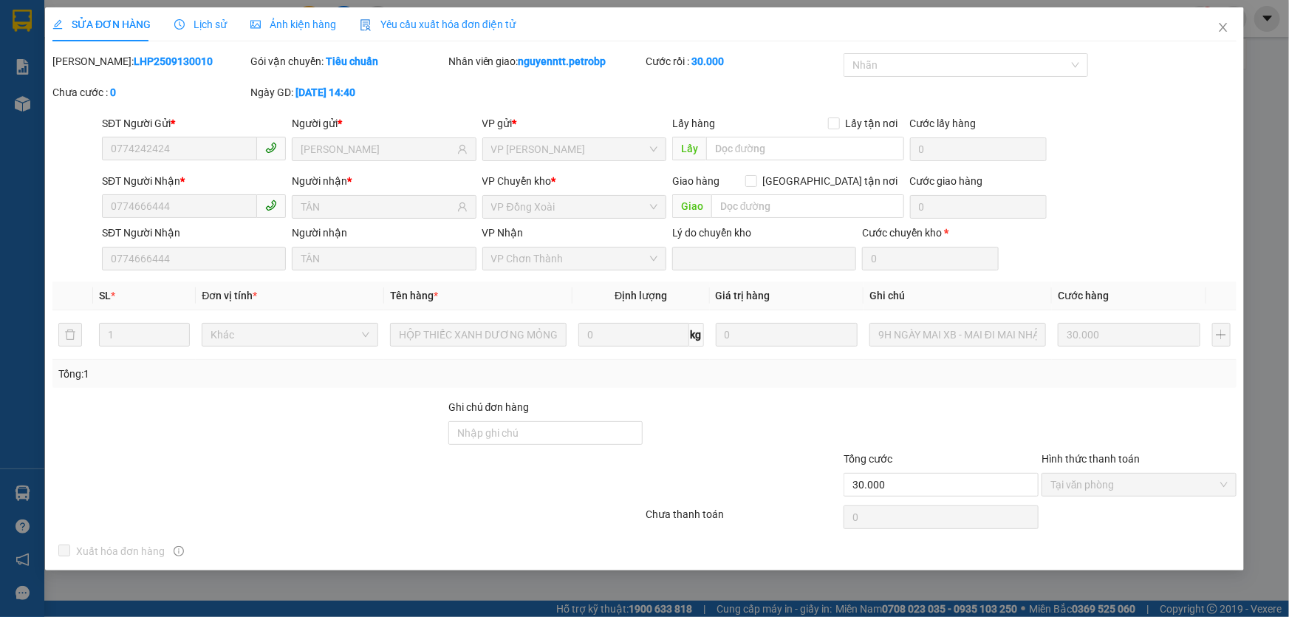
click at [213, 25] on span "Lịch sử" at bounding box center [200, 24] width 52 height 12
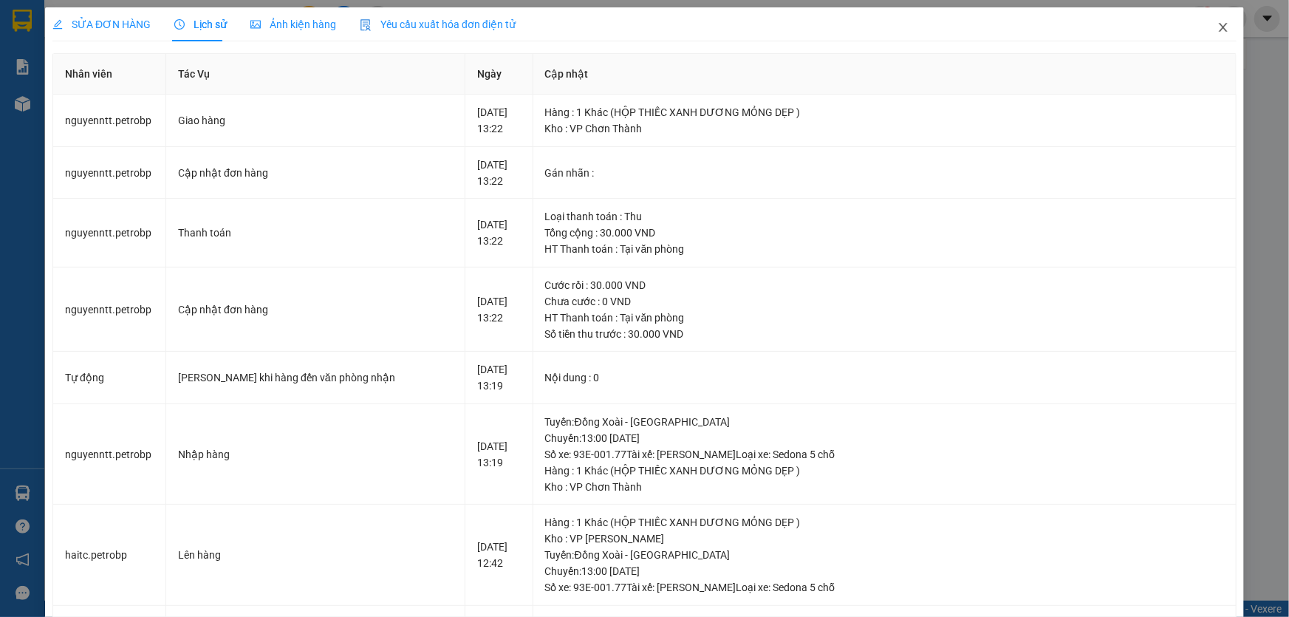
click at [1217, 30] on icon "close" at bounding box center [1223, 27] width 12 height 12
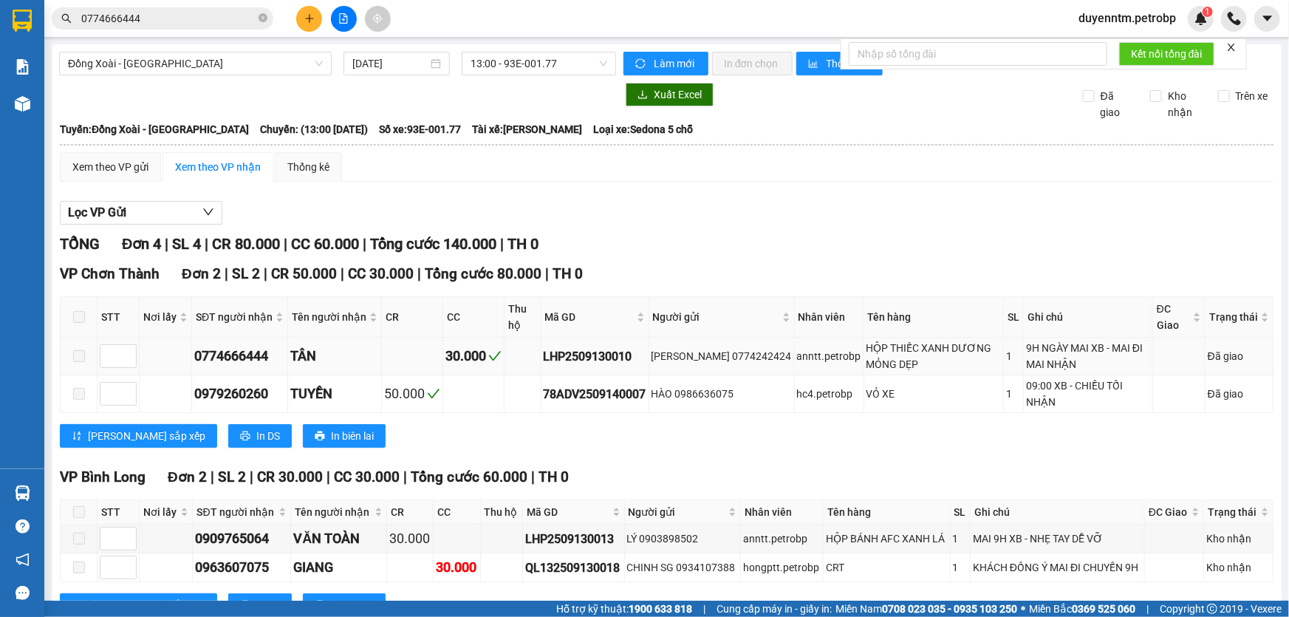
scroll to position [47, 0]
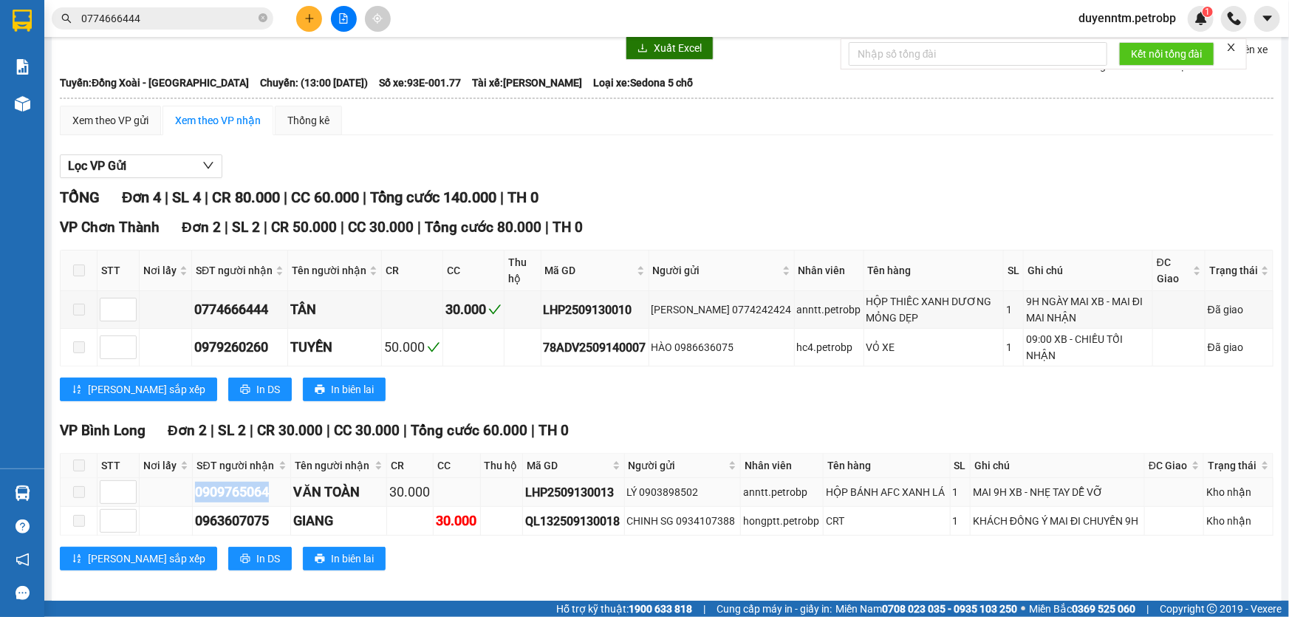
drag, startPoint x: 273, startPoint y: 485, endPoint x: 193, endPoint y: 486, distance: 80.5
click at [193, 486] on td "0909765064" at bounding box center [242, 492] width 98 height 29
copy div "0909765064"
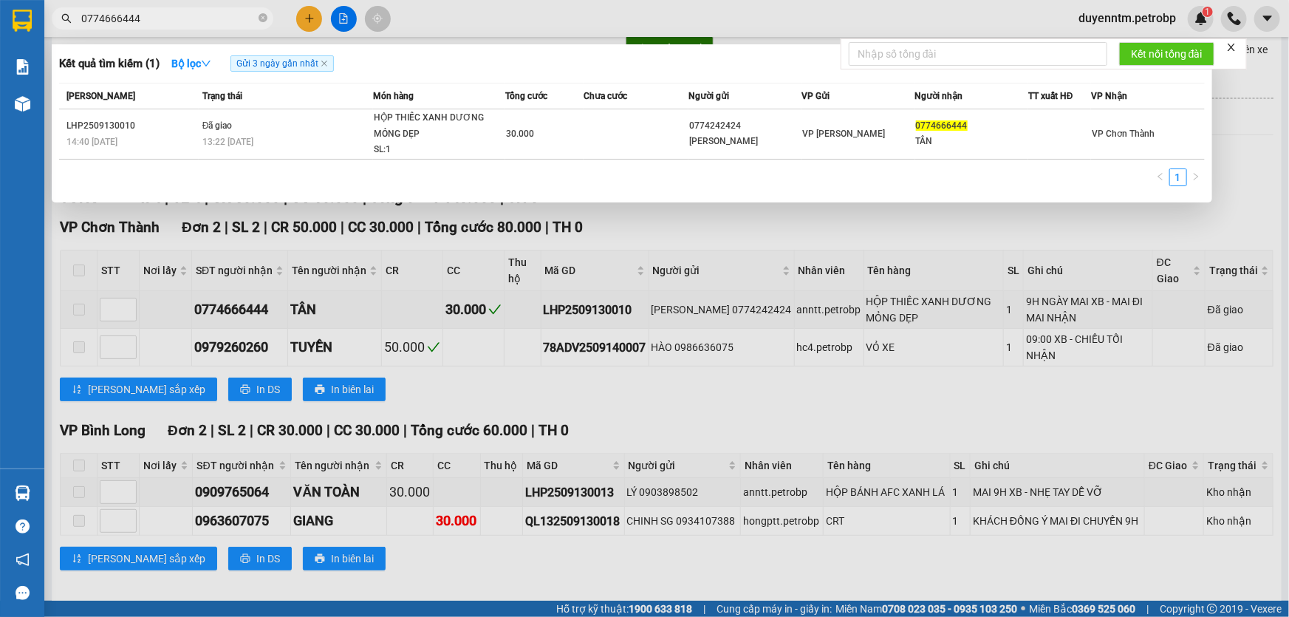
click at [167, 13] on input "0774666444" at bounding box center [168, 18] width 174 height 16
paste input "90976506"
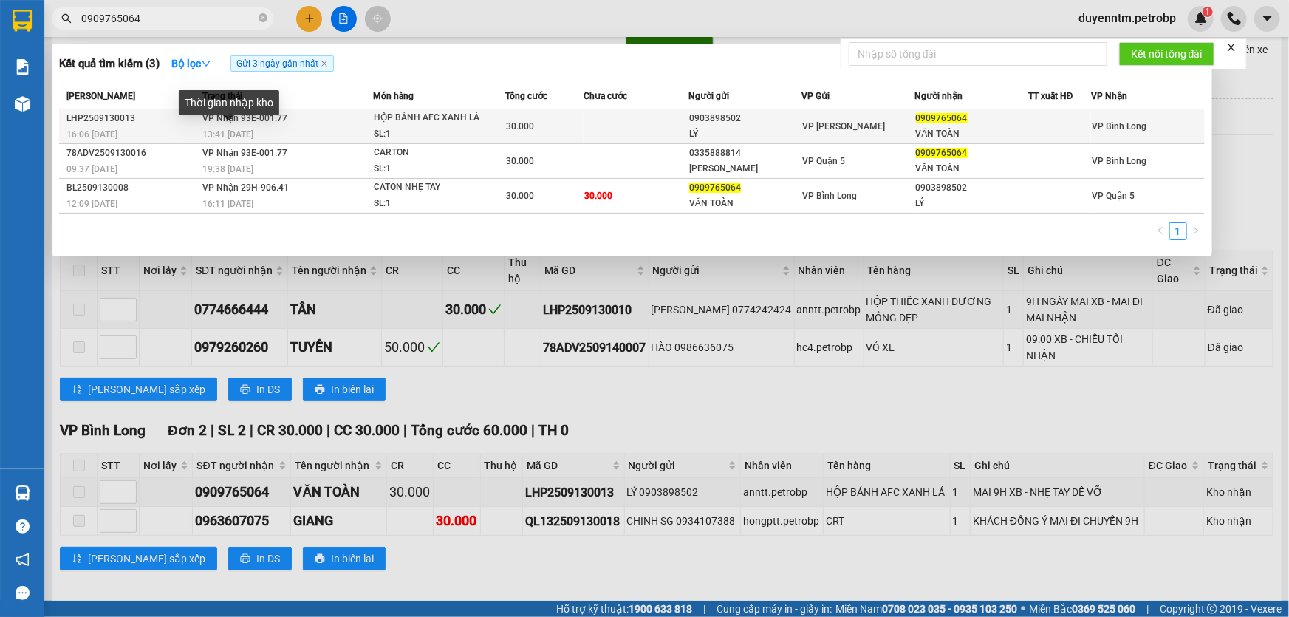
type input "0909765064"
click at [255, 126] on div "13:41 [DATE]" at bounding box center [287, 134] width 170 height 16
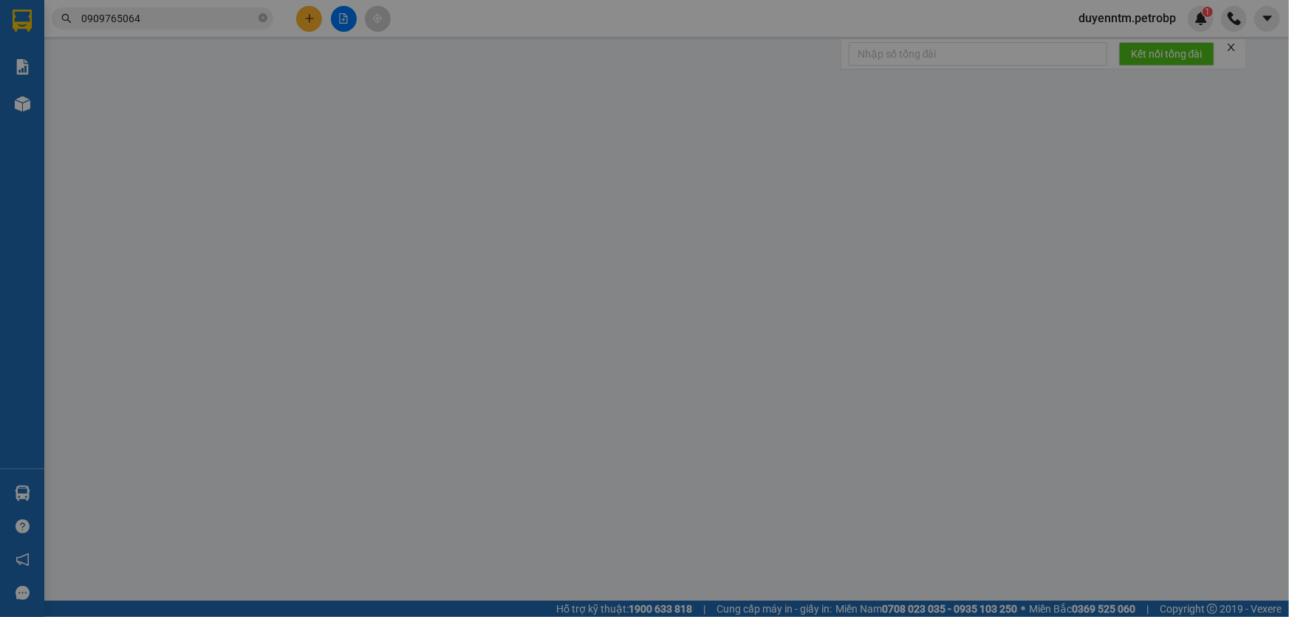
type input "0903898502"
type input "LÝ"
type input "0909765064"
type input "VĂN TOÀN"
type input "30.000"
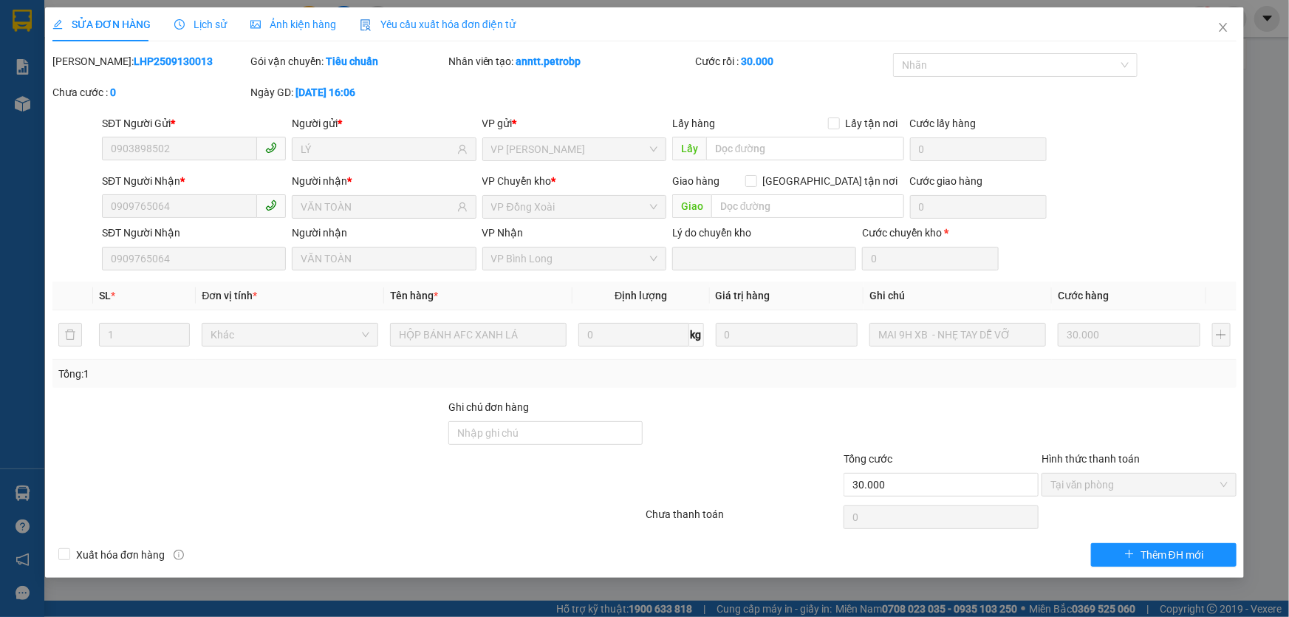
click at [210, 21] on span "Lịch sử" at bounding box center [200, 24] width 52 height 12
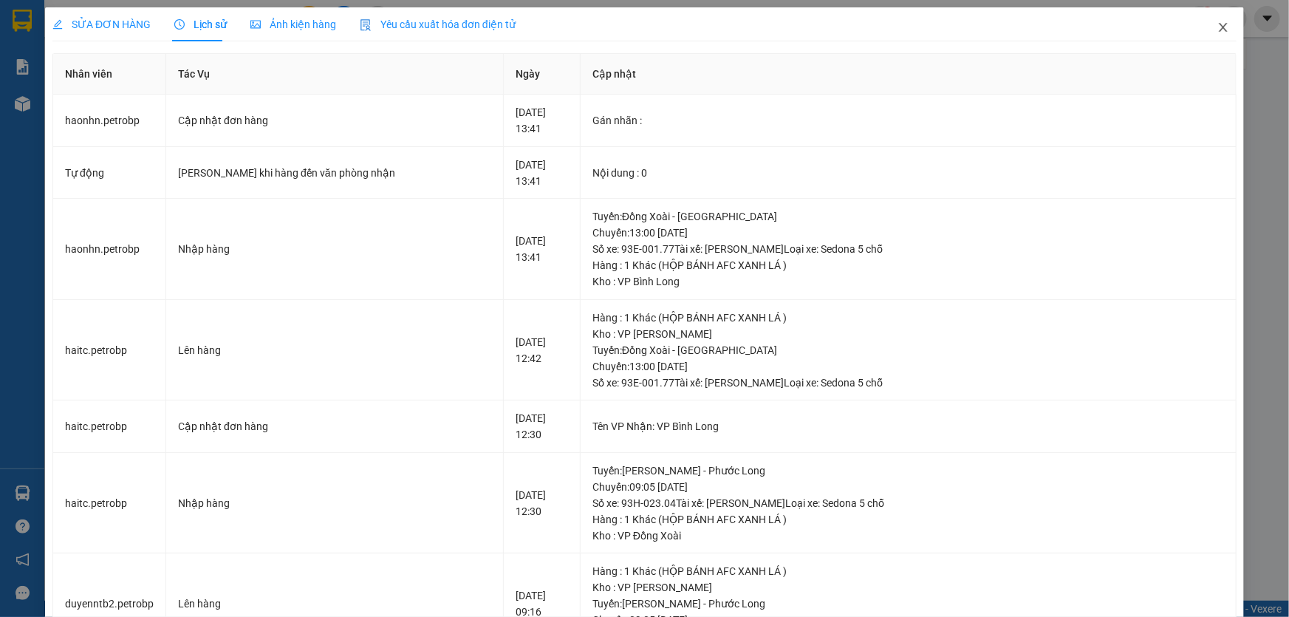
drag, startPoint x: 1224, startPoint y: 27, endPoint x: 1100, endPoint y: 18, distance: 124.4
click at [1225, 27] on span "Close" at bounding box center [1222, 27] width 41 height 41
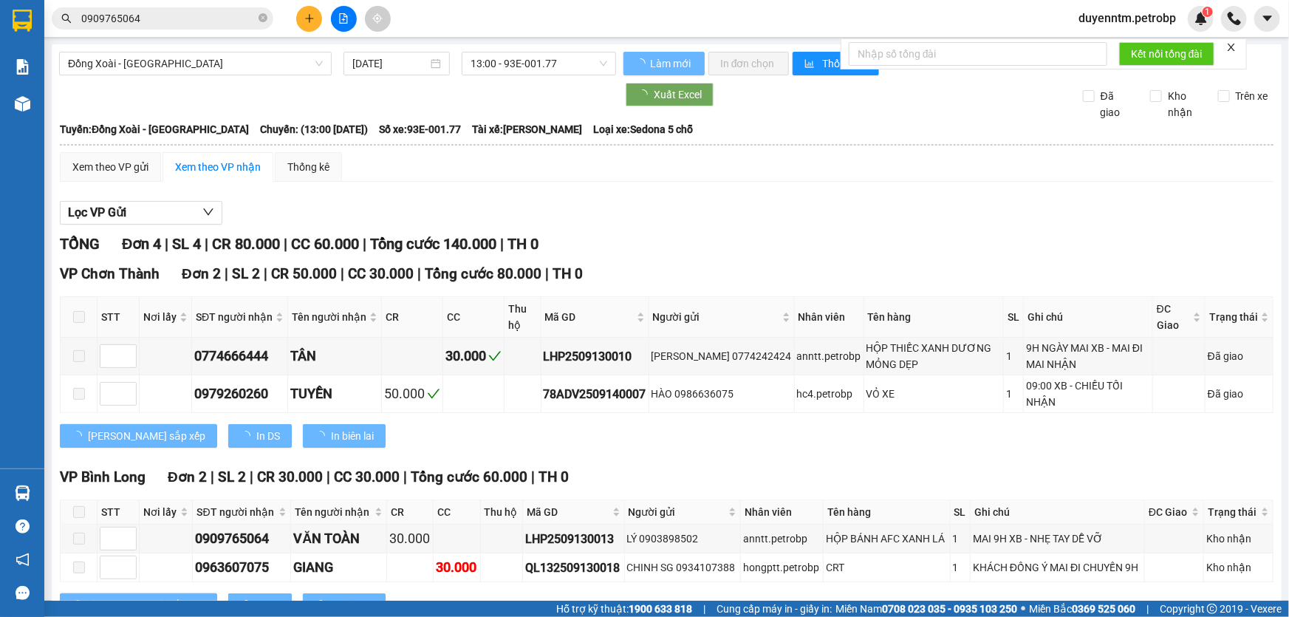
click at [151, 23] on input "0909765064" at bounding box center [168, 18] width 174 height 16
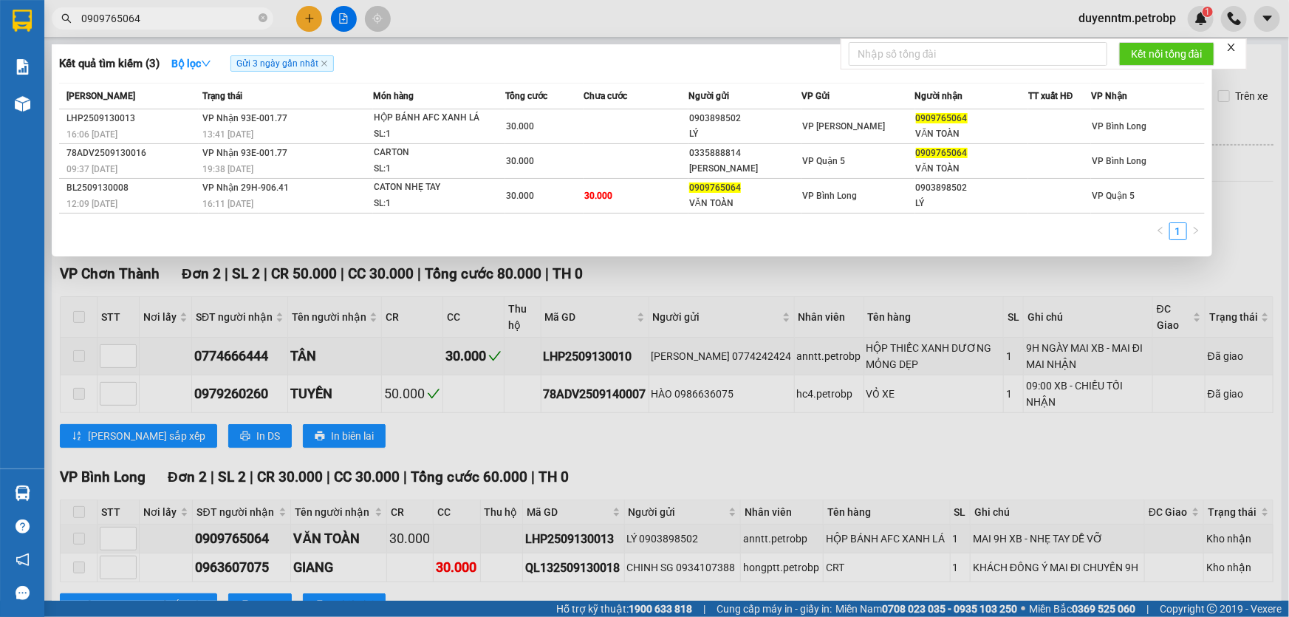
click at [151, 23] on input "0909765064" at bounding box center [168, 18] width 174 height 16
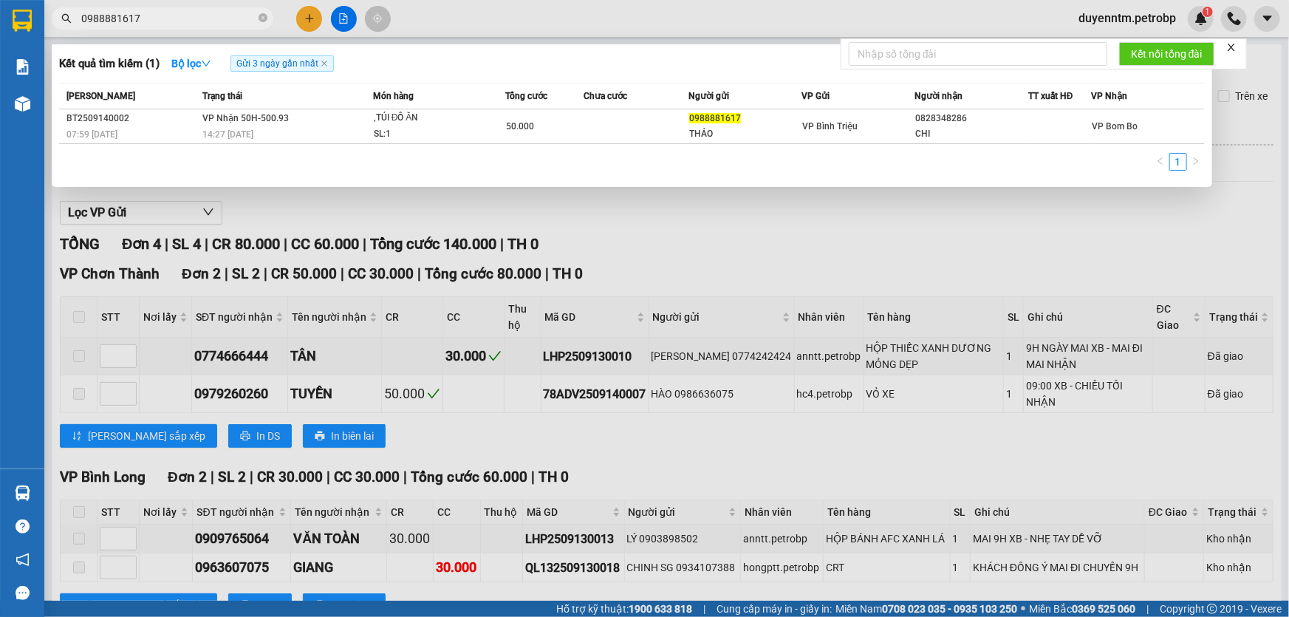
type input "0988881617"
click at [299, 222] on div at bounding box center [644, 308] width 1289 height 617
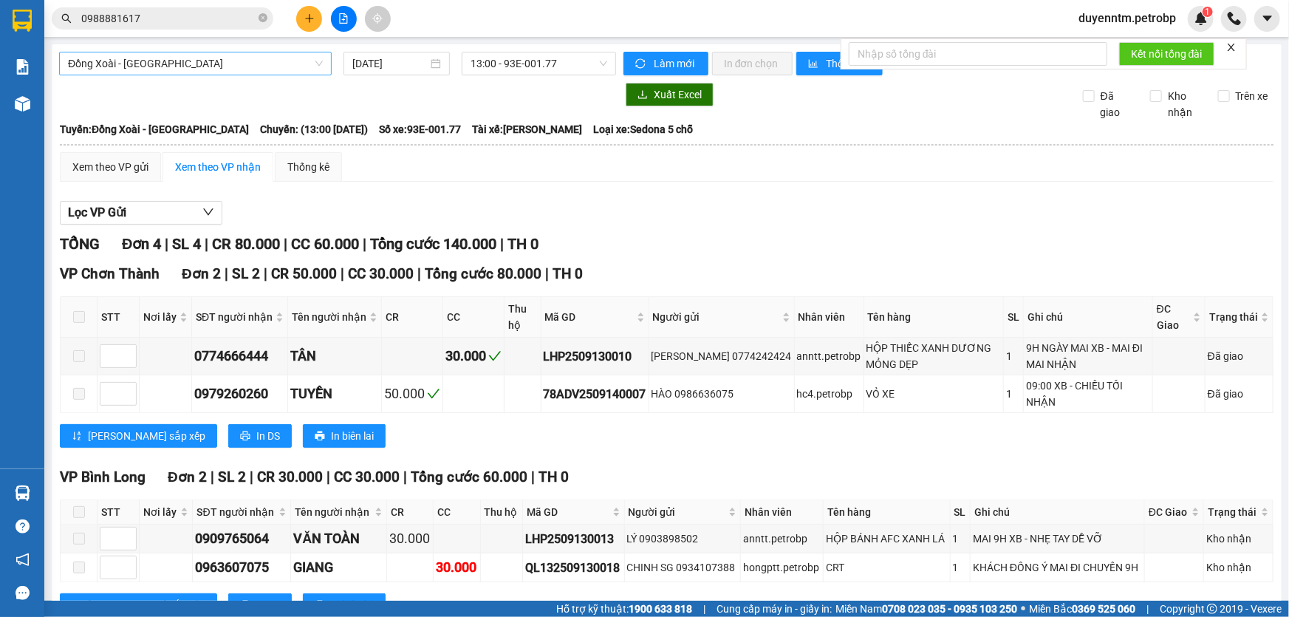
click at [308, 58] on span "Đồng Xoài - [GEOGRAPHIC_DATA]" at bounding box center [195, 63] width 255 height 22
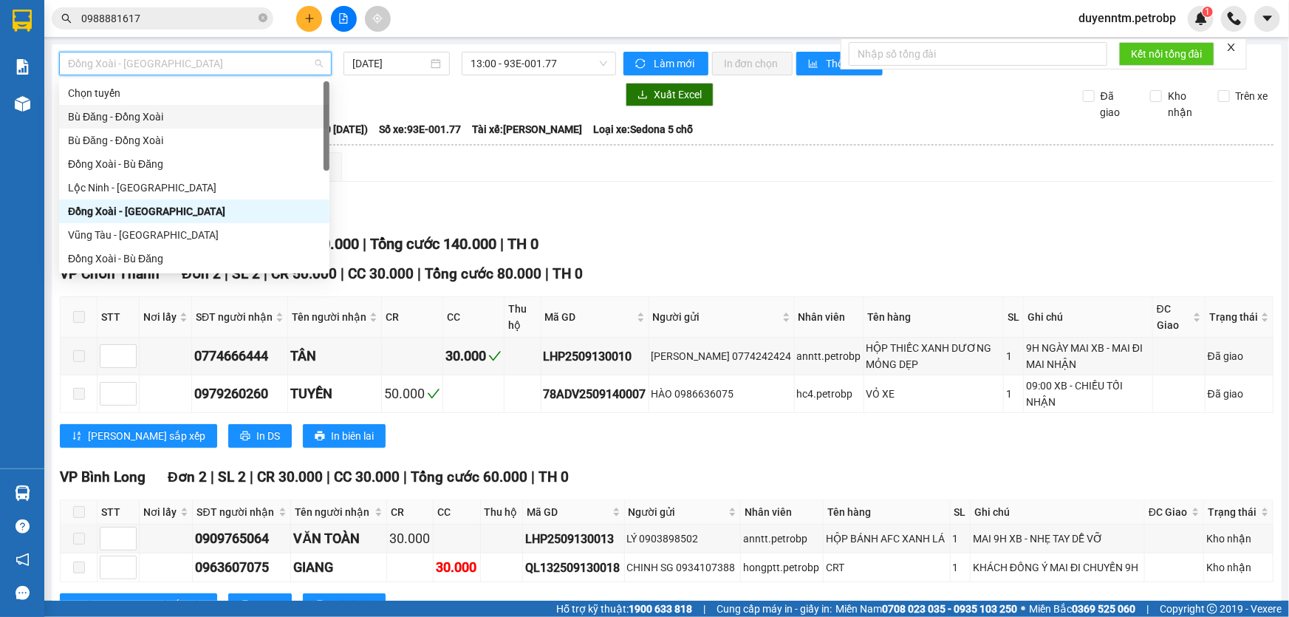
click at [155, 118] on div "Bù Đăng - Đồng Xoài" at bounding box center [194, 117] width 253 height 16
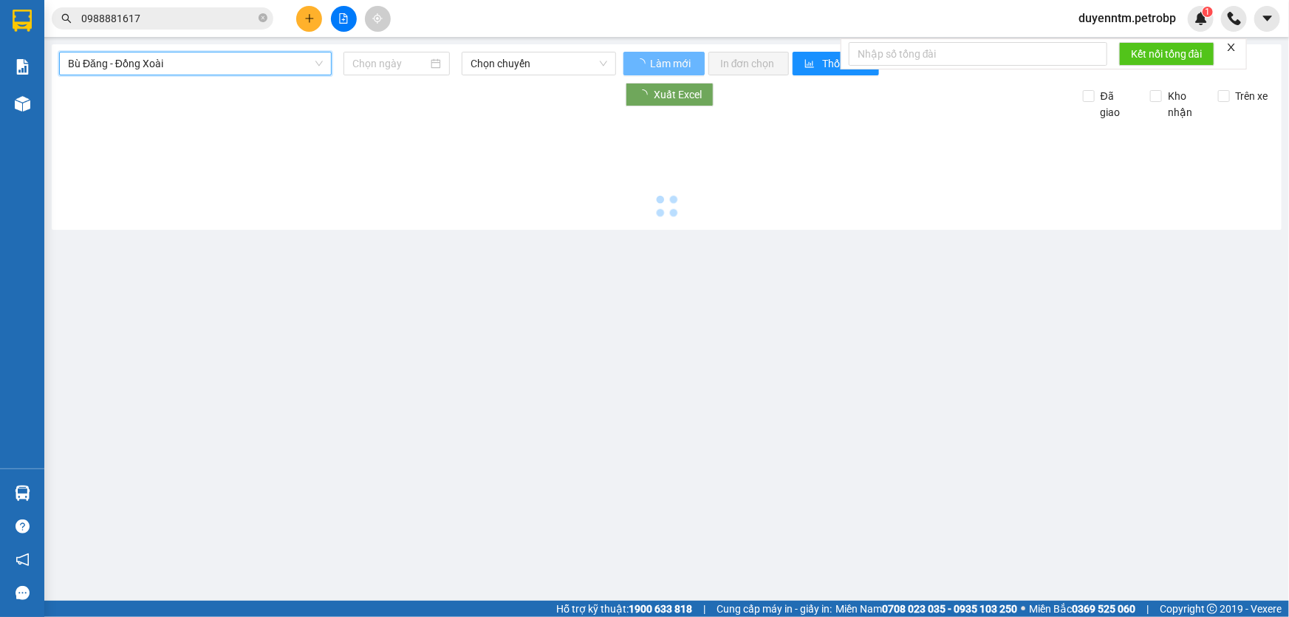
type input "[DATE]"
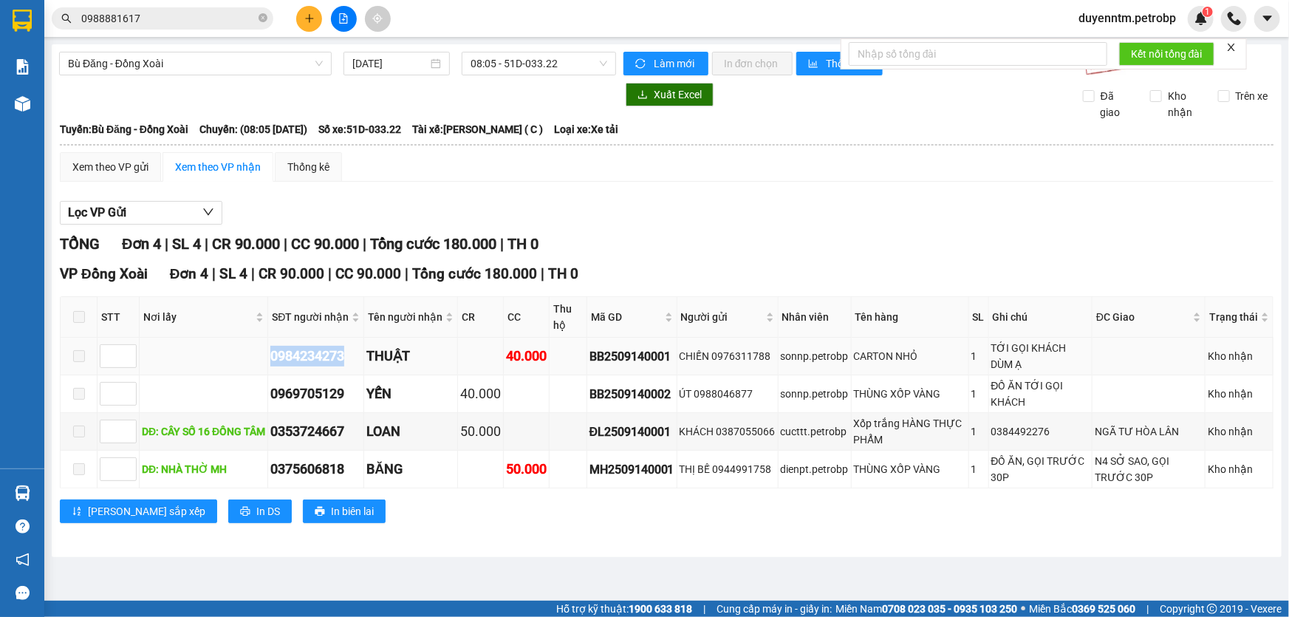
drag, startPoint x: 349, startPoint y: 354, endPoint x: 267, endPoint y: 354, distance: 82.7
click at [267, 354] on tr "0984234273 THUẬT 40.000 BB2509140001 CHIẾN 0976311788 sonnp.petrobp CARTON NHỎ …" at bounding box center [667, 356] width 1212 height 38
click at [153, 24] on input "0988881617" at bounding box center [168, 18] width 174 height 16
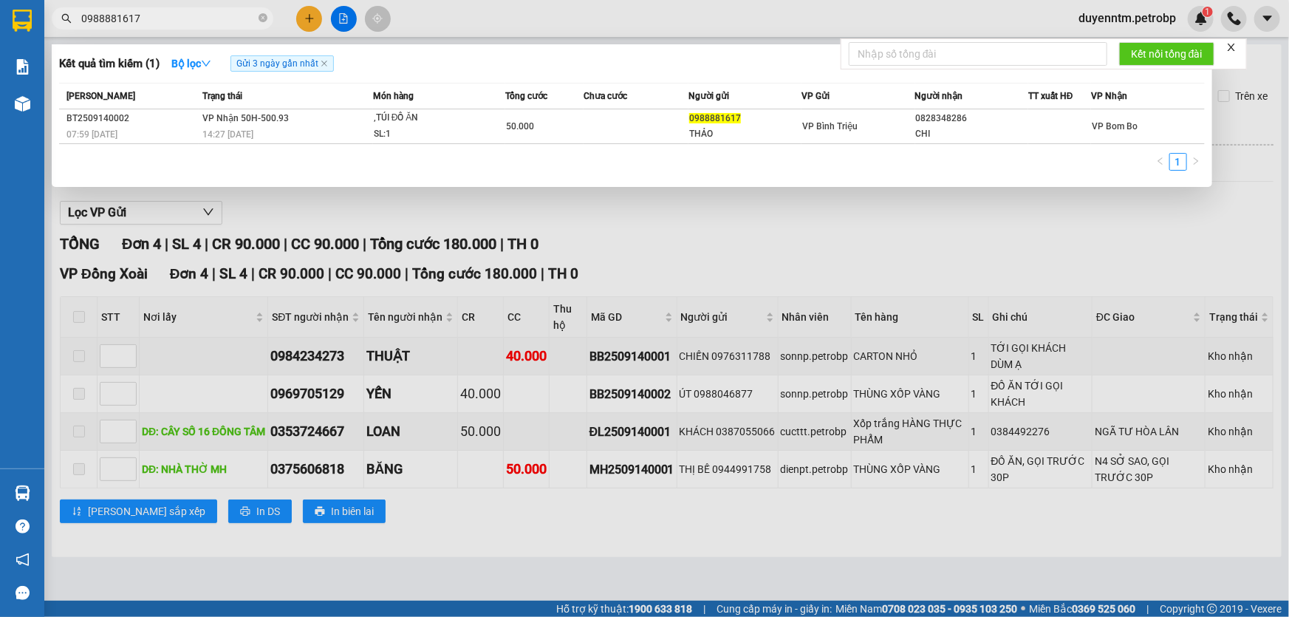
click at [153, 24] on input "0988881617" at bounding box center [168, 18] width 174 height 16
paste input "4234273"
click at [347, 432] on div at bounding box center [644, 308] width 1289 height 617
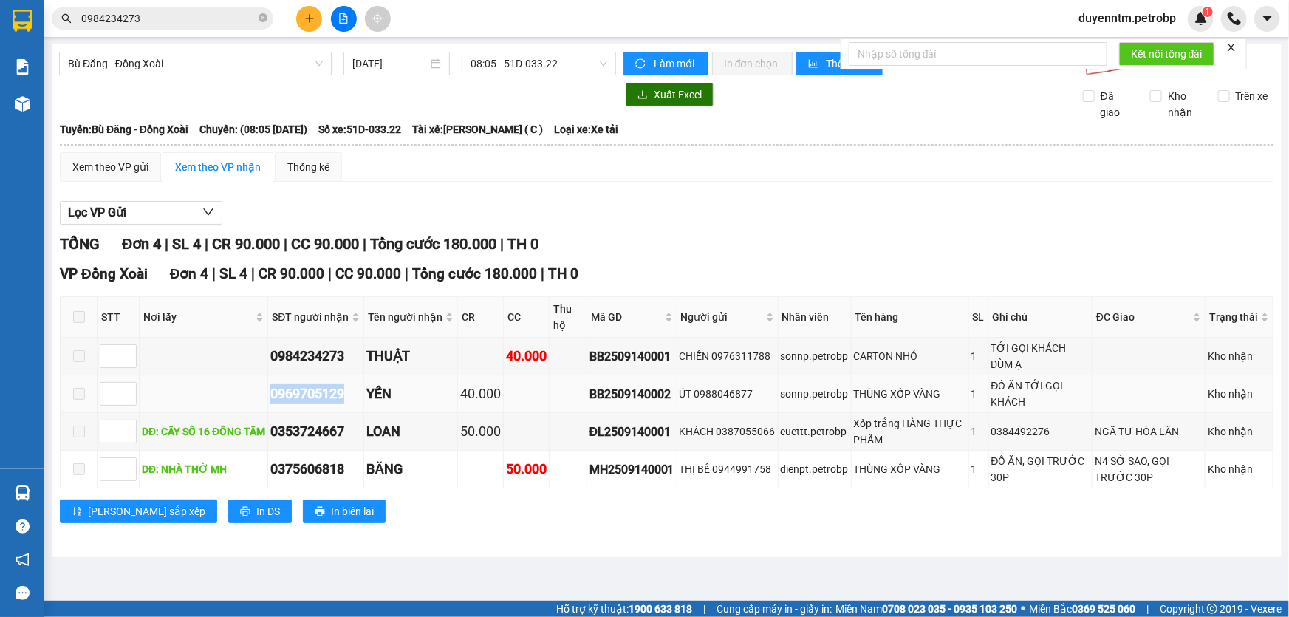
drag, startPoint x: 335, startPoint y: 397, endPoint x: 263, endPoint y: 407, distance: 73.1
click at [263, 407] on tr "0969705129 YẾN 40.000 BB2509140002 ÚT 0988046877 sonnp.petrobp THÙNG XỐP VÀNG 1…" at bounding box center [667, 394] width 1212 height 38
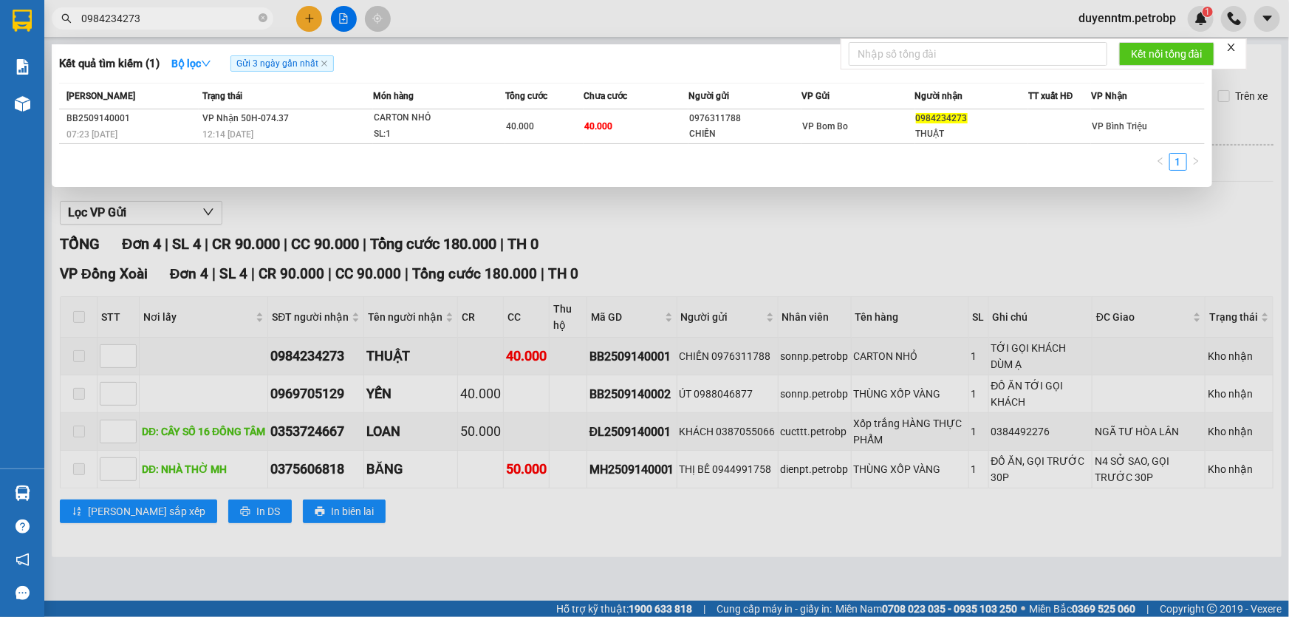
click at [196, 18] on input "0984234273" at bounding box center [168, 18] width 174 height 16
paste input "69705129"
type input "0969705129"
click at [347, 428] on div at bounding box center [644, 308] width 1289 height 617
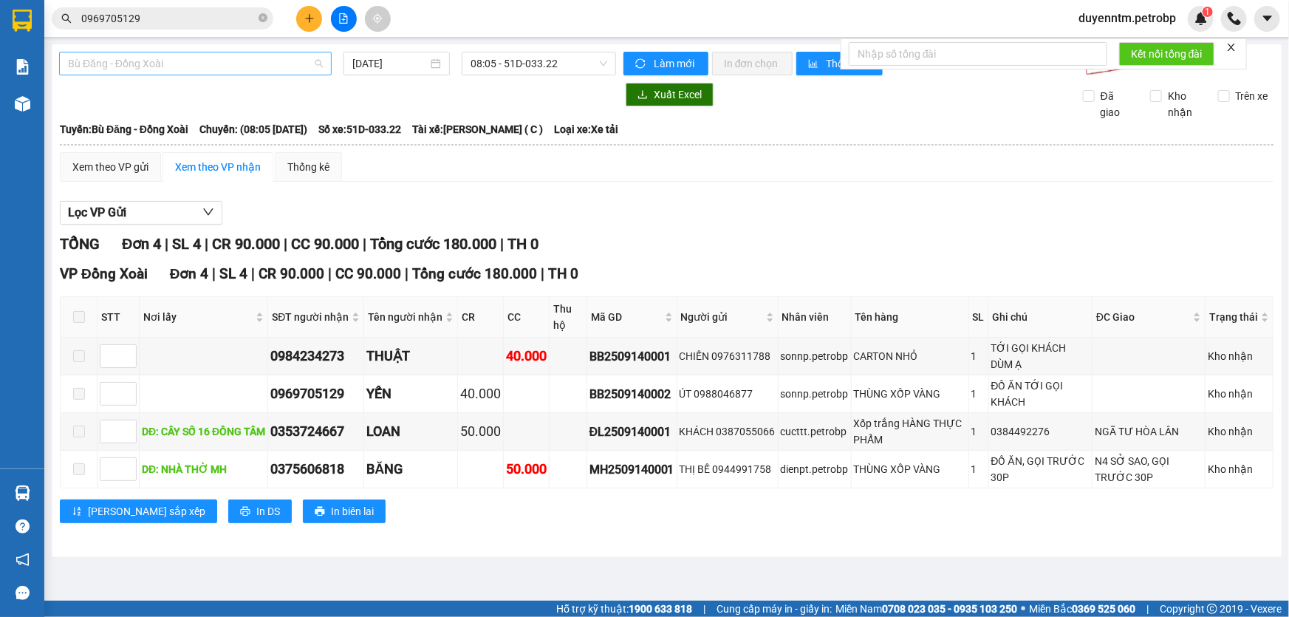
click at [316, 64] on span "Bù Đăng - Đồng Xoài" at bounding box center [195, 63] width 255 height 22
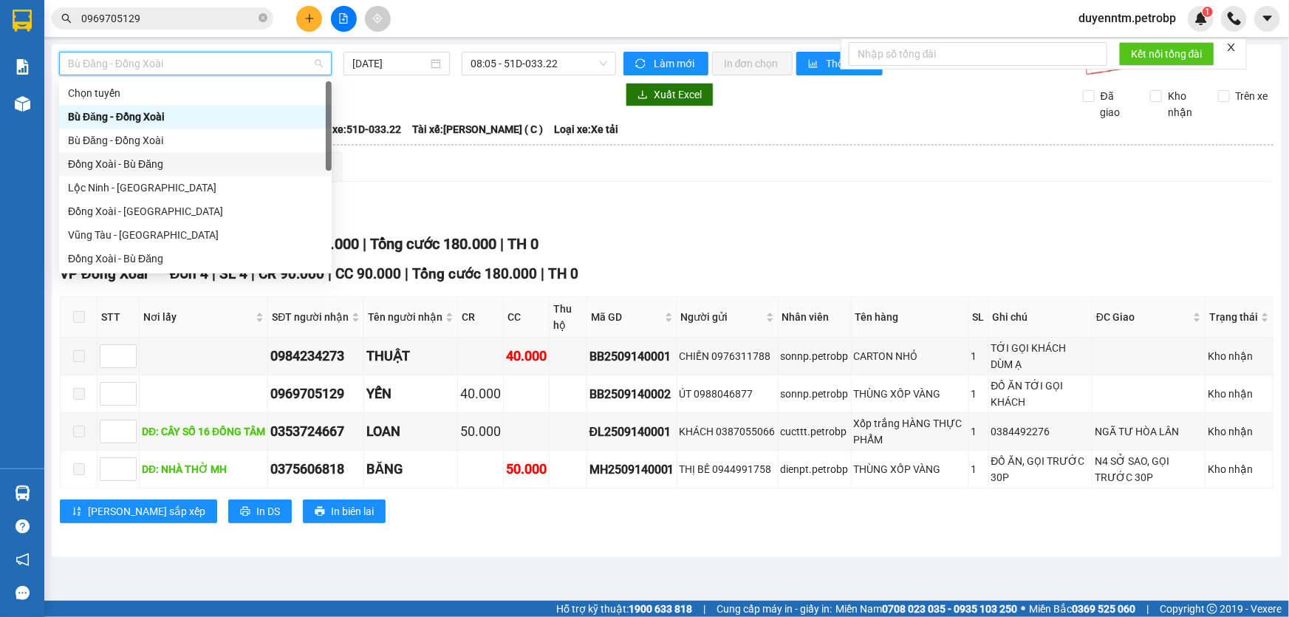
click at [142, 165] on div "Đồng Xoài - Bù Đăng" at bounding box center [195, 164] width 255 height 16
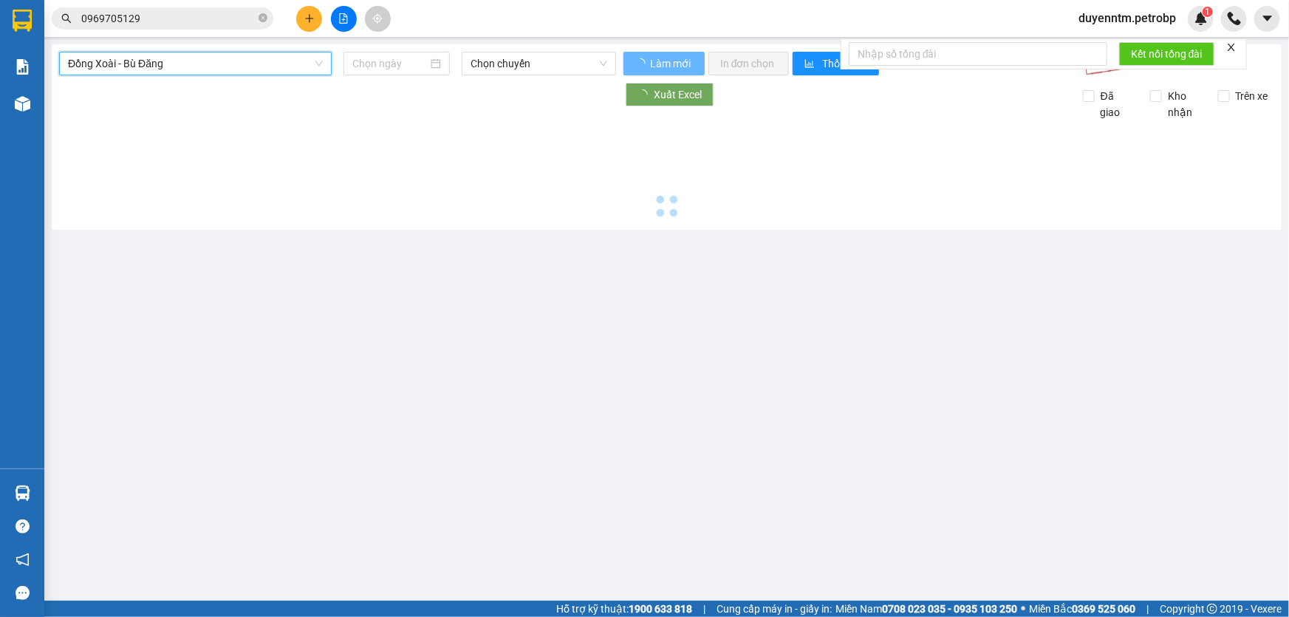
type input "[DATE]"
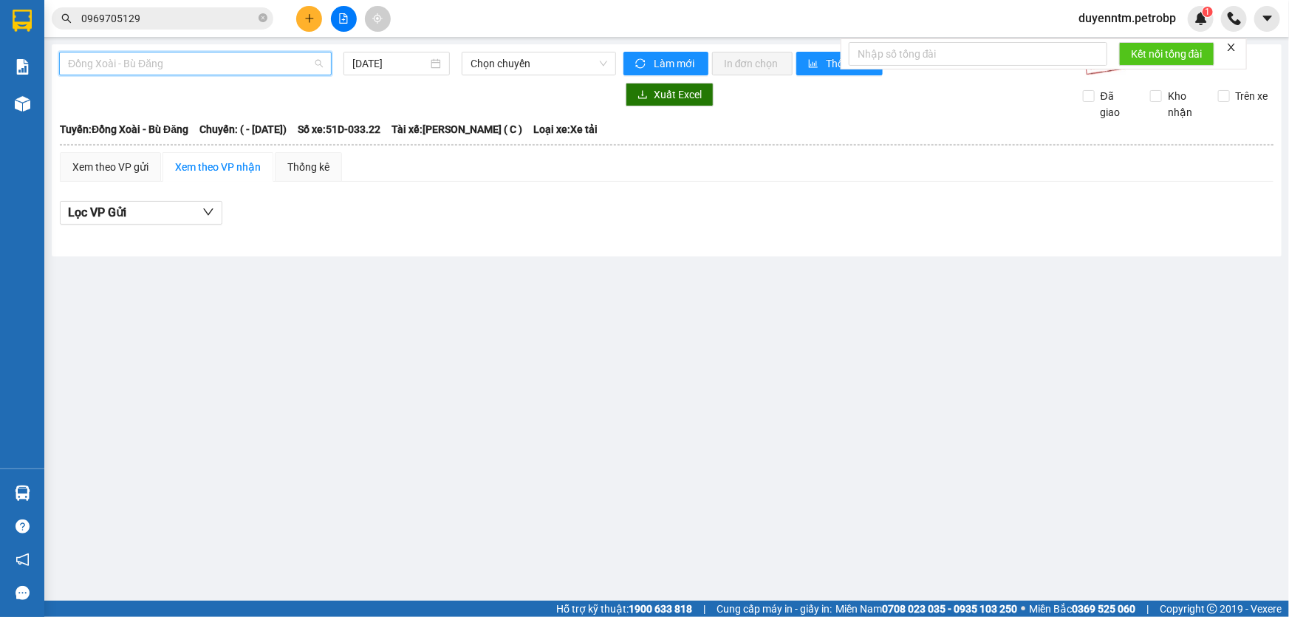
click at [318, 62] on span "Đồng Xoài - Bù Đăng" at bounding box center [195, 63] width 255 height 22
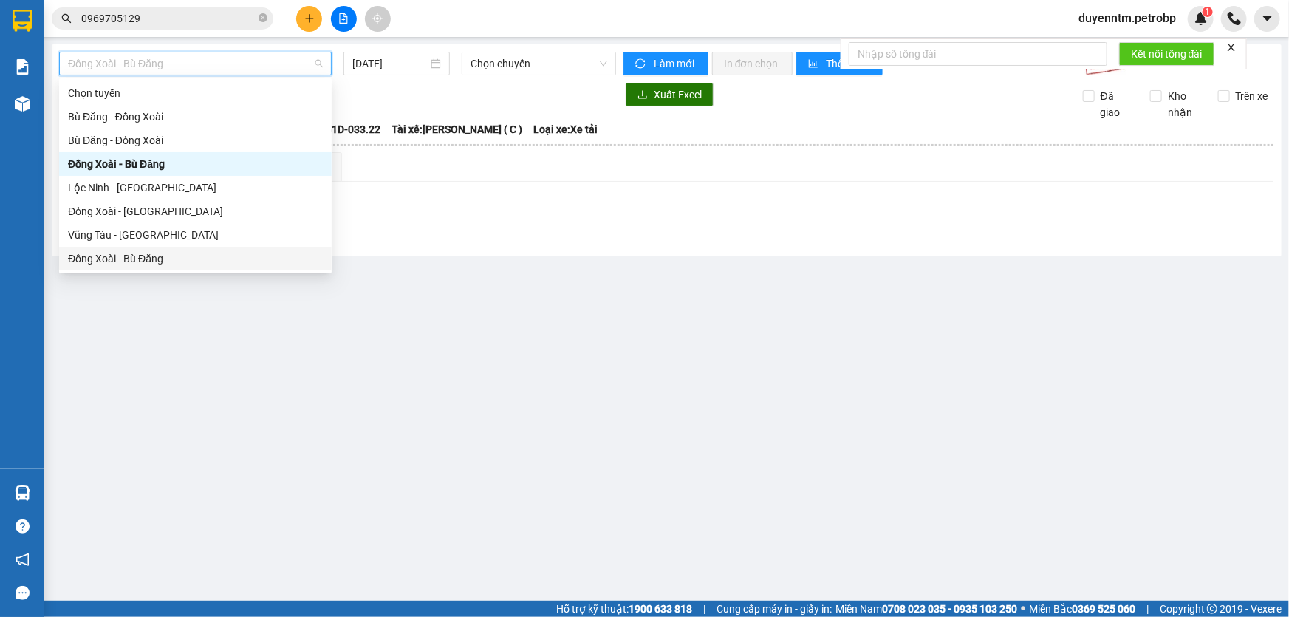
click at [130, 262] on div "Đồng Xoài - Bù Đăng" at bounding box center [195, 258] width 255 height 16
type input "[DATE]"
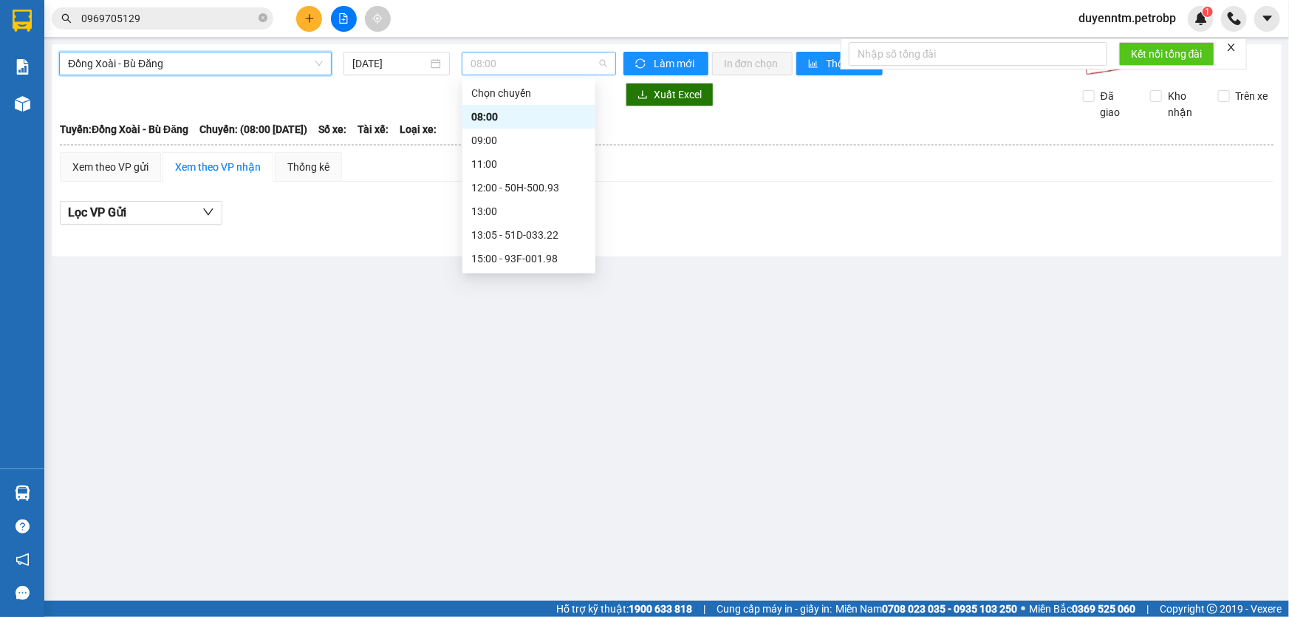
click at [582, 68] on span "08:00" at bounding box center [538, 63] width 137 height 22
click at [515, 229] on div "13:05 - 51D-033.22" at bounding box center [528, 235] width 115 height 16
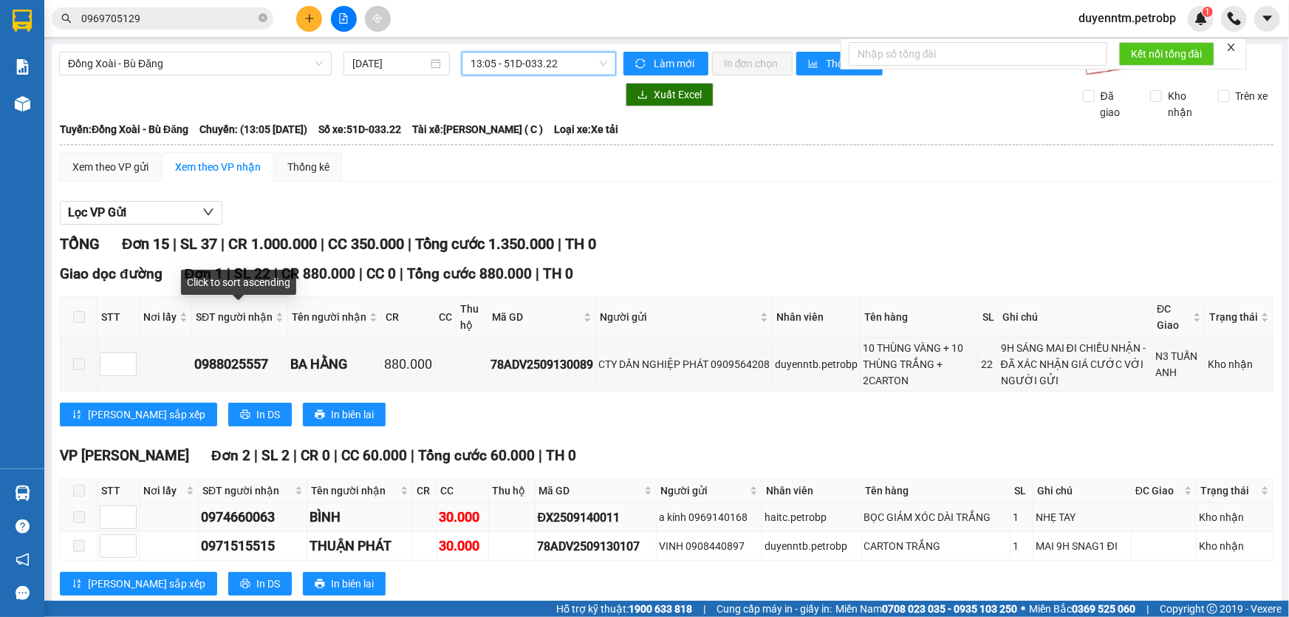
scroll to position [268, 0]
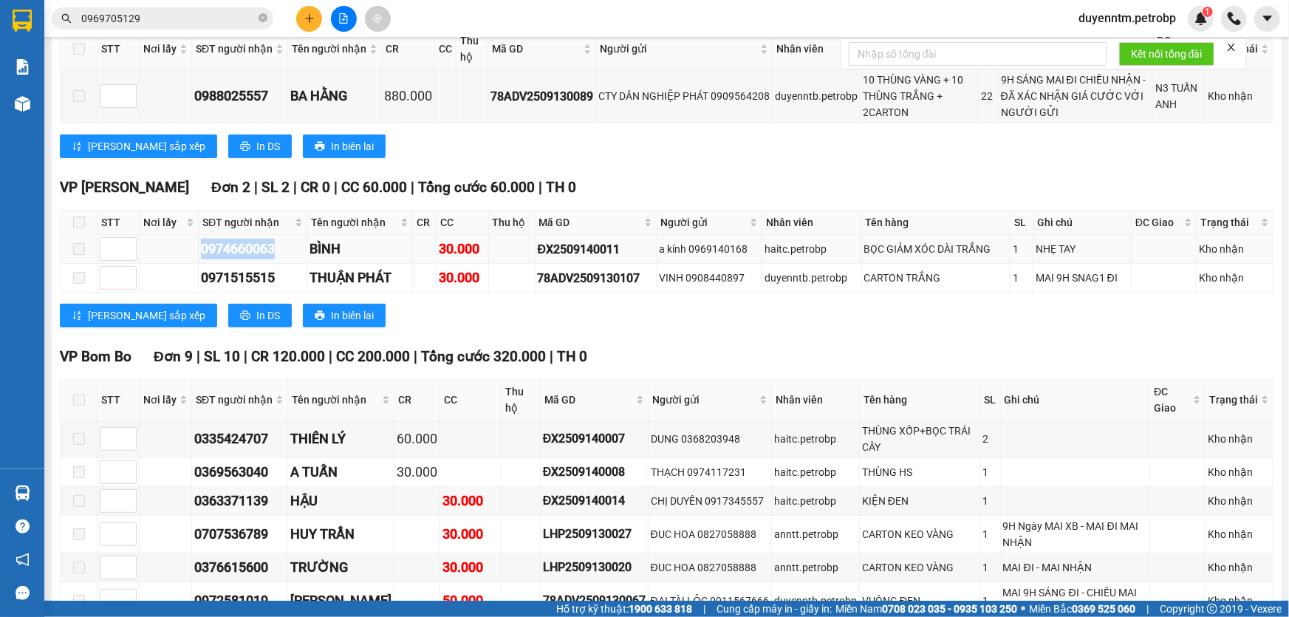
drag, startPoint x: 284, startPoint y: 250, endPoint x: 202, endPoint y: 257, distance: 82.3
click at [202, 257] on div "0974660063" at bounding box center [252, 249] width 103 height 21
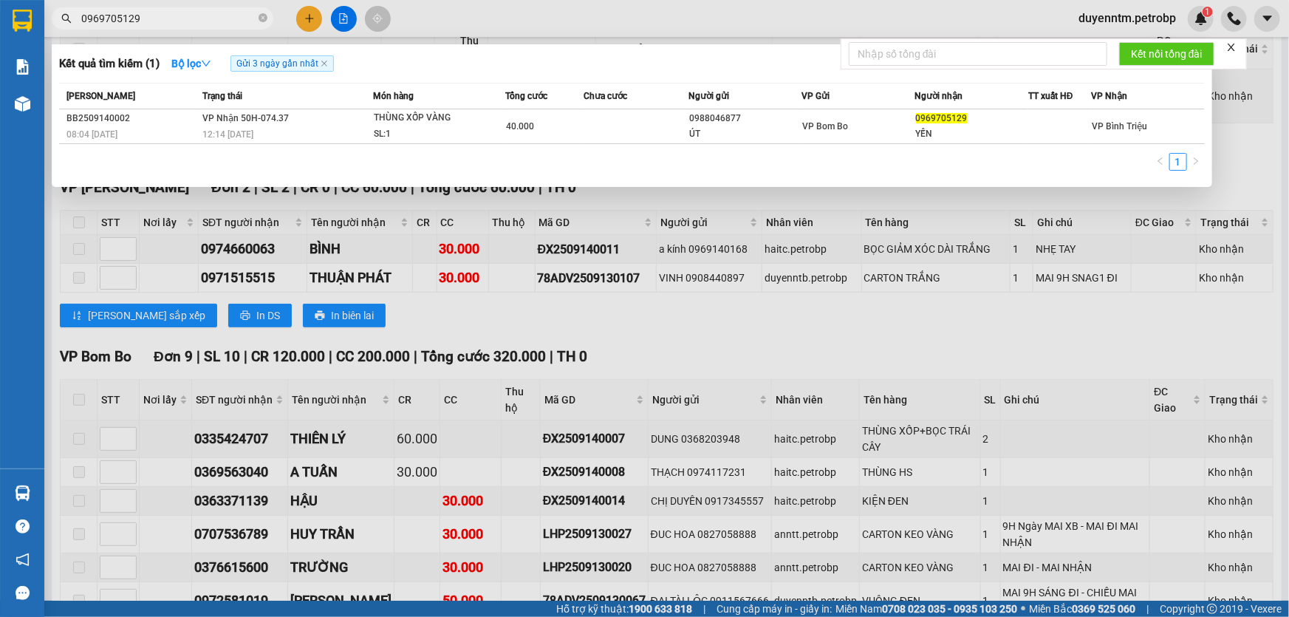
click at [176, 18] on input "0969705129" at bounding box center [168, 18] width 174 height 16
paste input "74660063"
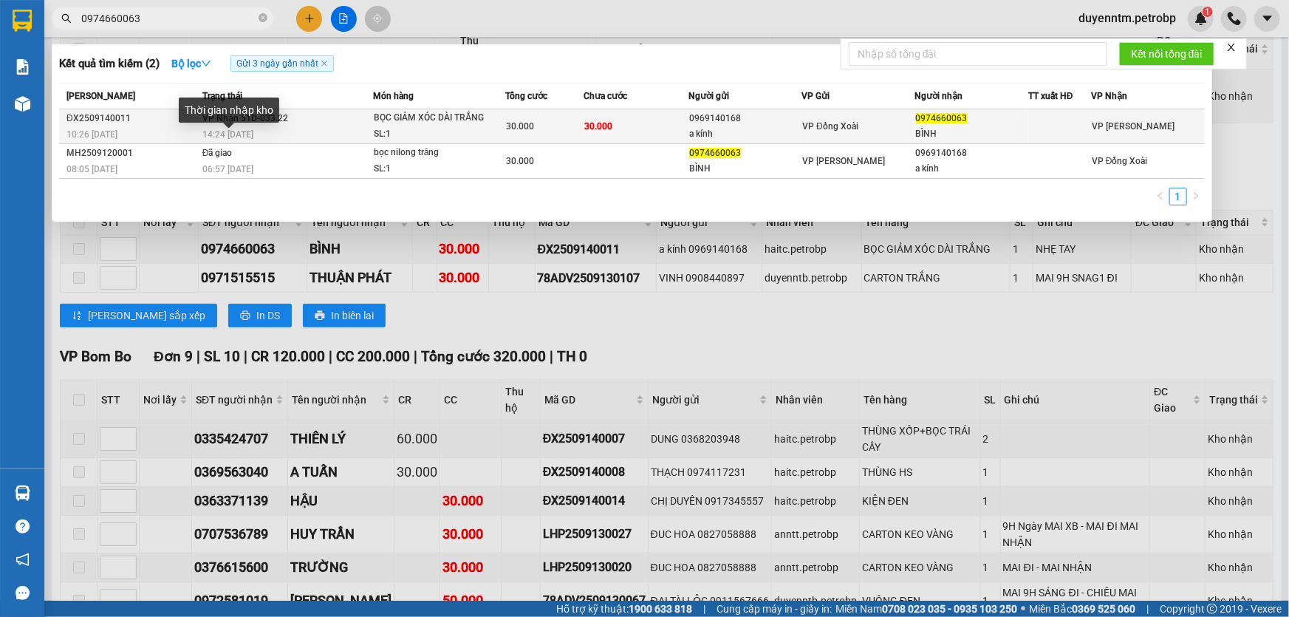
type input "0974660063"
click at [247, 140] on span "14:24 [DATE]" at bounding box center [227, 134] width 51 height 10
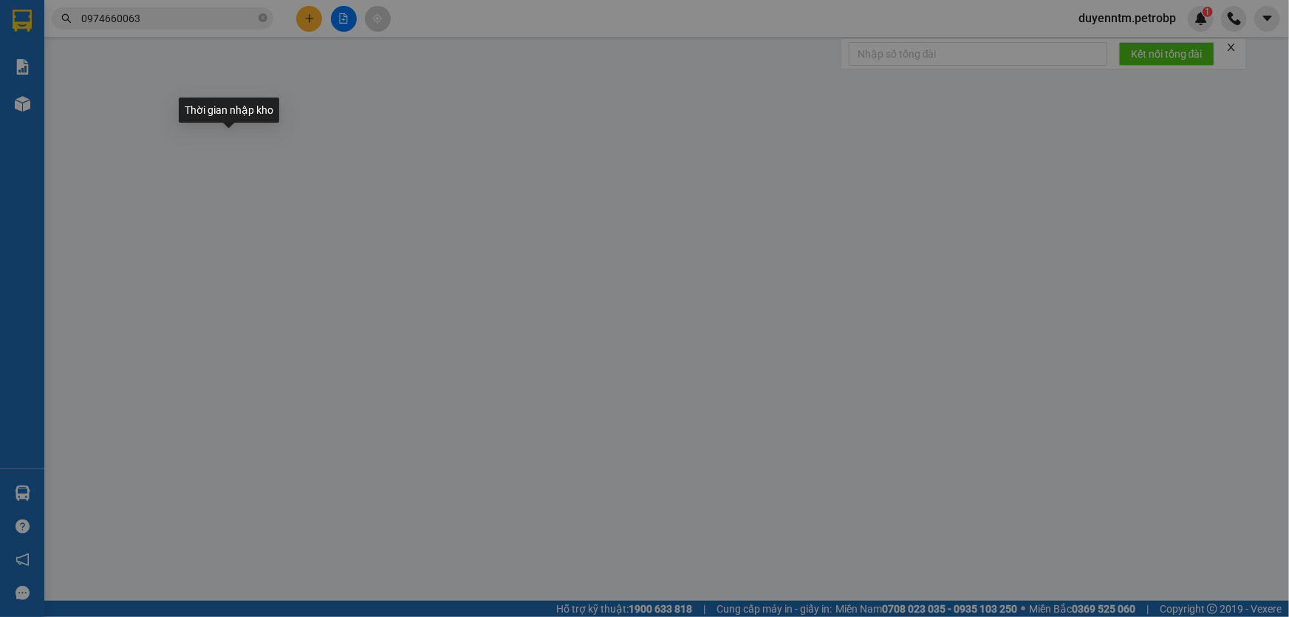
type input "0969140168"
type input "a kính"
type input "0974660063"
type input "BÌNH"
type input "30.000"
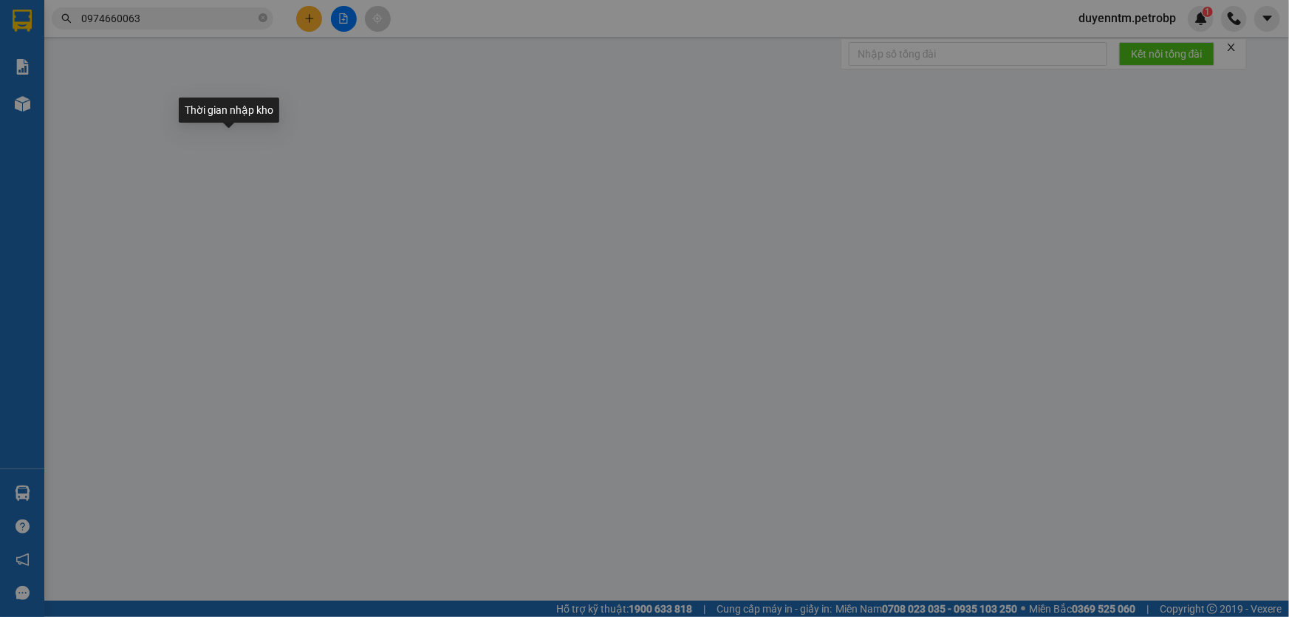
type input "30.000"
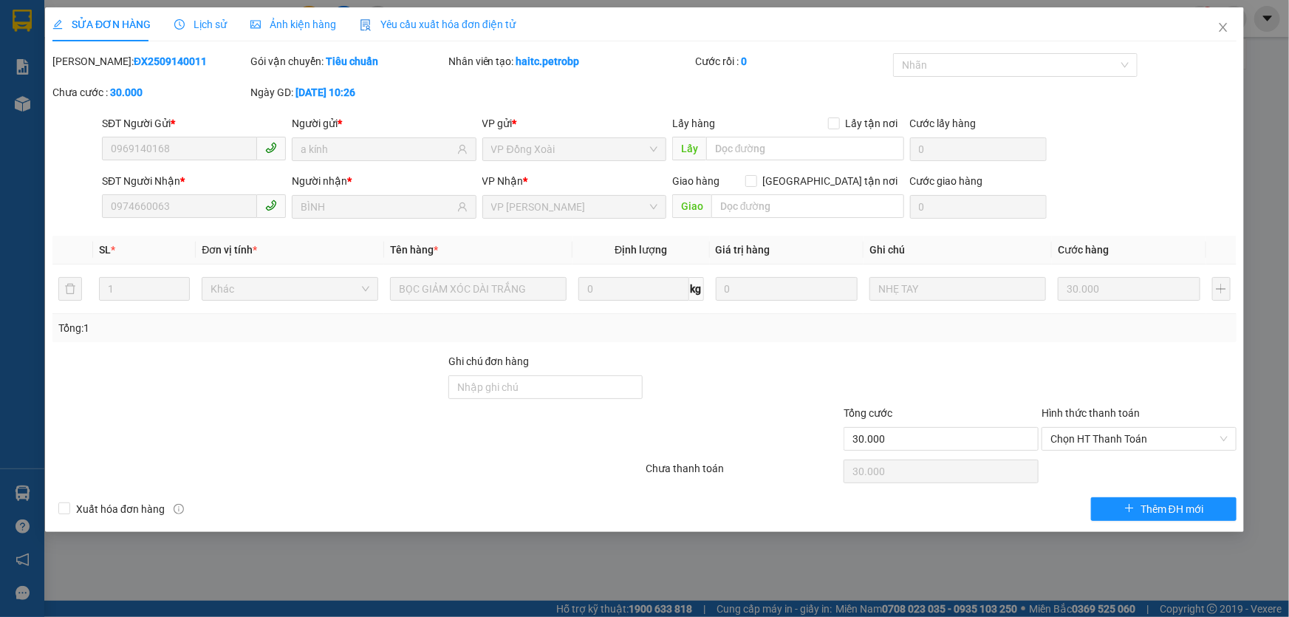
click at [210, 18] on span "Lịch sử" at bounding box center [200, 24] width 52 height 12
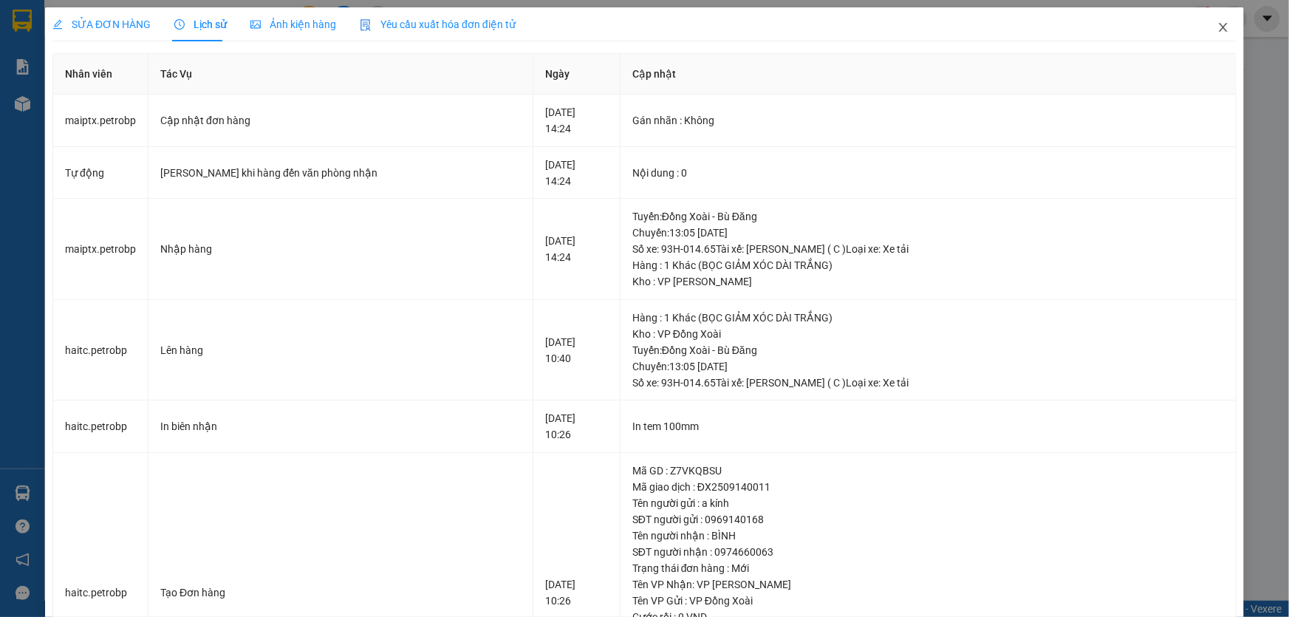
click at [1217, 25] on icon "close" at bounding box center [1223, 27] width 12 height 12
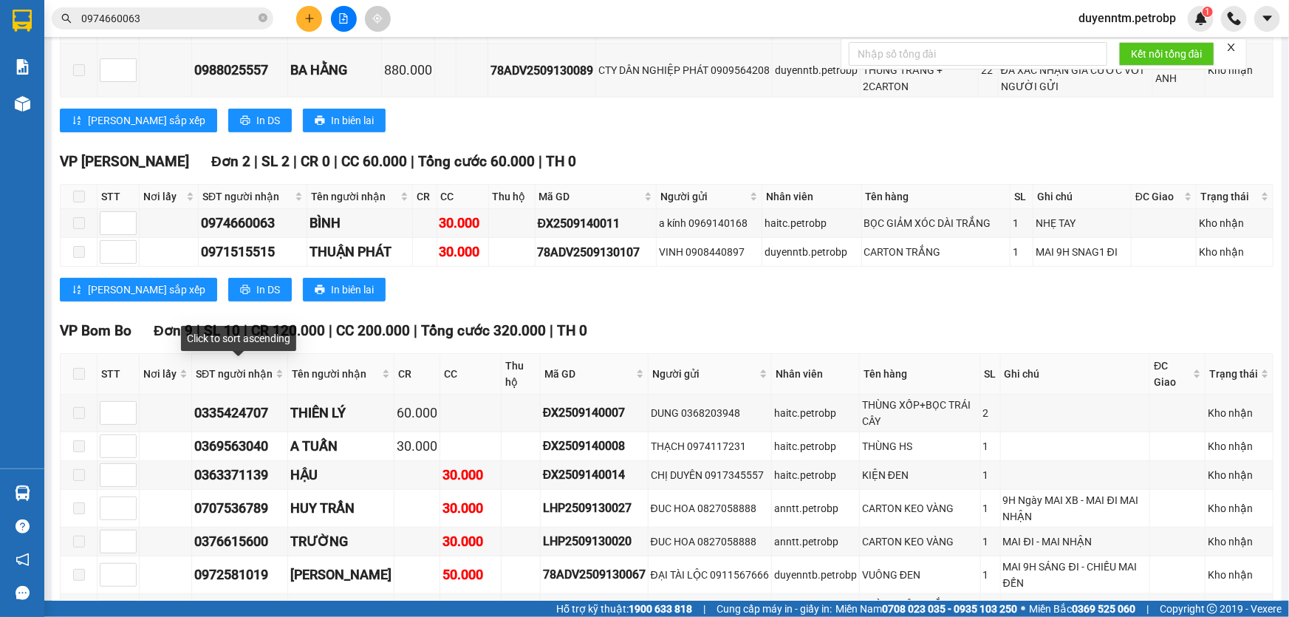
scroll to position [227, 0]
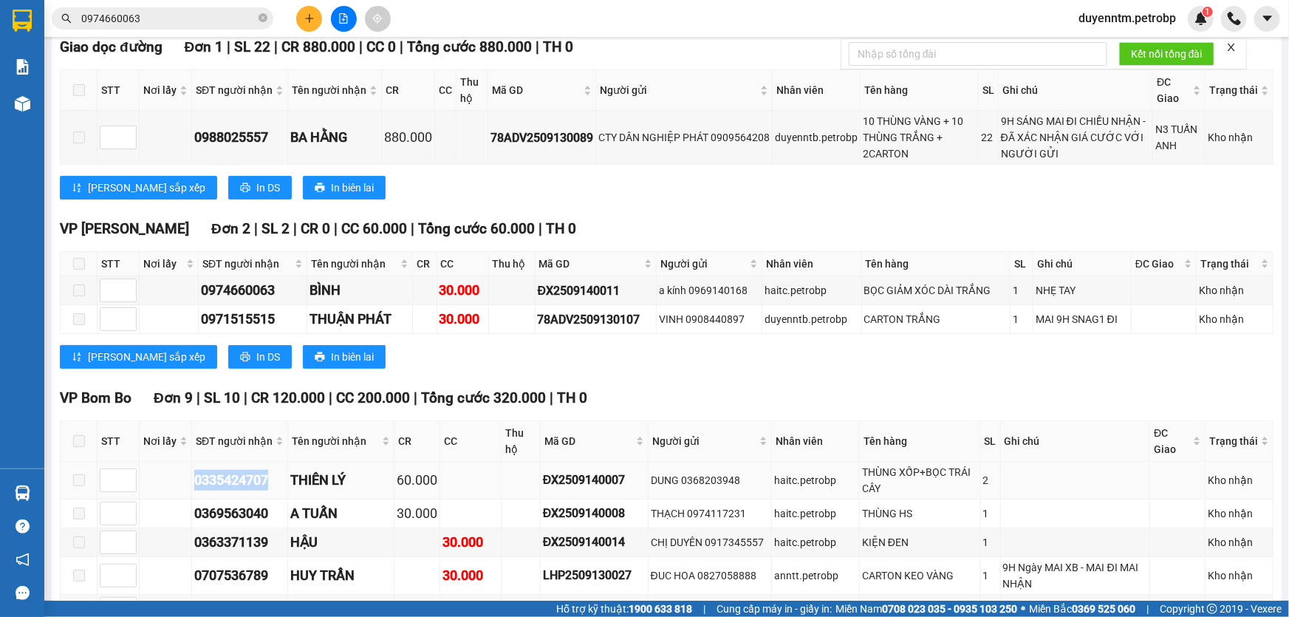
drag, startPoint x: 278, startPoint y: 473, endPoint x: 193, endPoint y: 479, distance: 85.2
click at [194, 479] on div "0335424707" at bounding box center [239, 480] width 91 height 21
click at [165, 29] on span "0974660063" at bounding box center [163, 18] width 222 height 22
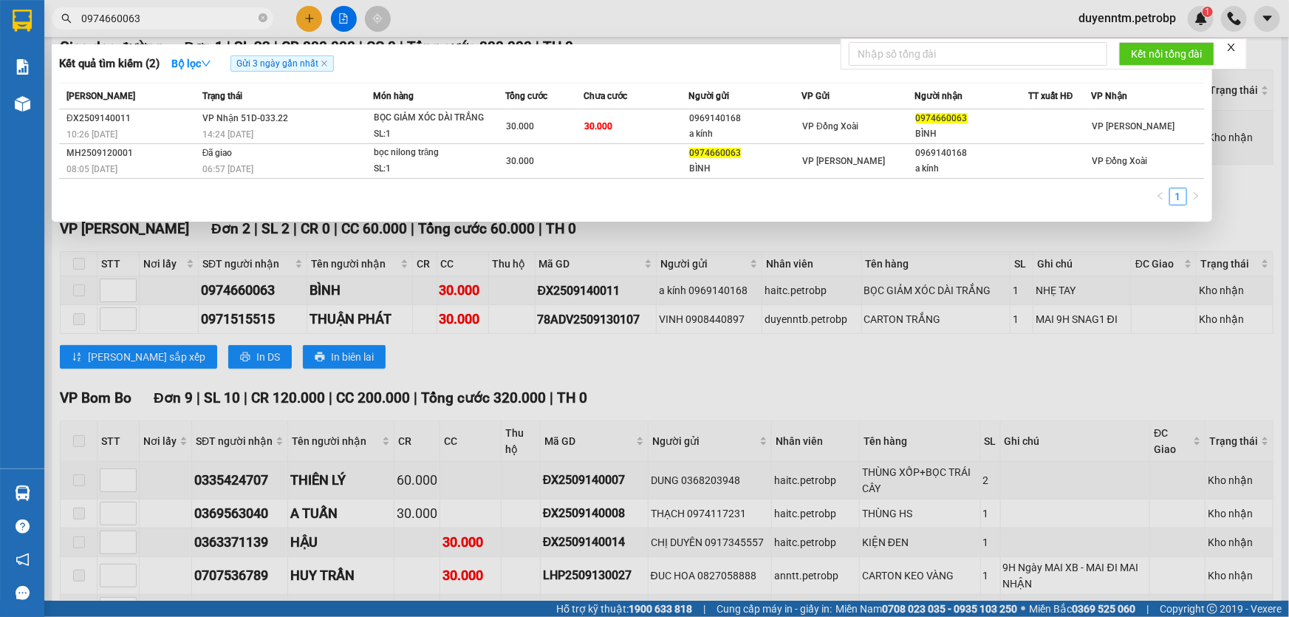
click at [167, 25] on input "0974660063" at bounding box center [168, 18] width 174 height 16
paste input "0335424707"
click at [167, 25] on input "09746600630335424707" at bounding box center [168, 18] width 174 height 16
paste input "text"
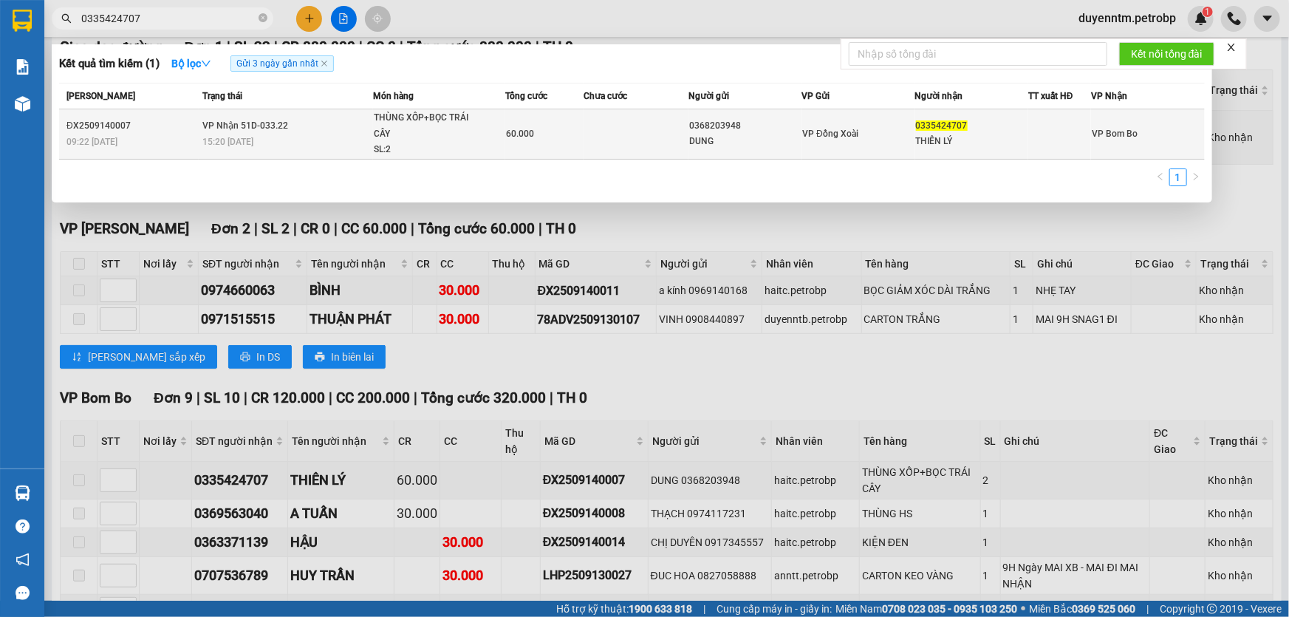
click at [271, 135] on div "15:20 [DATE]" at bounding box center [287, 142] width 170 height 16
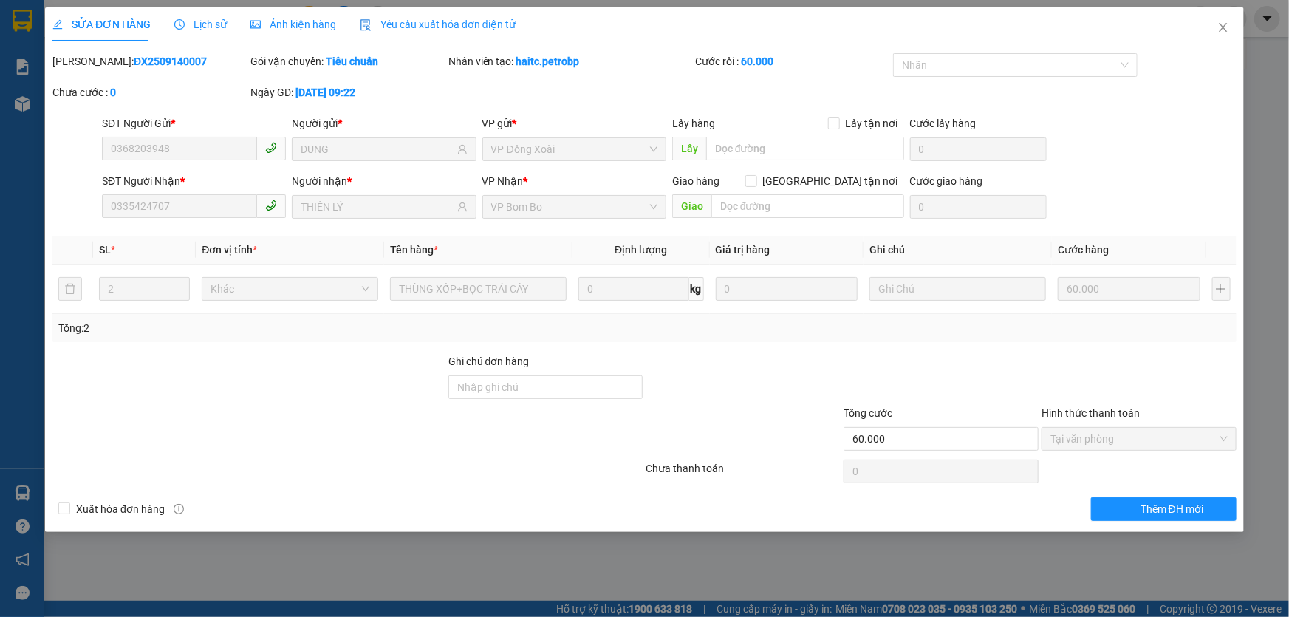
click at [203, 19] on span "Lịch sử" at bounding box center [200, 24] width 52 height 12
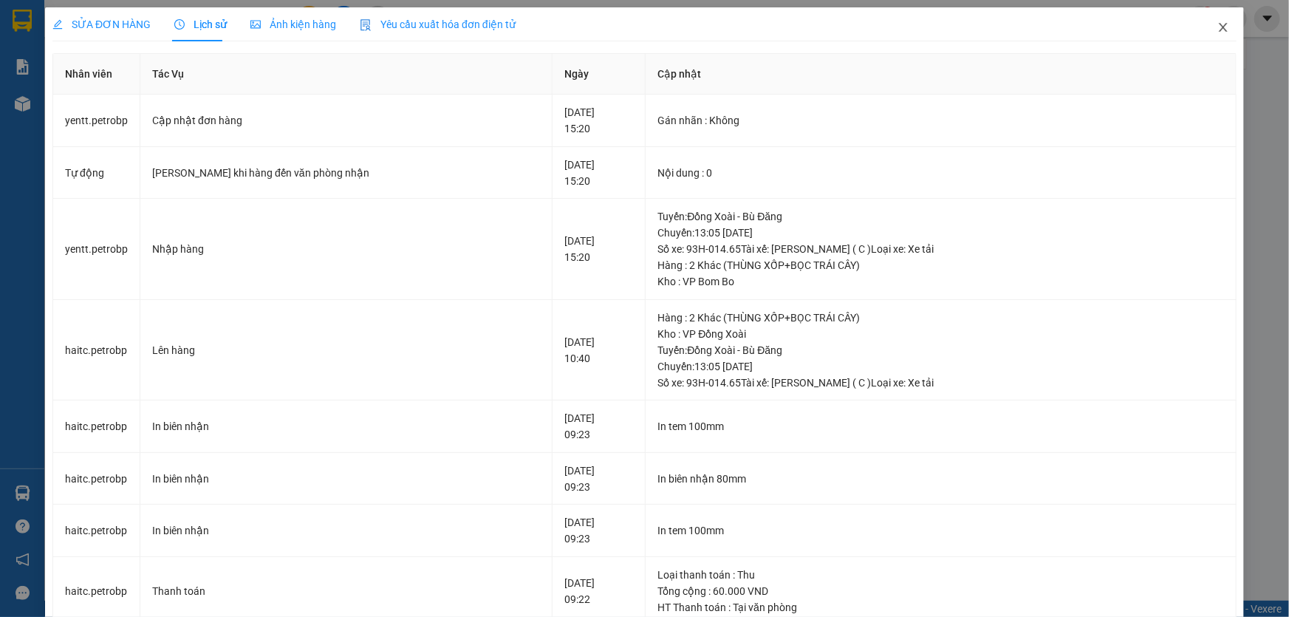
click at [1217, 28] on icon "close" at bounding box center [1223, 27] width 12 height 12
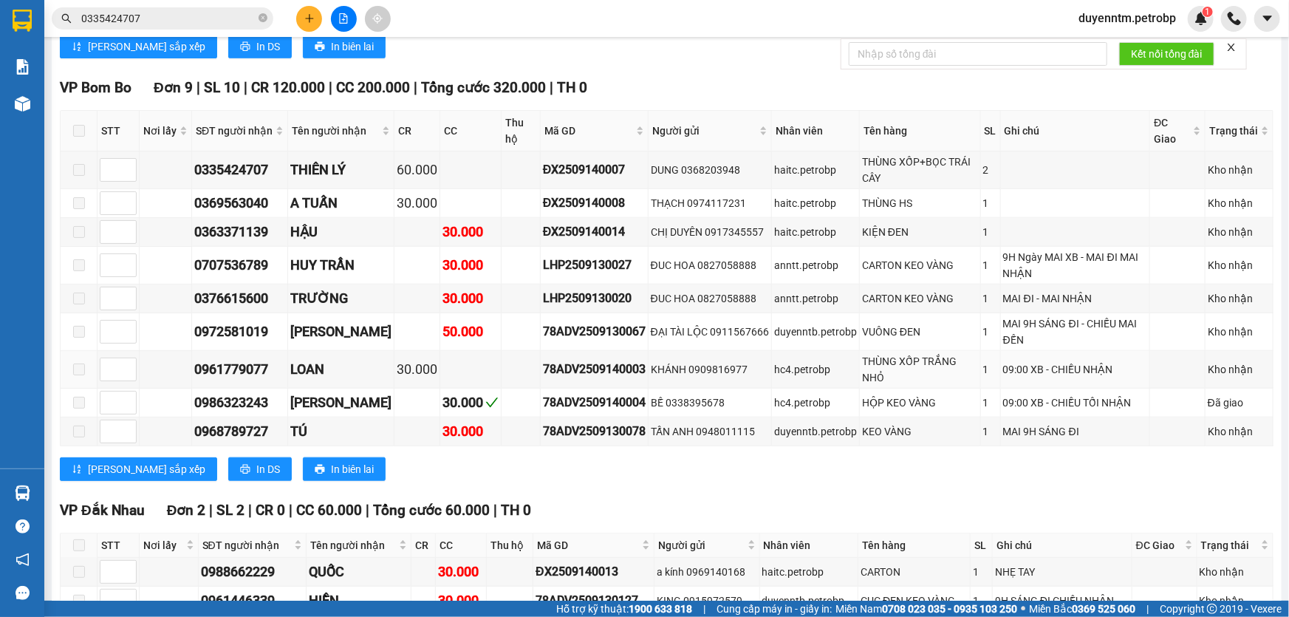
scroll to position [764, 0]
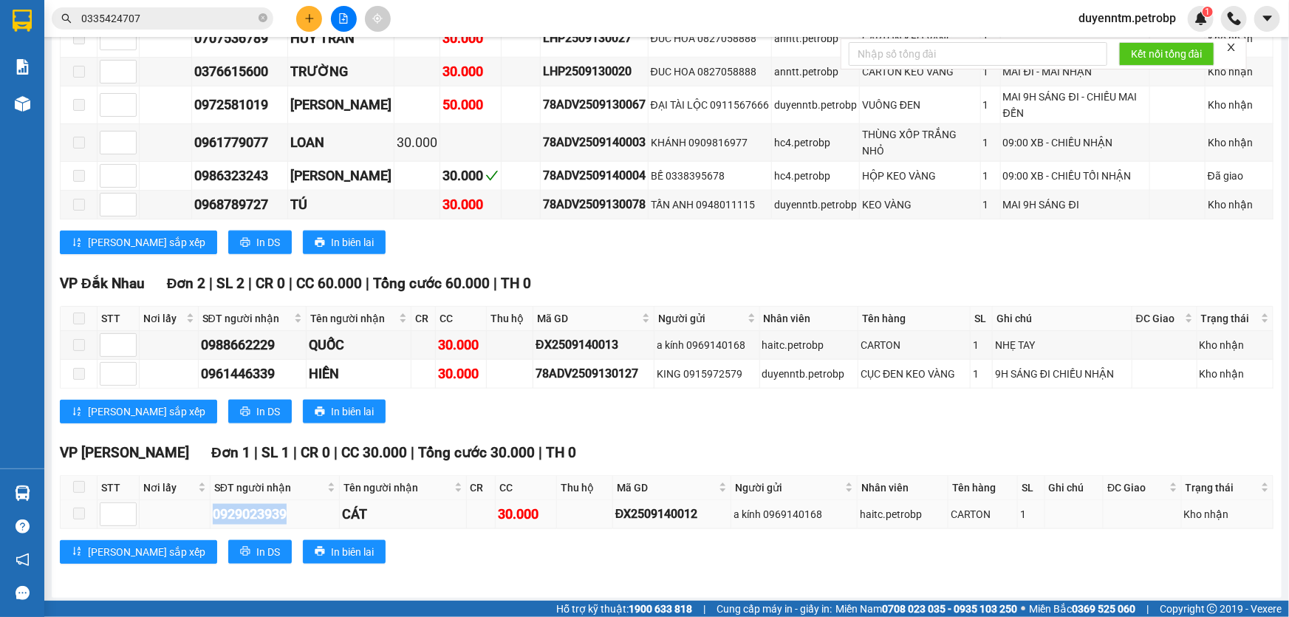
drag, startPoint x: 297, startPoint y: 510, endPoint x: 179, endPoint y: 512, distance: 117.4
click at [179, 512] on tr "0929023939 CÁT 30.000 ĐX2509140012 a kính 0969140168 haitc.petrobp CARTON 1 Kho…" at bounding box center [667, 514] width 1212 height 29
click at [179, 16] on input "0335424707" at bounding box center [168, 18] width 174 height 16
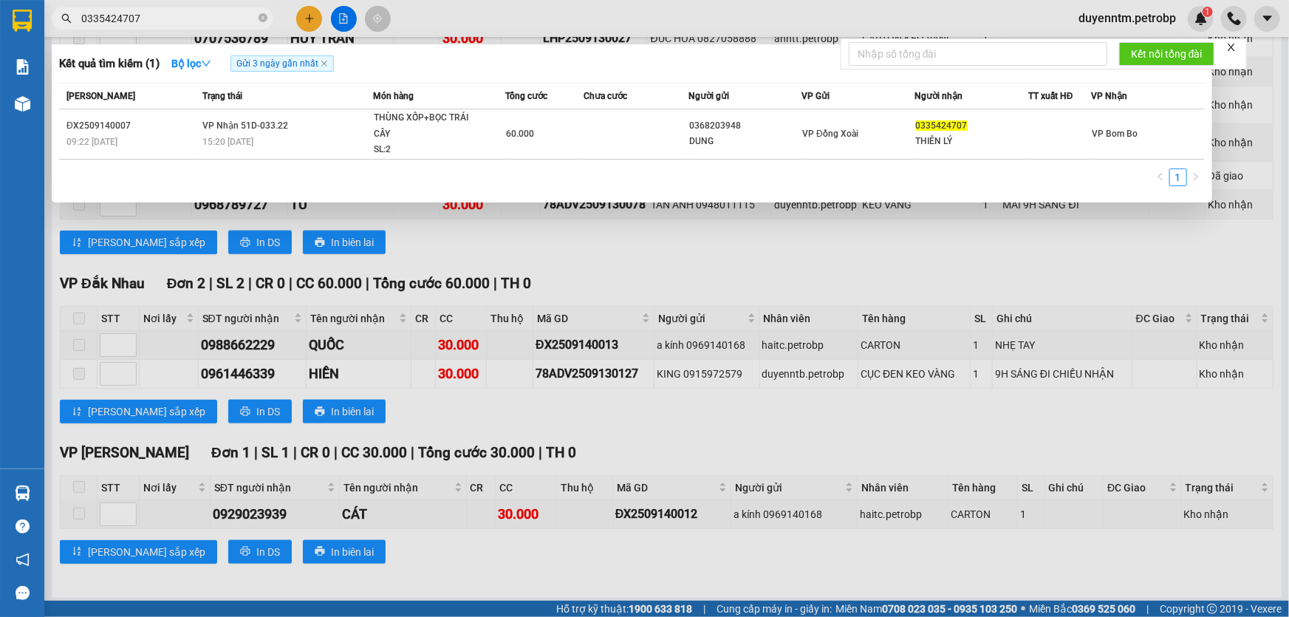
click at [179, 16] on input "0335424707" at bounding box center [168, 18] width 174 height 16
paste input "929023939"
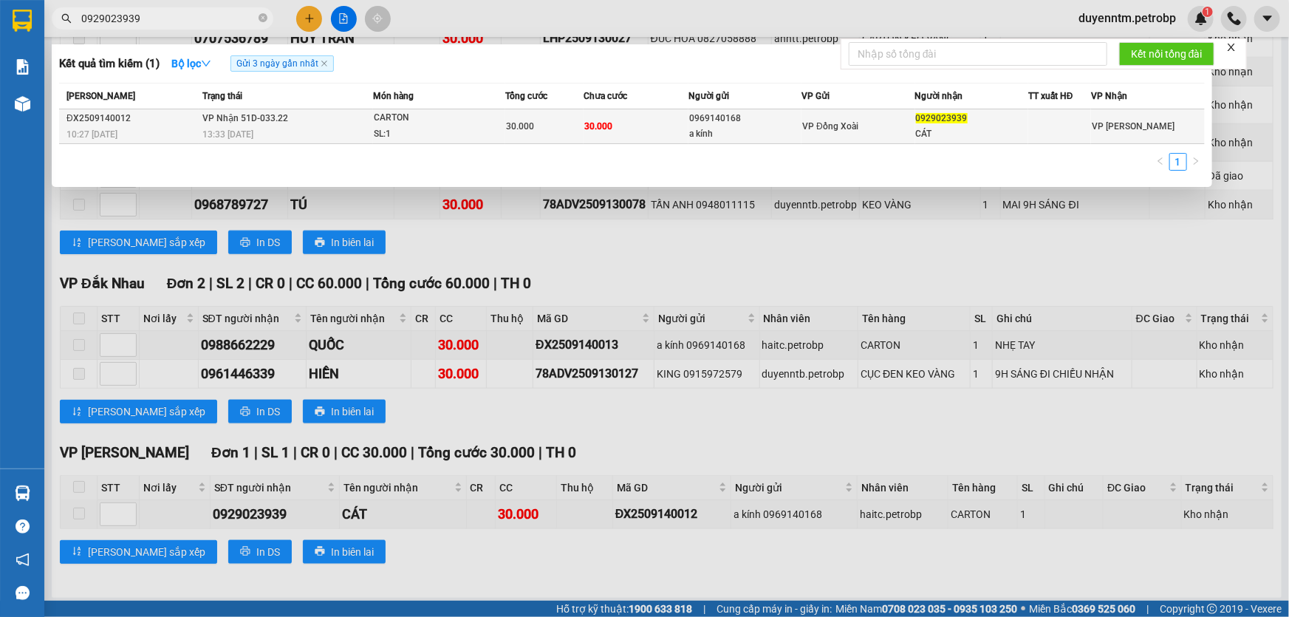
type input "0929023939"
click at [225, 131] on span "13:33 [DATE]" at bounding box center [227, 134] width 51 height 10
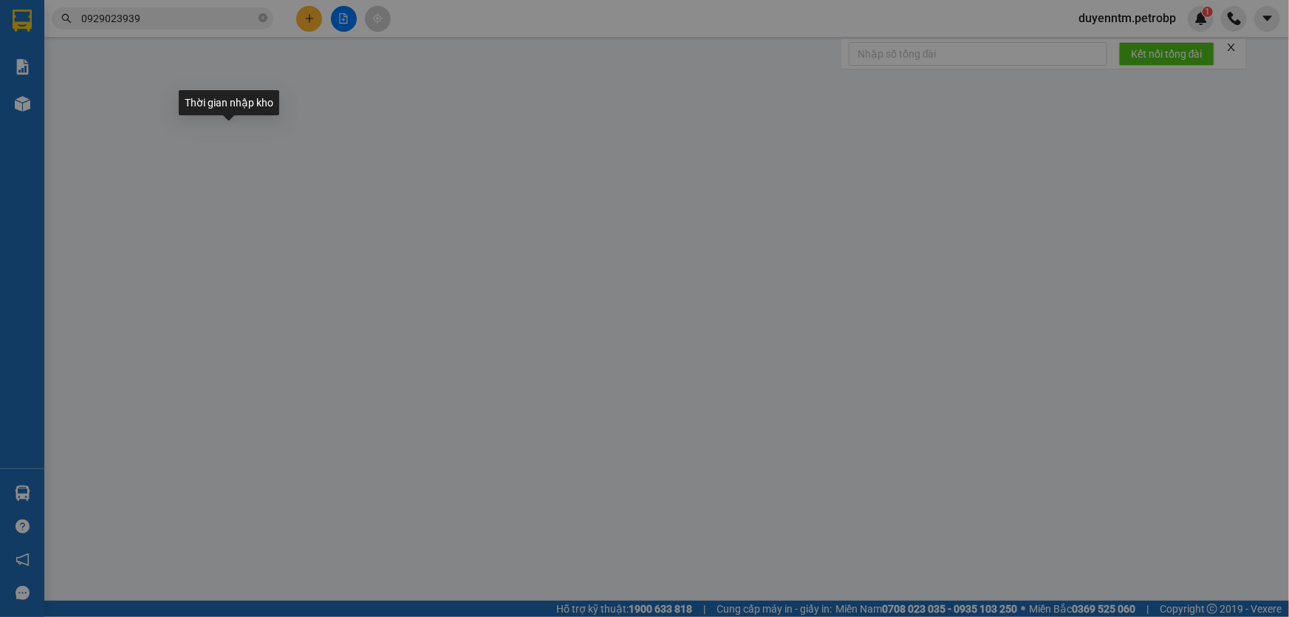
type input "0969140168"
type input "a kính"
type input "0929023939"
type input "CÁT"
type input "30.000"
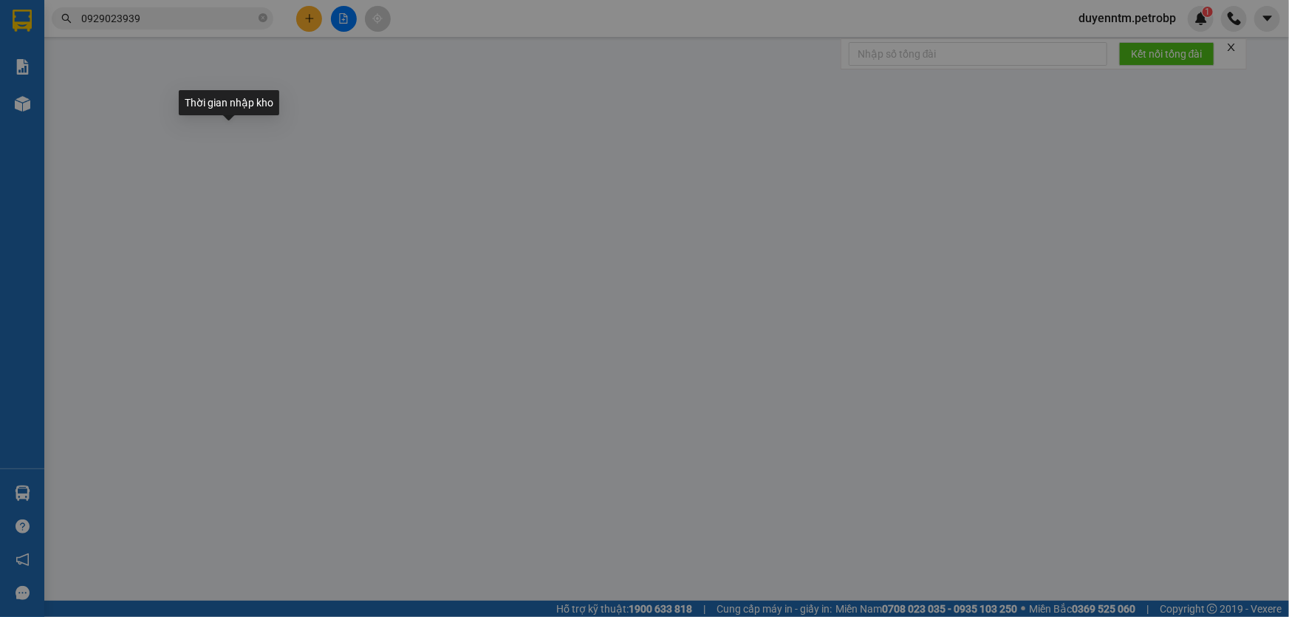
type input "30.000"
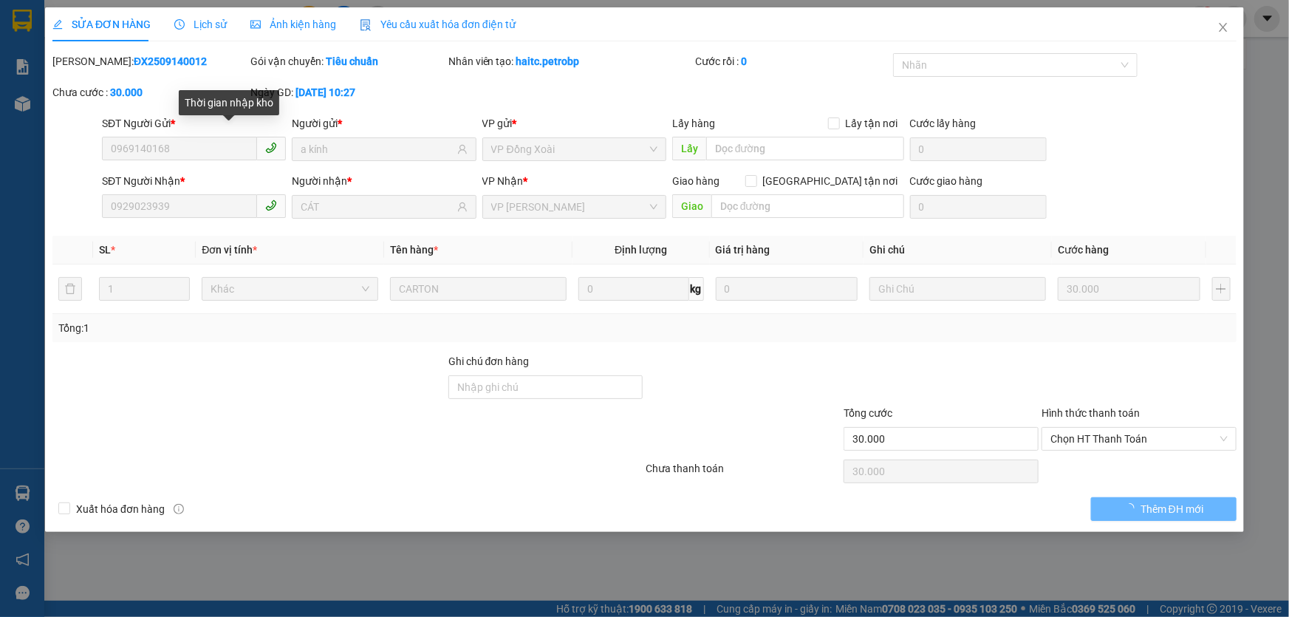
click at [212, 27] on span "Lịch sử" at bounding box center [200, 24] width 52 height 12
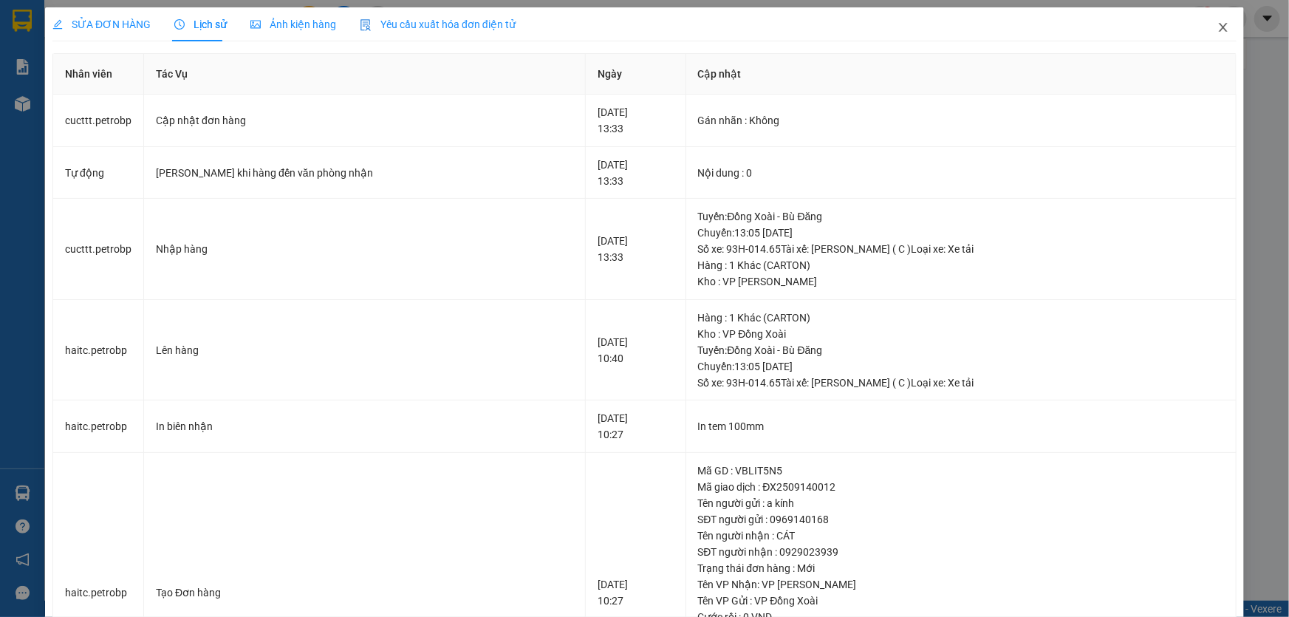
click at [1218, 30] on icon "close" at bounding box center [1222, 27] width 8 height 9
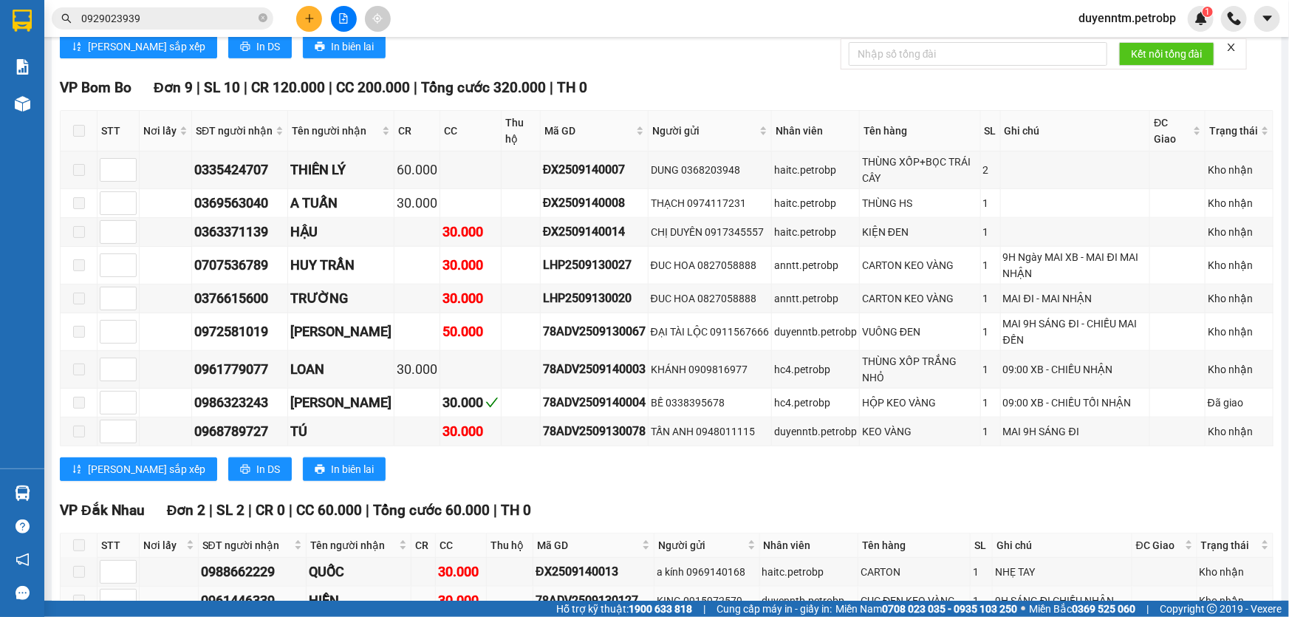
scroll to position [764, 0]
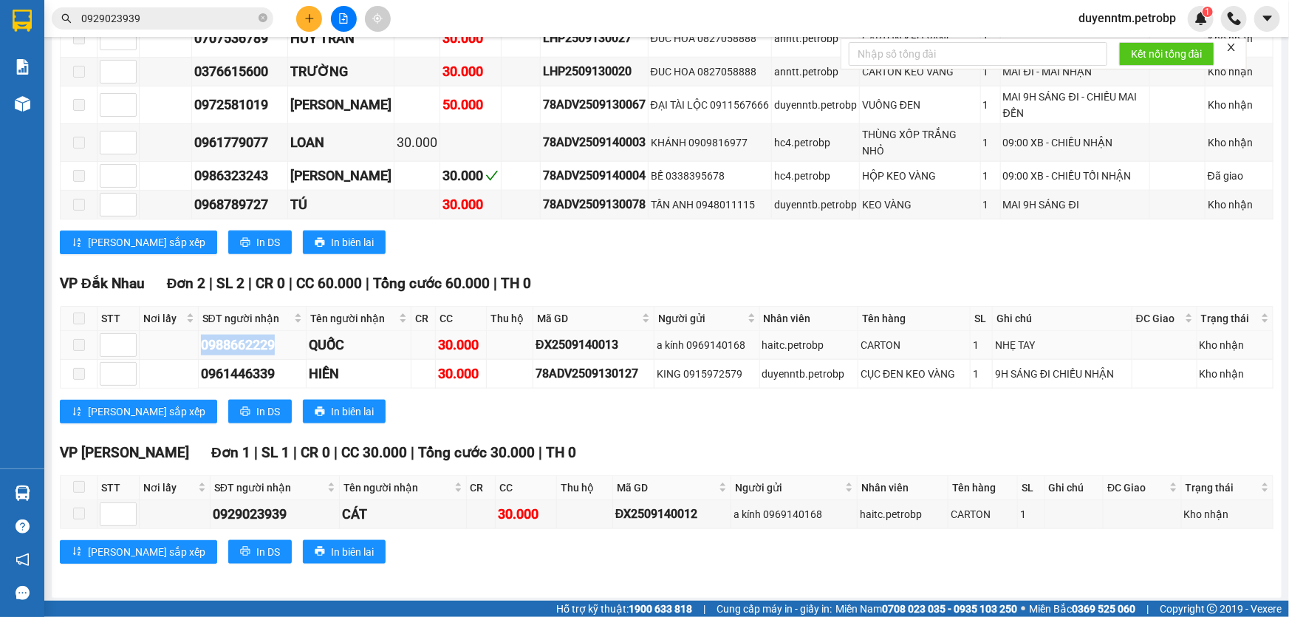
drag, startPoint x: 284, startPoint y: 341, endPoint x: 187, endPoint y: 339, distance: 97.5
click at [187, 339] on tr "0988662229 QUỐC 30.000 ĐX2509140013 a kính 0969140168 haitc.petrobp CARTON 1 NH…" at bounding box center [667, 345] width 1212 height 29
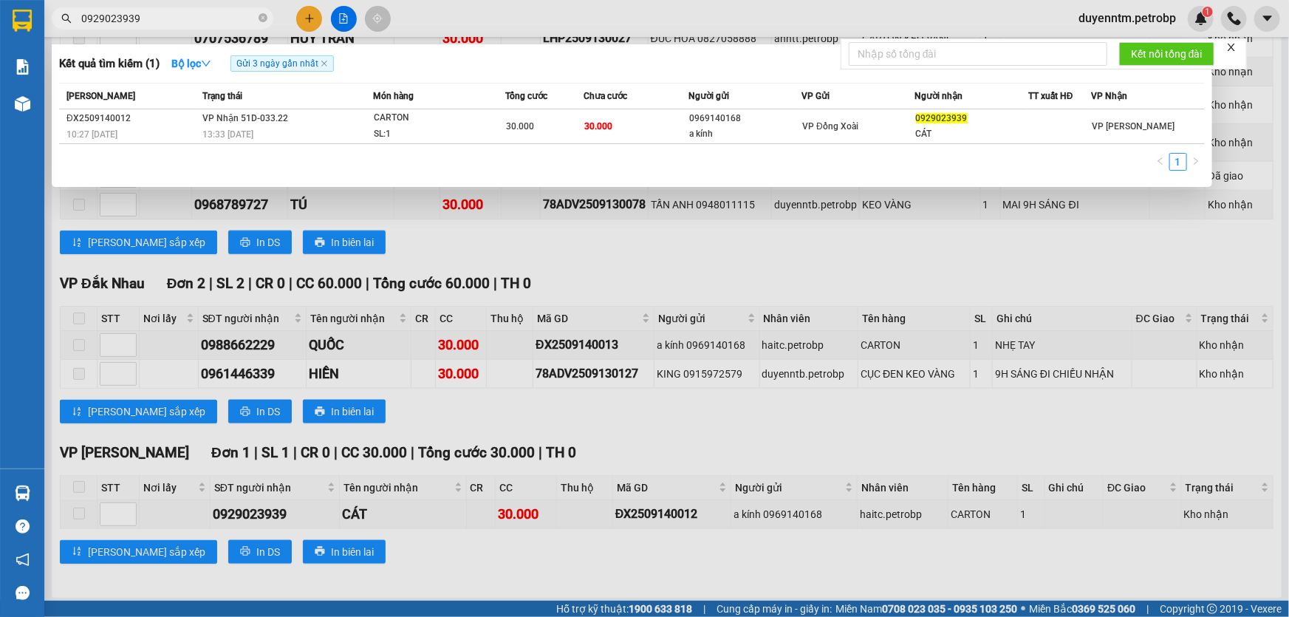
click at [151, 21] on input "0929023939" at bounding box center [168, 18] width 174 height 16
paste input "8866222"
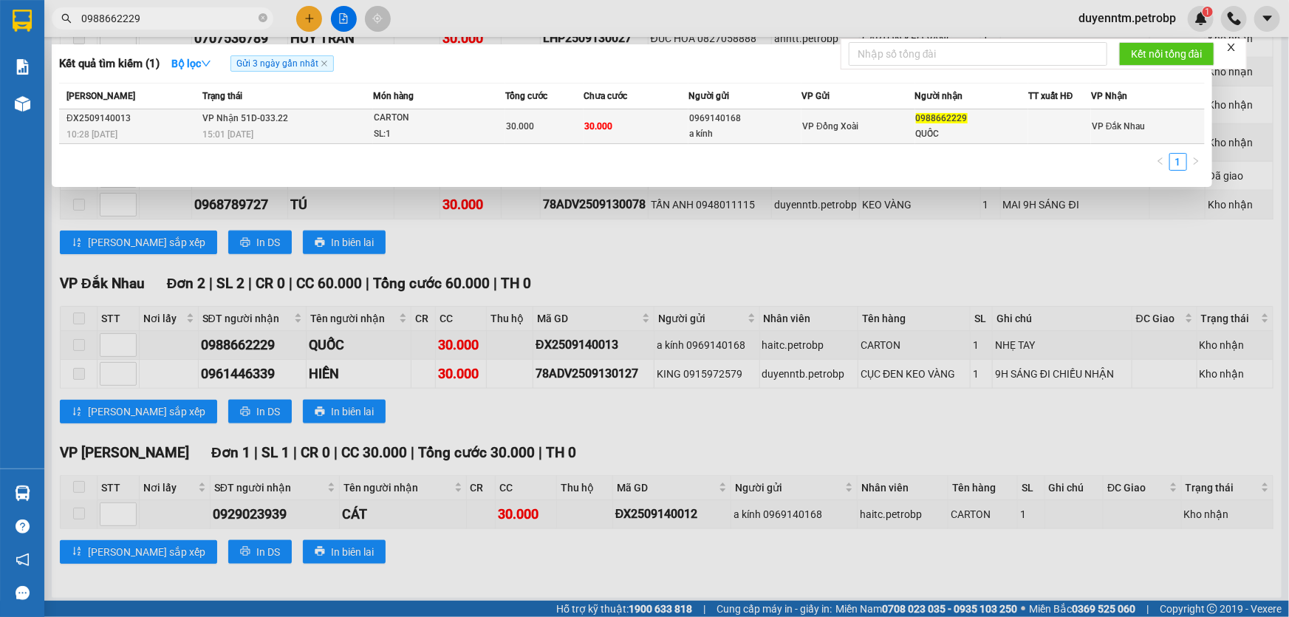
type input "0988662229"
click at [244, 133] on span "15:01 [DATE]" at bounding box center [227, 134] width 51 height 10
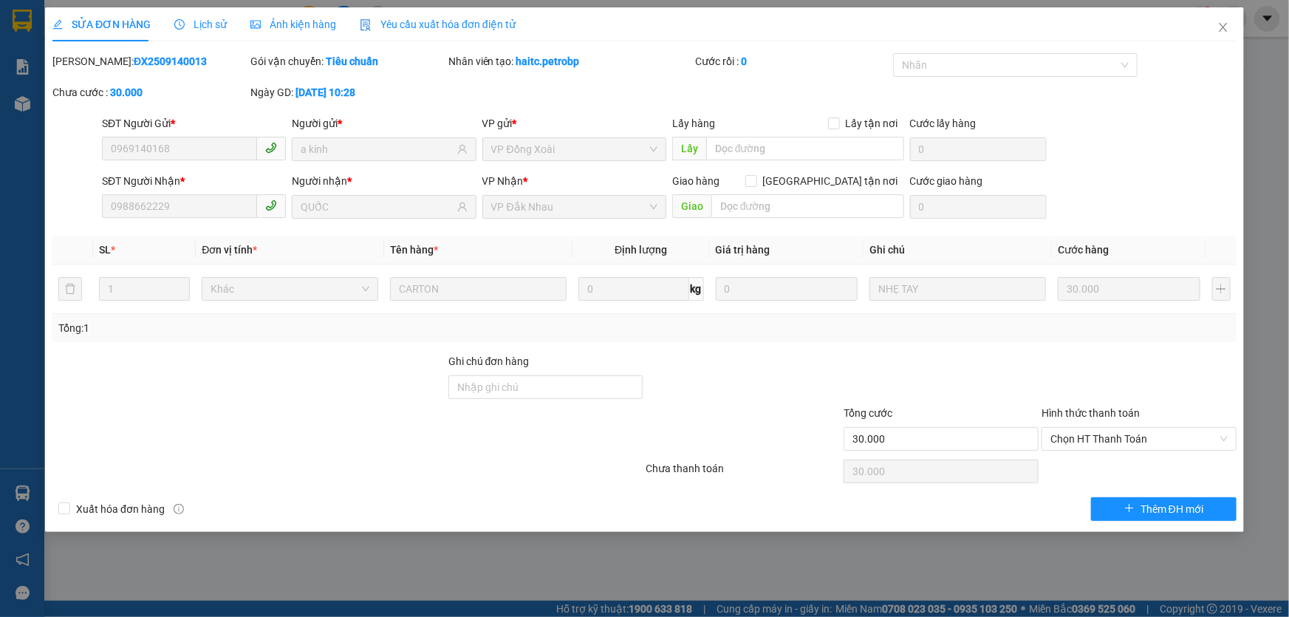
click at [213, 28] on span "Lịch sử" at bounding box center [200, 24] width 52 height 12
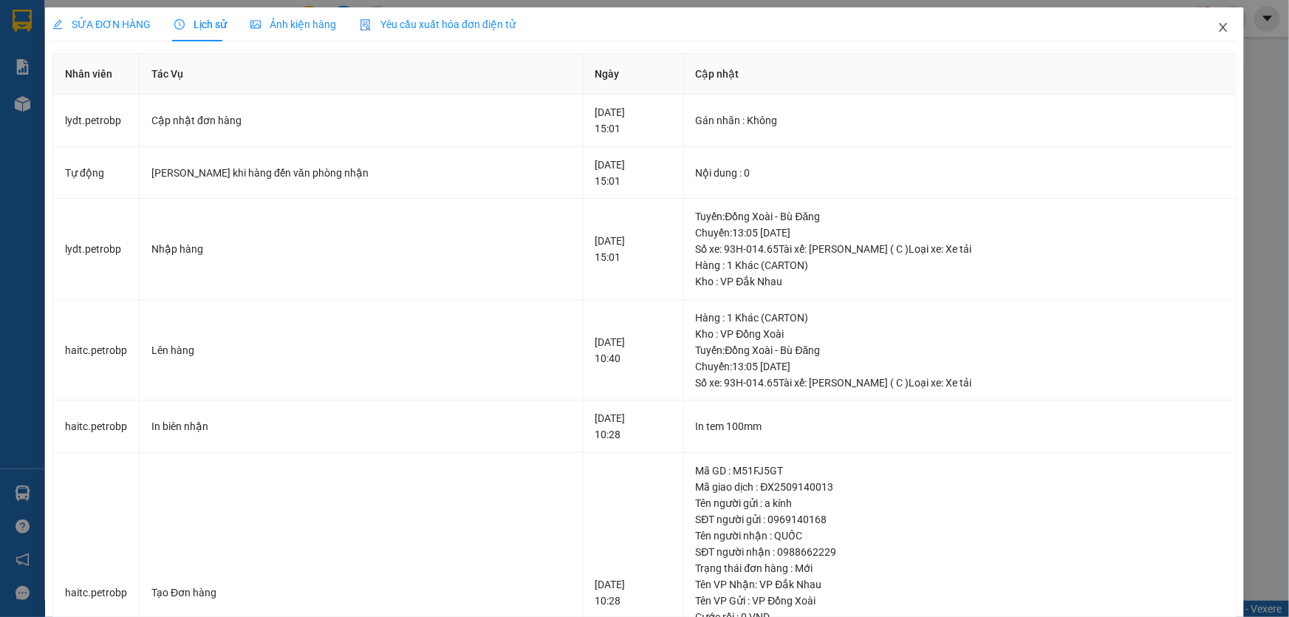
click at [1206, 26] on span "Close" at bounding box center [1222, 27] width 41 height 41
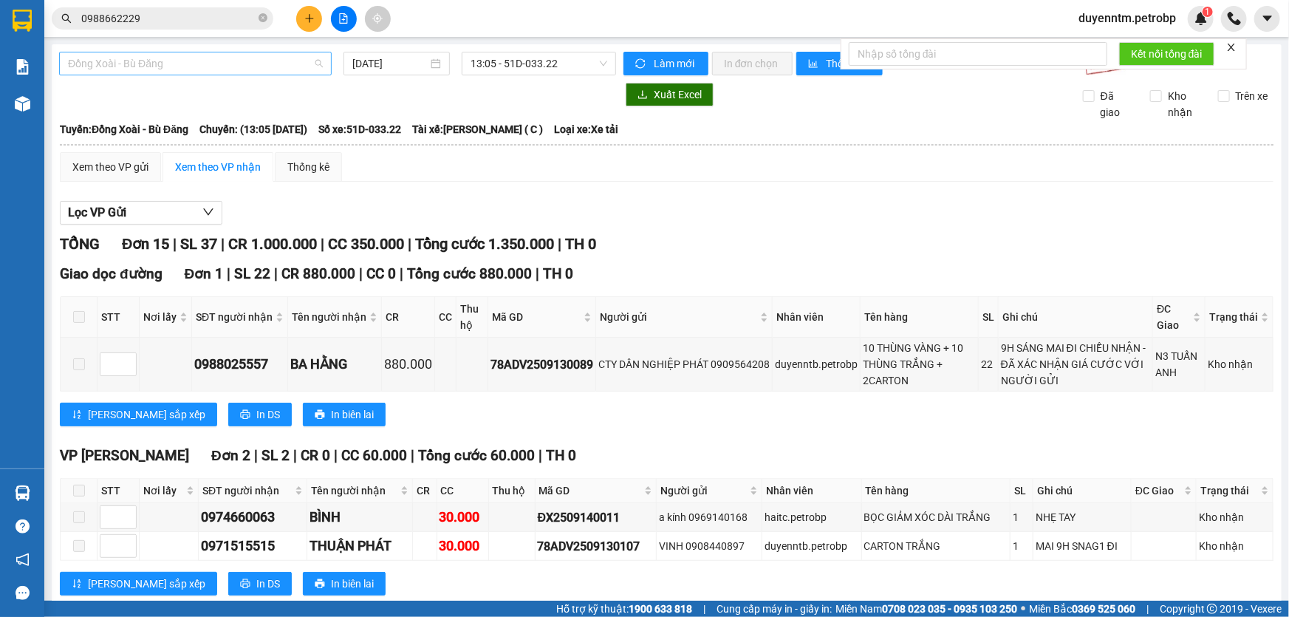
click at [318, 64] on span "Đồng Xoài - Bù Đăng" at bounding box center [195, 63] width 255 height 22
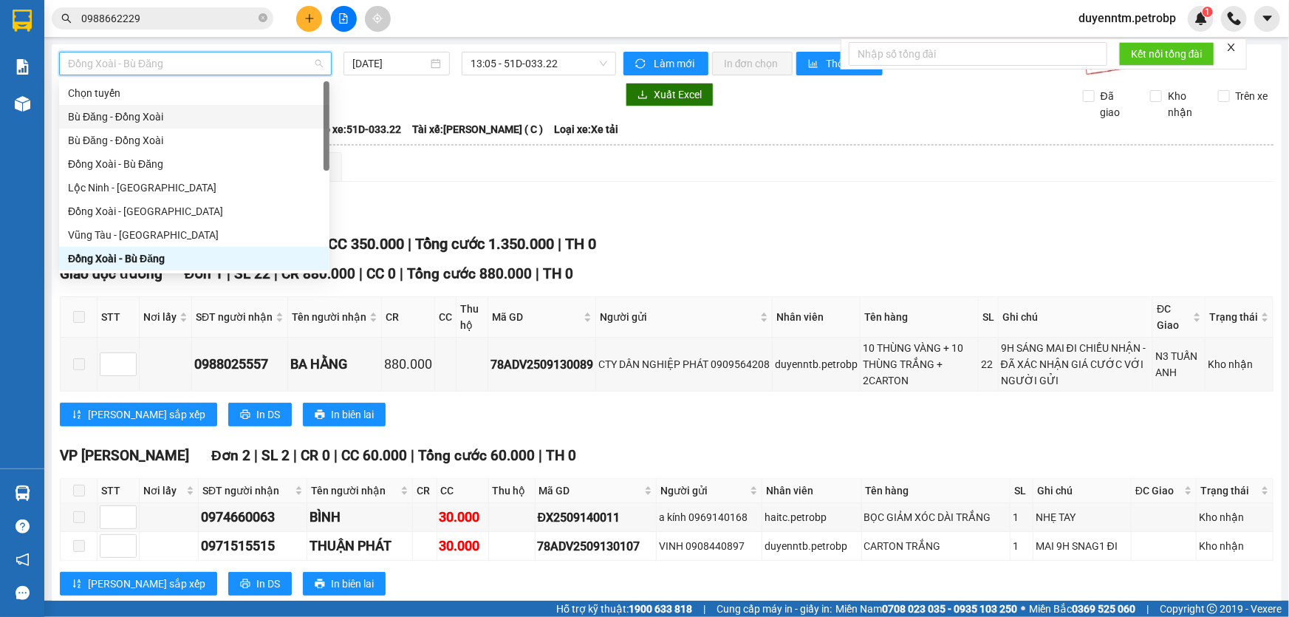
click at [155, 112] on div "Bù Đăng - Đồng Xoài" at bounding box center [194, 117] width 253 height 16
type input "[DATE]"
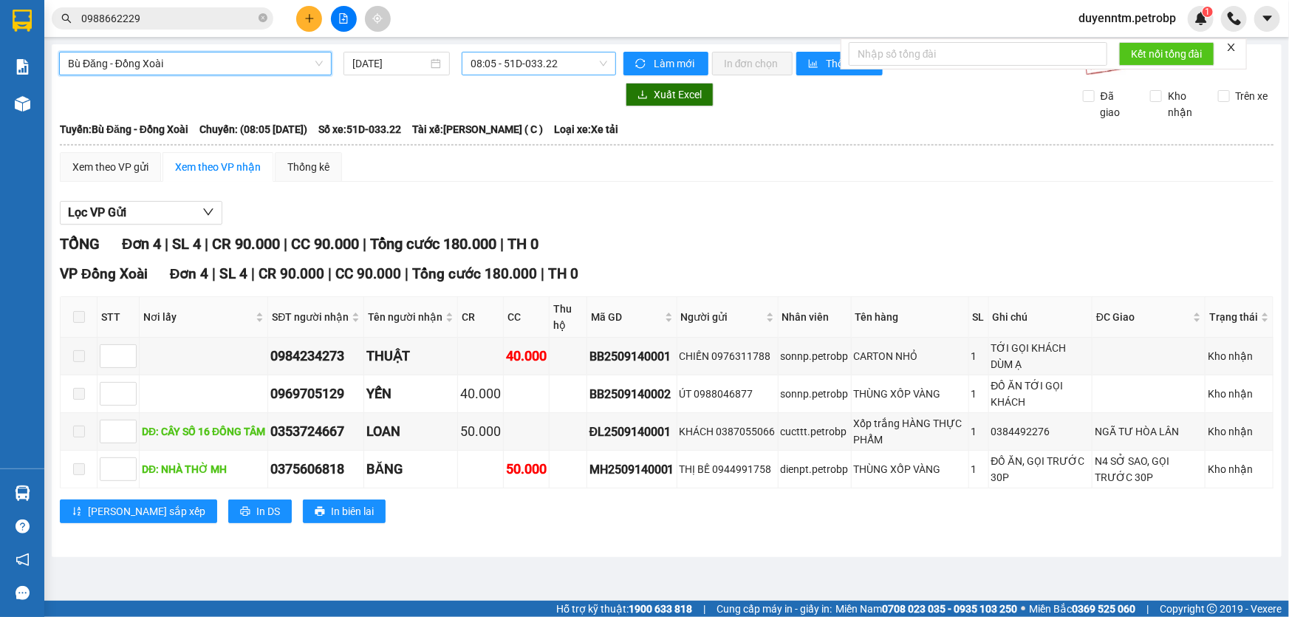
click at [574, 63] on span "08:05 - 51D-033.22" at bounding box center [538, 63] width 137 height 22
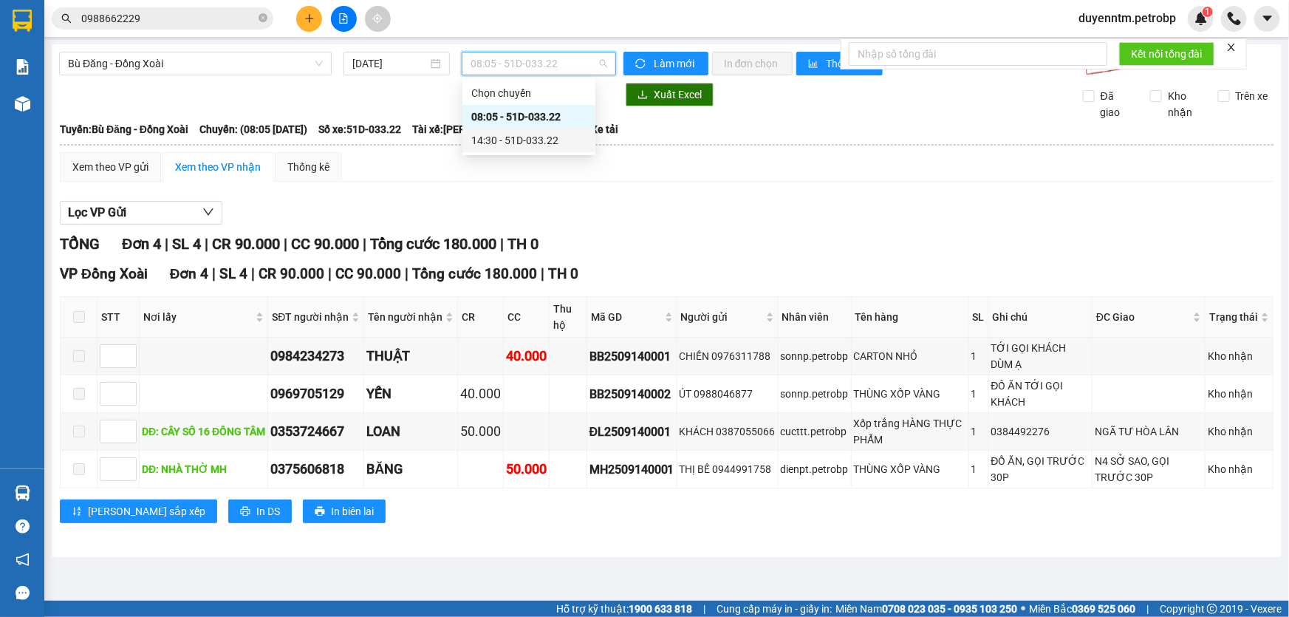
click at [517, 145] on div "14:30 - 51D-033.22" at bounding box center [528, 140] width 115 height 16
